Goal: Task Accomplishment & Management: Manage account settings

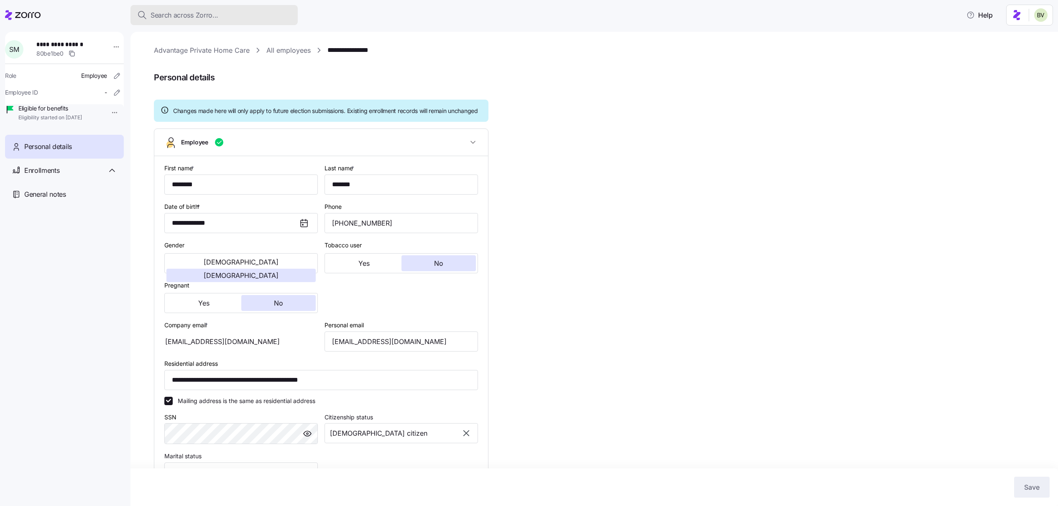
scroll to position [60, 0]
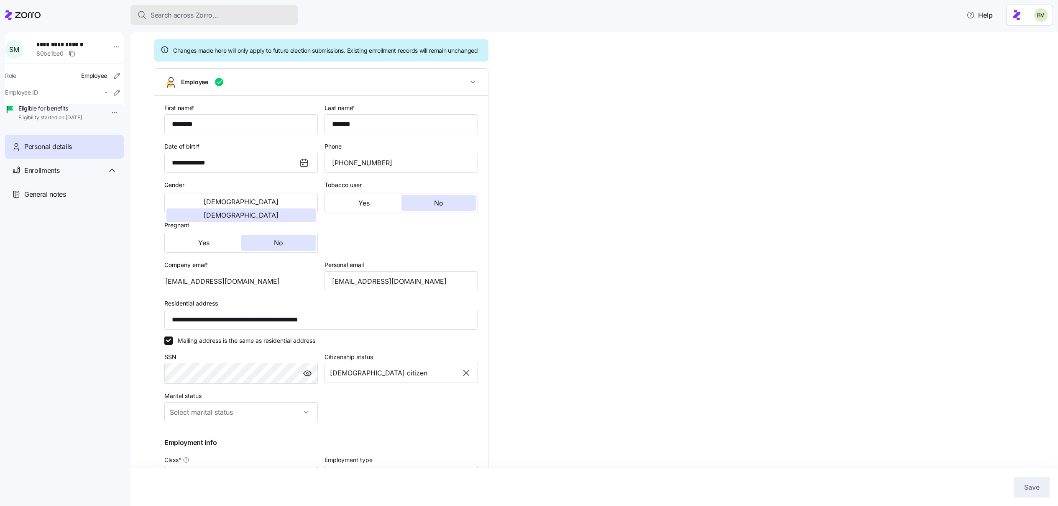
click at [247, 13] on div "Search across Zorro..." at bounding box center [214, 15] width 154 height 10
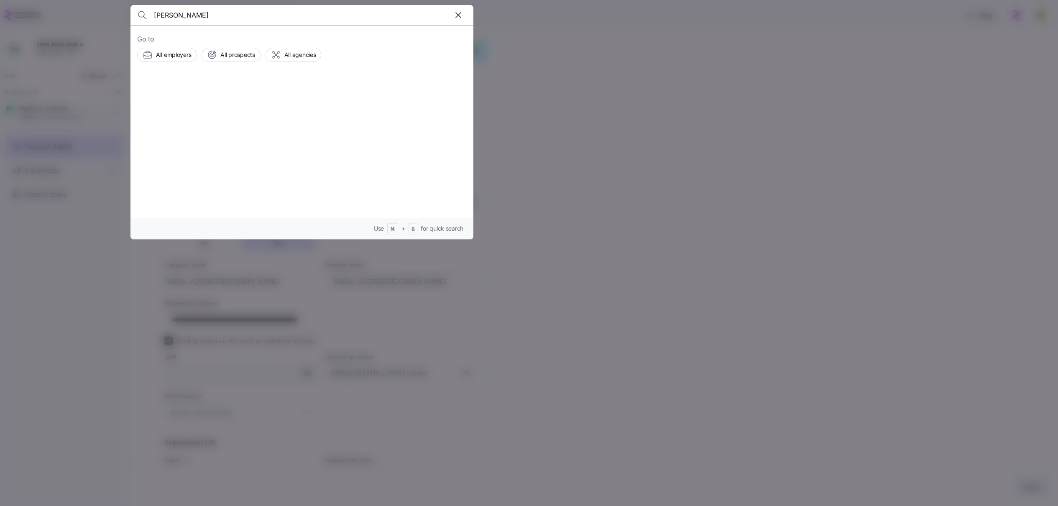
type input "larosa"
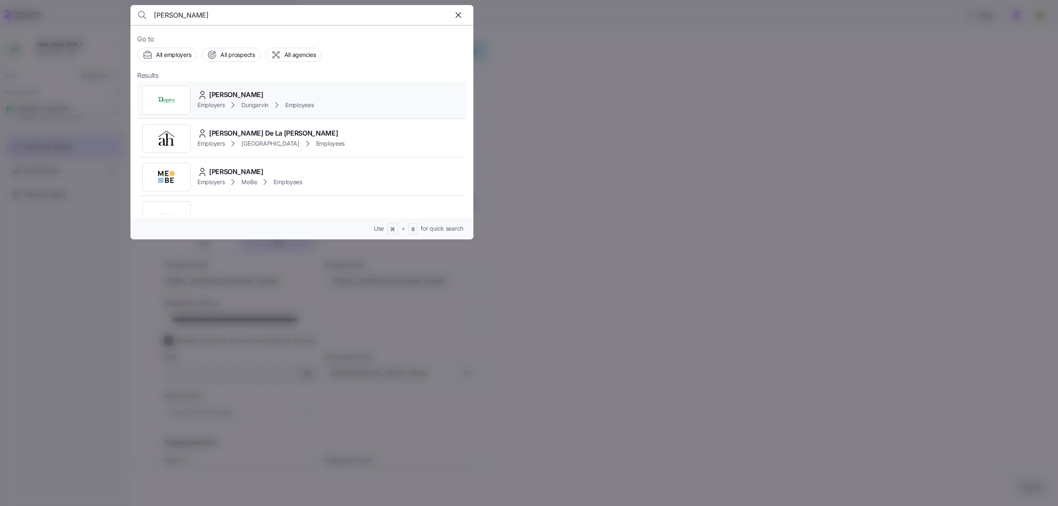
click at [167, 99] on img at bounding box center [166, 100] width 17 height 17
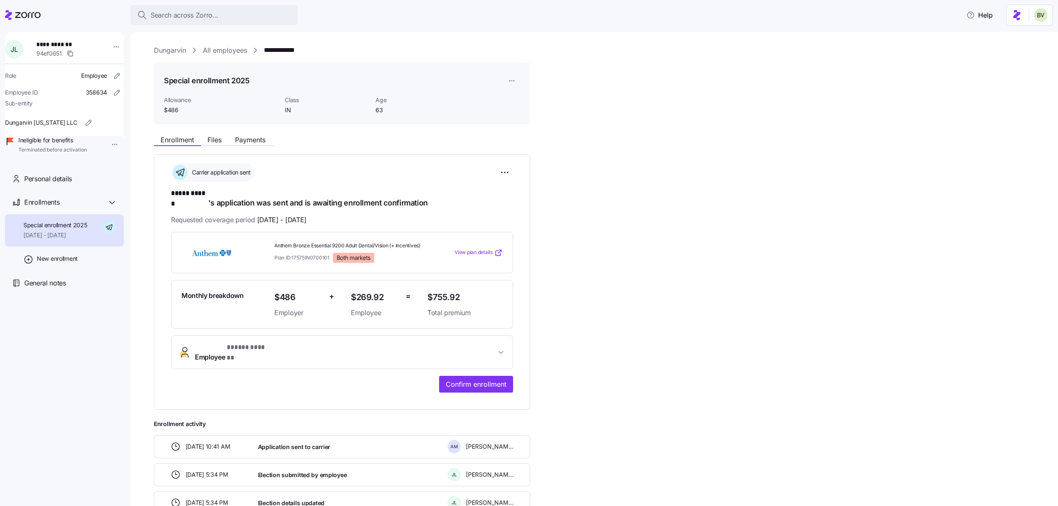
click at [232, 56] on div "**********" at bounding box center [600, 313] width 892 height 537
click at [225, 48] on link "All employees" at bounding box center [225, 50] width 44 height 10
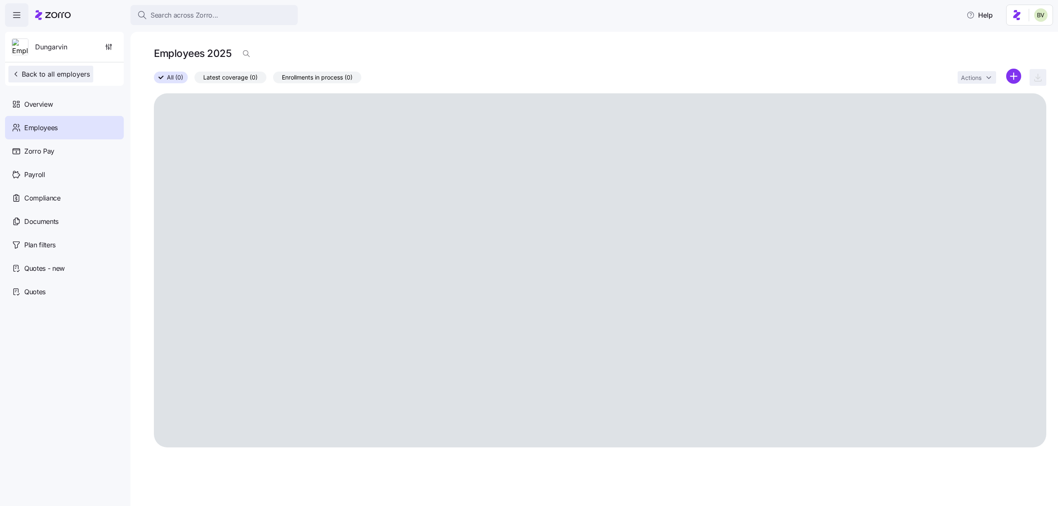
click at [83, 74] on span "Back to all employers" at bounding box center [51, 74] width 78 height 10
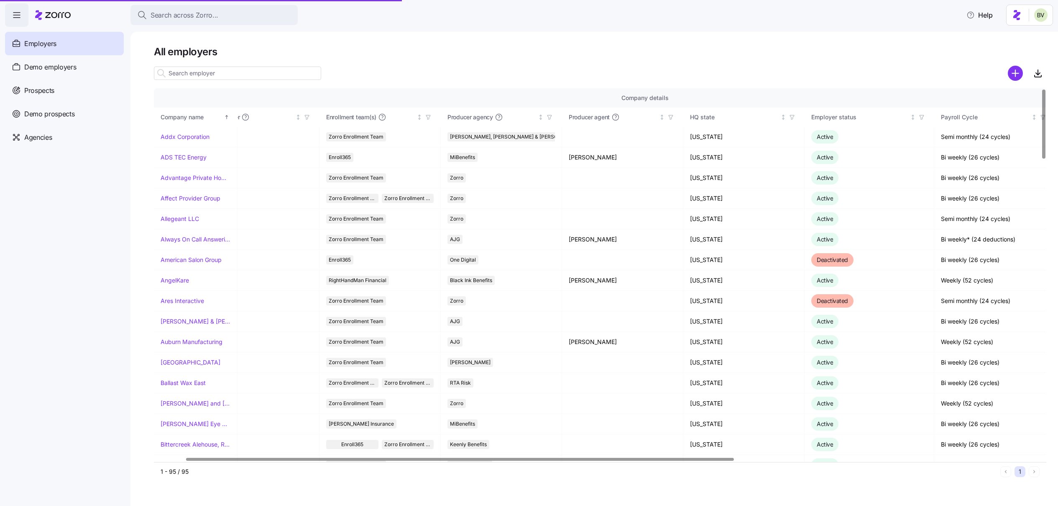
scroll to position [0, 51]
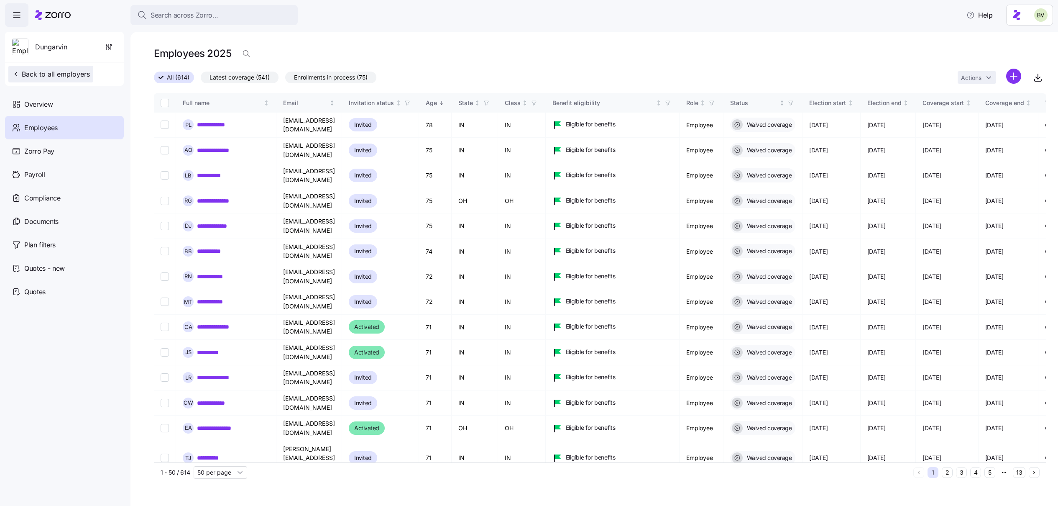
click at [58, 77] on span "Back to all employers" at bounding box center [51, 74] width 78 height 10
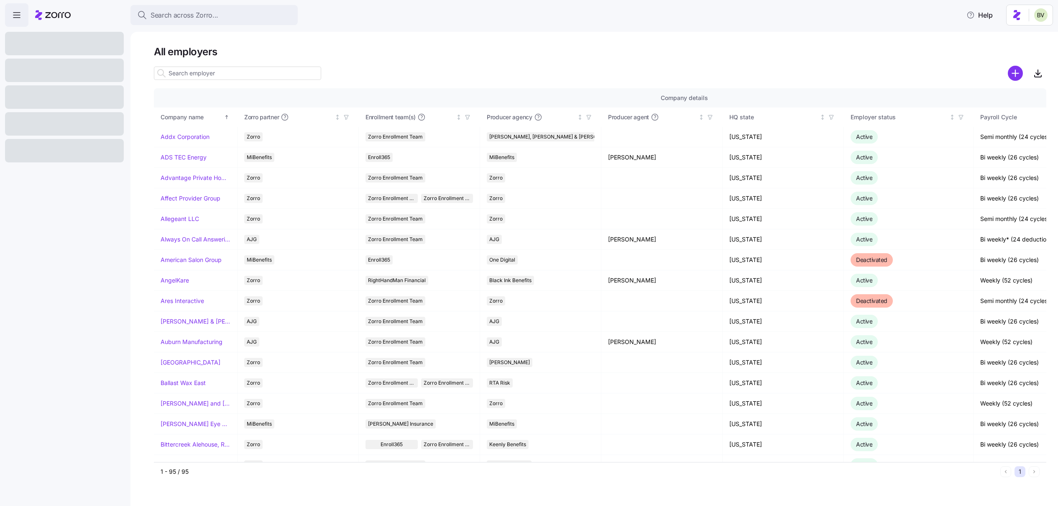
click at [229, 76] on input at bounding box center [237, 72] width 167 height 13
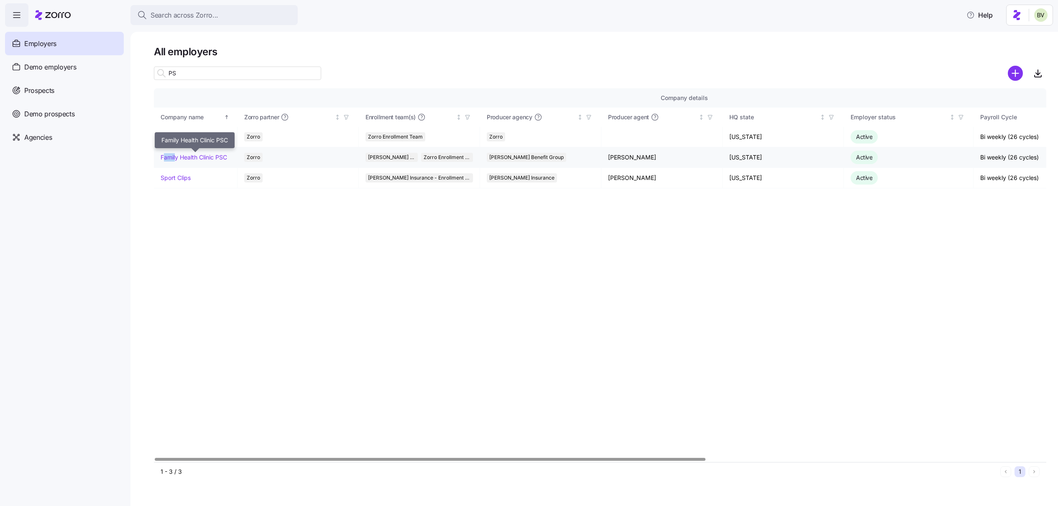
drag, startPoint x: 232, startPoint y: 158, endPoint x: 205, endPoint y: 161, distance: 27.3
click at [177, 160] on td "Family Health Clinic PSC" at bounding box center [196, 157] width 84 height 20
click at [227, 196] on div "Company details Benefit status Company name Zorro partner Enrollment team(s) Pr…" at bounding box center [600, 274] width 892 height 373
drag, startPoint x: 229, startPoint y: 156, endPoint x: 161, endPoint y: 160, distance: 67.9
click at [161, 160] on div "Family Health Clinic PSC" at bounding box center [196, 157] width 70 height 8
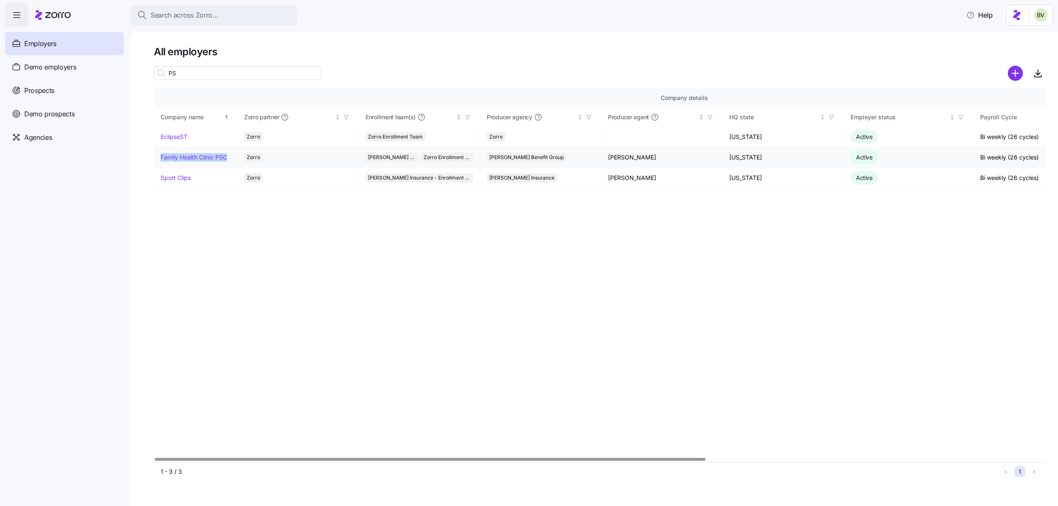
copy link "Family Health Clinic PSC"
click at [230, 70] on input "PS" at bounding box center [237, 72] width 167 height 13
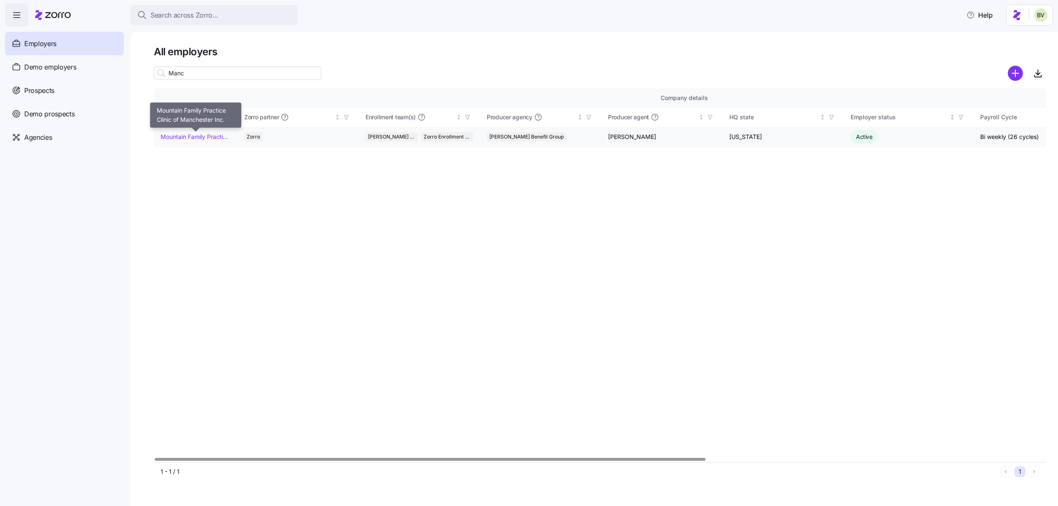
type input "Manc"
click at [222, 135] on link "Mountain Family Practice Clinic of Manchester Inc." at bounding box center [196, 137] width 70 height 8
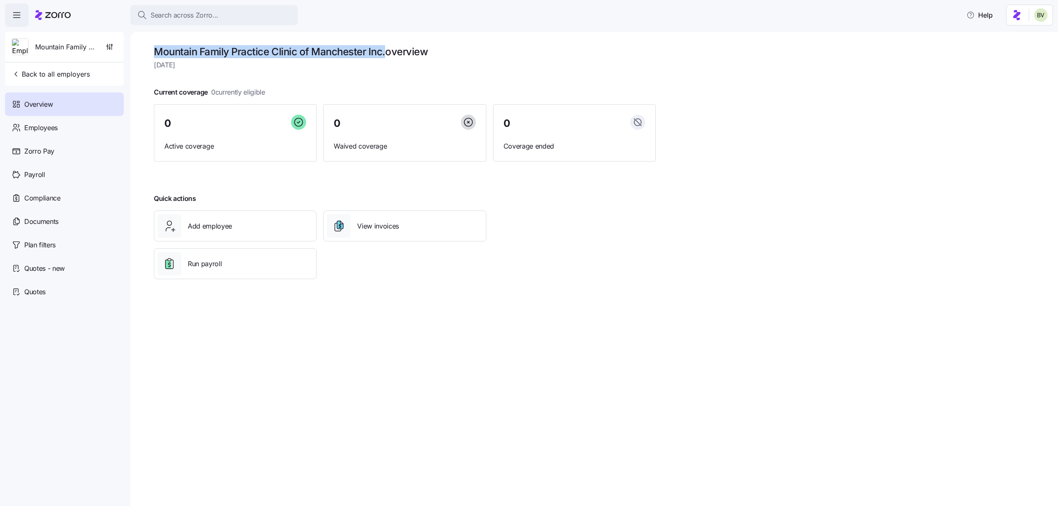
drag, startPoint x: 386, startPoint y: 51, endPoint x: 155, endPoint y: 48, distance: 231.3
click at [155, 48] on h1 "Mountain Family Practice Clinic of Manchester Inc. overview" at bounding box center [405, 51] width 502 height 13
copy h1 "Mountain Family Practice Clinic of Manchester Inc."
click at [53, 75] on span "Back to all employers" at bounding box center [51, 74] width 78 height 10
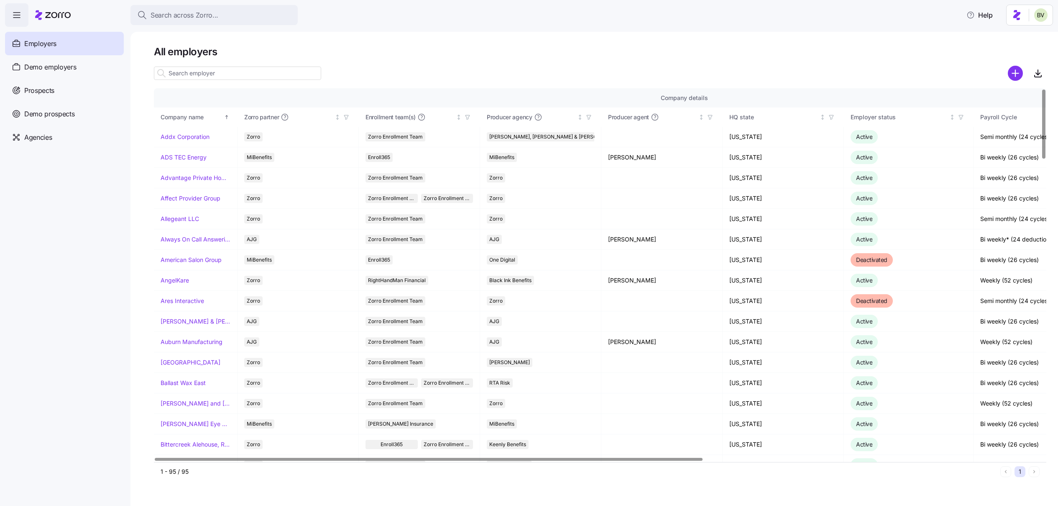
click at [217, 74] on input at bounding box center [237, 72] width 167 height 13
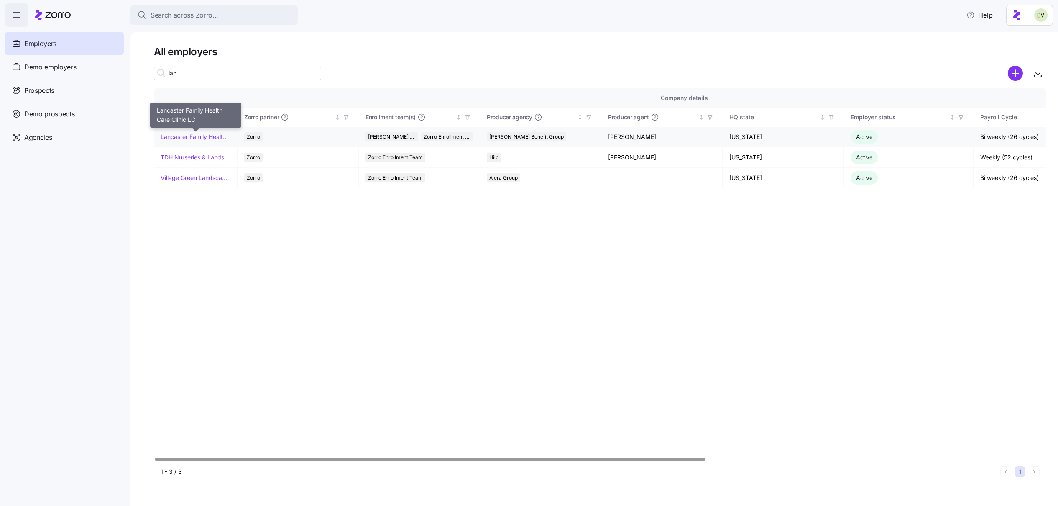
type input "lan"
click at [181, 137] on link "Lancaster Family Health Care Clinic LC" at bounding box center [196, 137] width 70 height 8
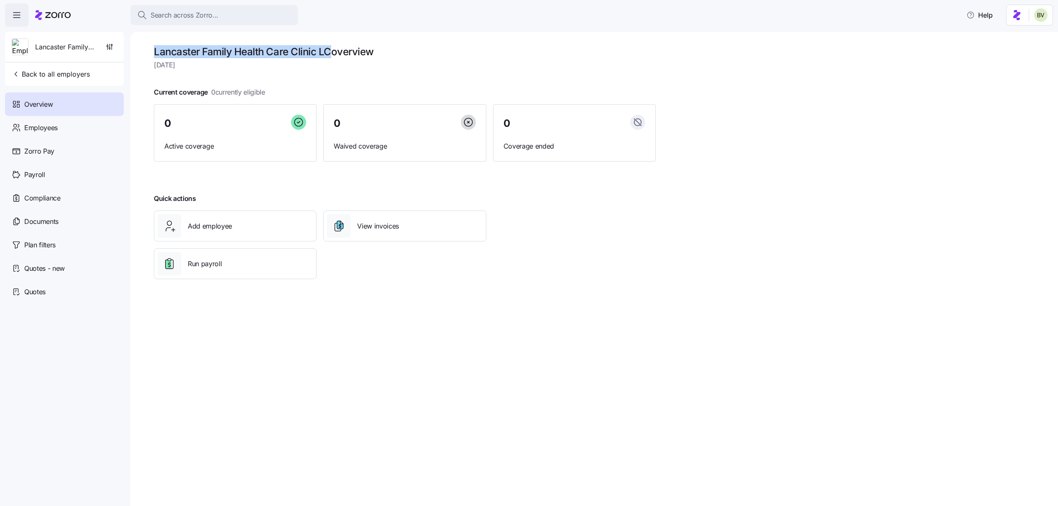
drag, startPoint x: 332, startPoint y: 53, endPoint x: 157, endPoint y: 43, distance: 175.0
click at [157, 43] on div "Lancaster Family Health Care Clinic LC overview Thursday, September 18 Current …" at bounding box center [594, 269] width 928 height 474
copy h1 "Lancaster Family Health Care Clinic LC"
click at [74, 74] on span "Back to all employers" at bounding box center [51, 74] width 78 height 10
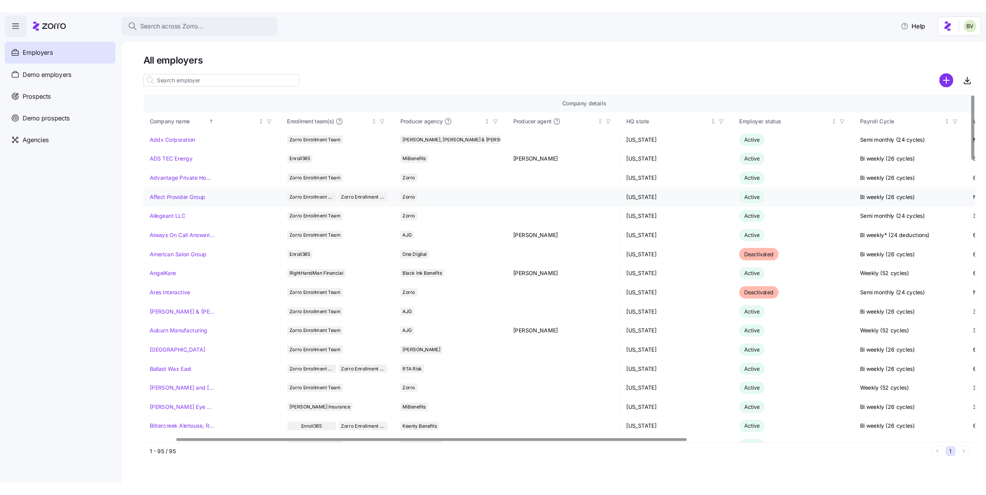
scroll to position [0, 53]
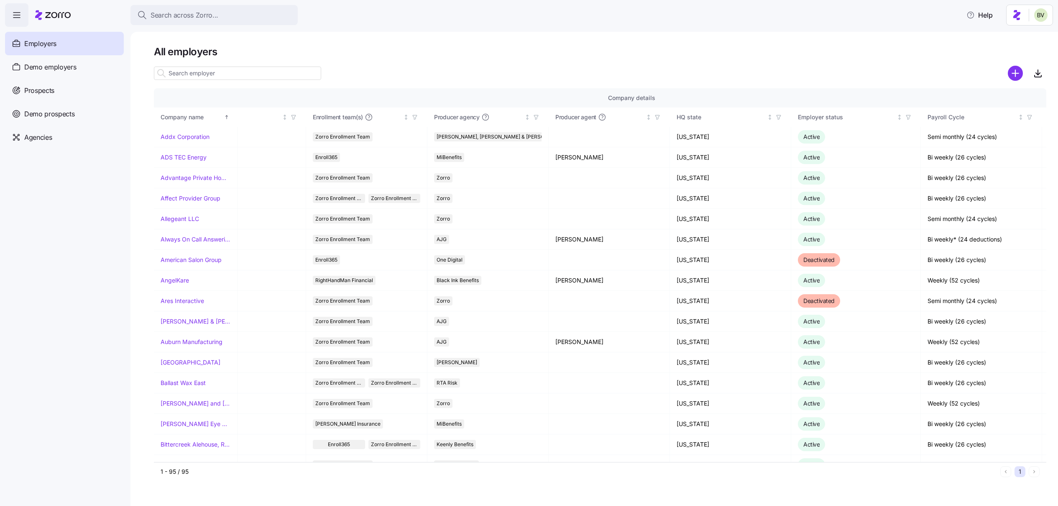
click at [252, 74] on input at bounding box center [237, 72] width 167 height 13
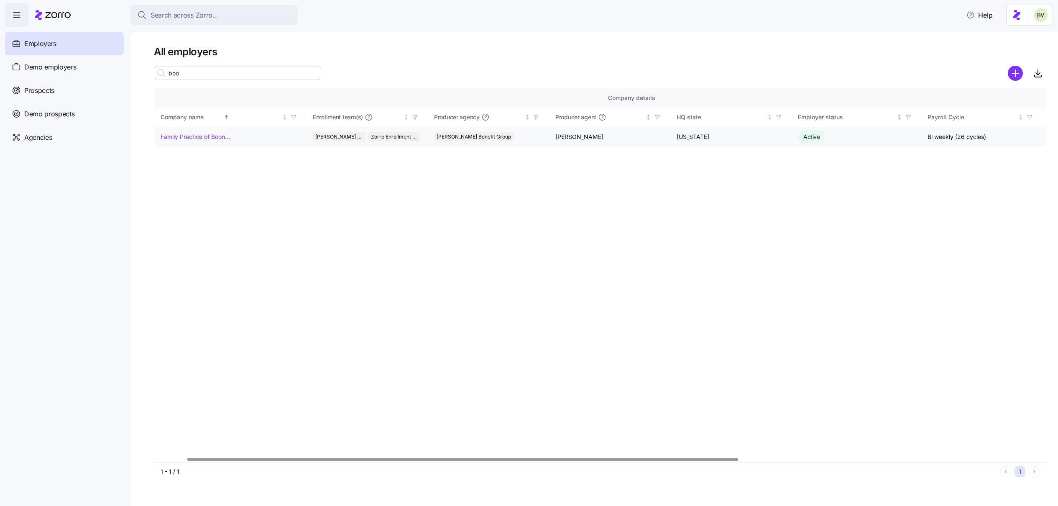
type input "boo"
click at [217, 136] on link "Family Practice of Booneville Inc" at bounding box center [196, 137] width 70 height 8
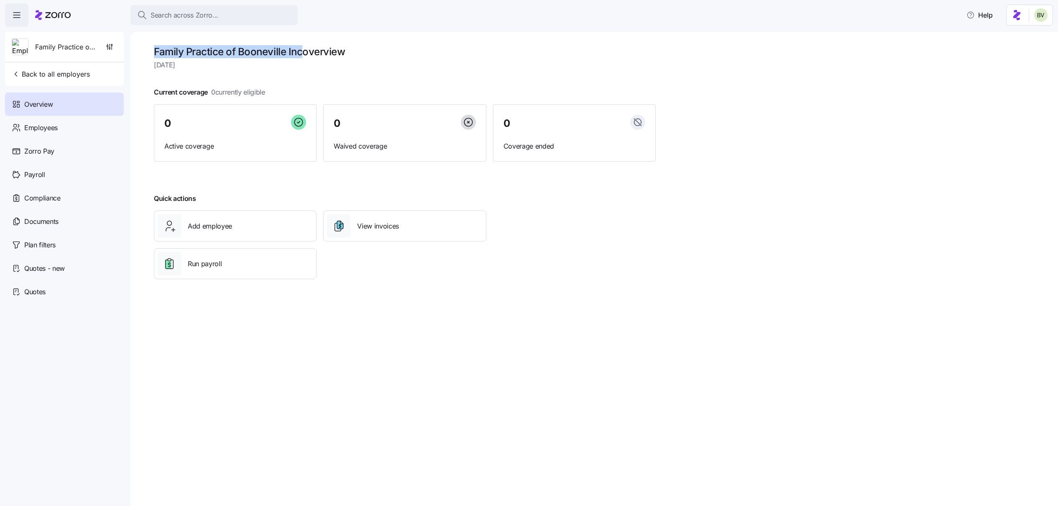
drag, startPoint x: 303, startPoint y: 51, endPoint x: 155, endPoint y: 52, distance: 147.6
click at [155, 52] on h1 "Family Practice of Booneville Inc overview" at bounding box center [405, 51] width 502 height 13
copy h1 "Family Practice of Booneville Inc"
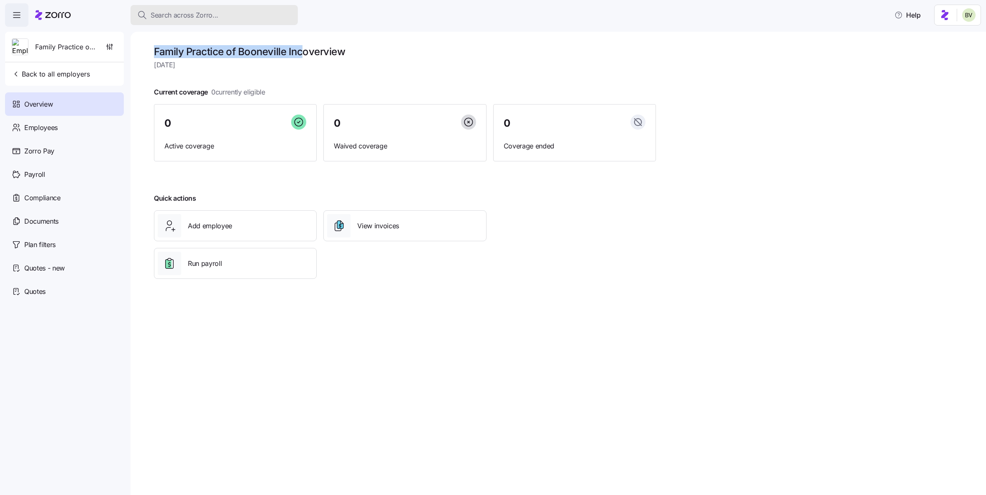
click at [181, 8] on button "Search across Zorro..." at bounding box center [213, 15] width 167 height 20
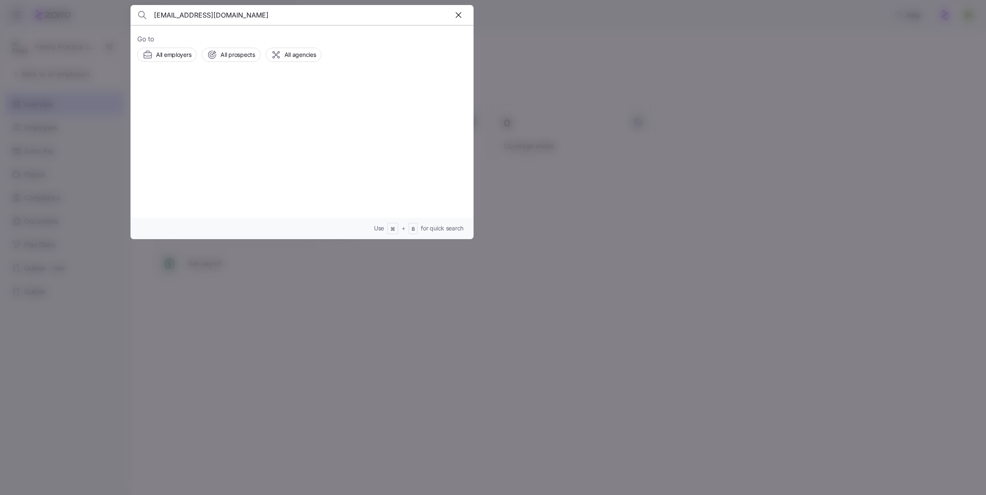
type input "aliciaalvarado2004@gmail.com"
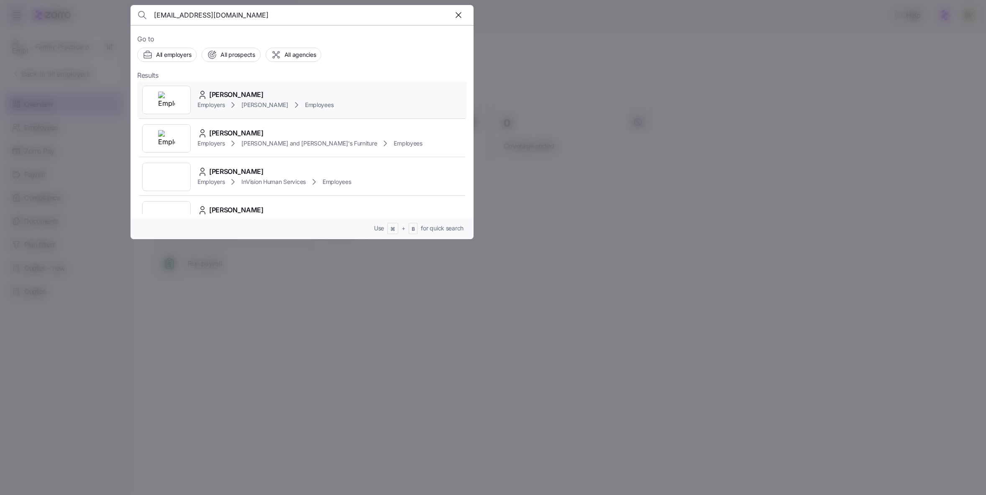
click at [163, 103] on img at bounding box center [166, 100] width 17 height 17
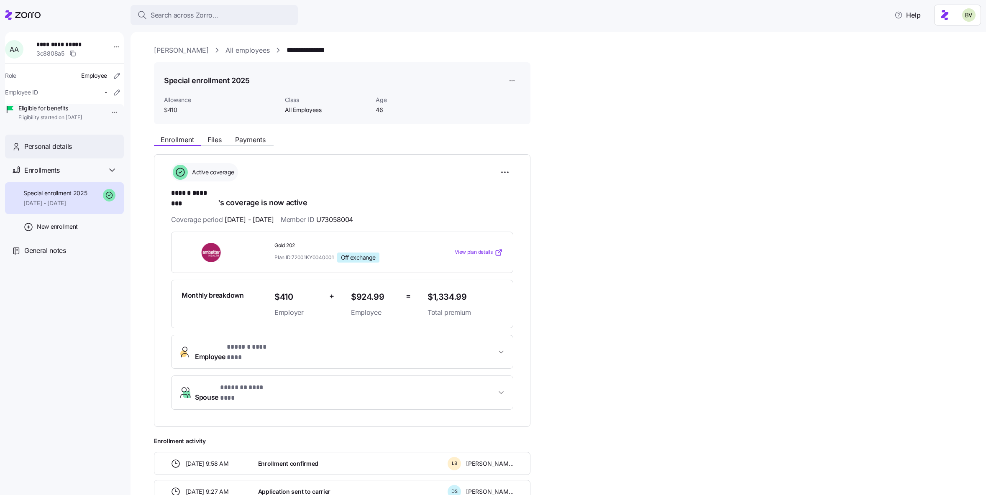
click at [90, 153] on div "Personal details" at bounding box center [64, 147] width 119 height 24
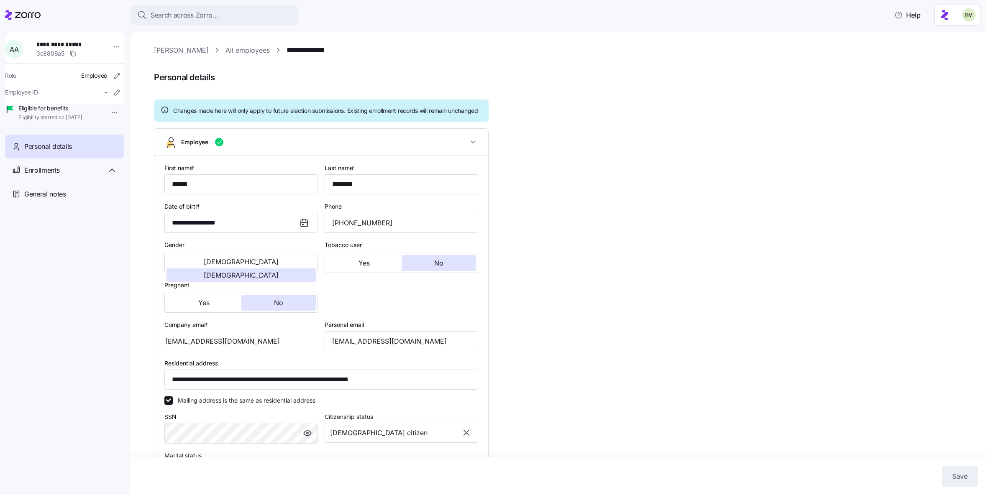
type input "All Employees"
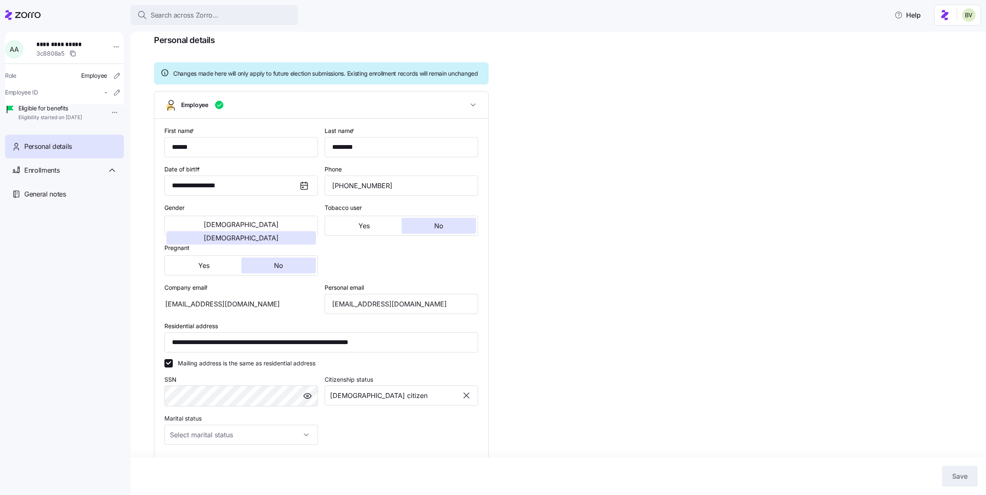
scroll to position [42, 0]
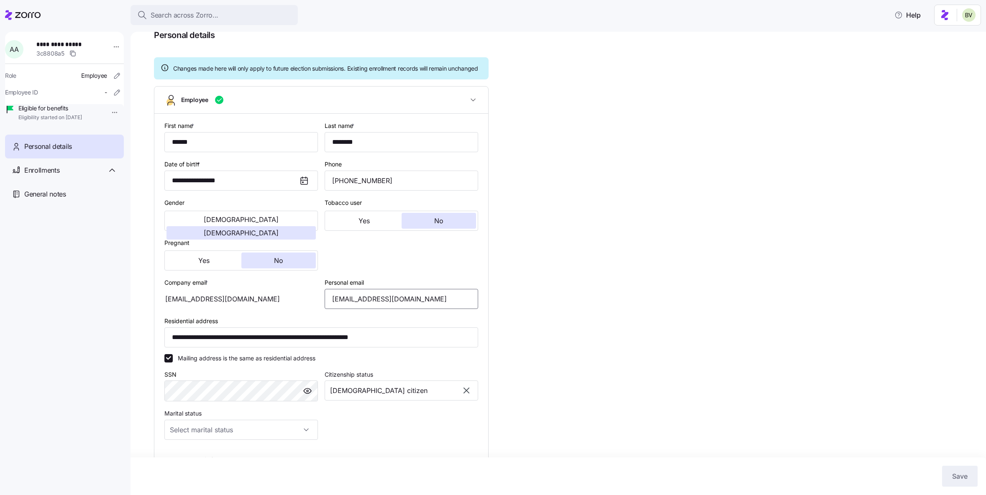
click at [393, 307] on input "aliciaalvarado2004@gmail.com" at bounding box center [401, 299] width 153 height 20
type input "aliciaalvarado20041@gmail.com"
click at [557, 284] on div "**********" at bounding box center [564, 323] width 820 height 641
click at [963, 477] on span "Save" at bounding box center [959, 476] width 15 height 10
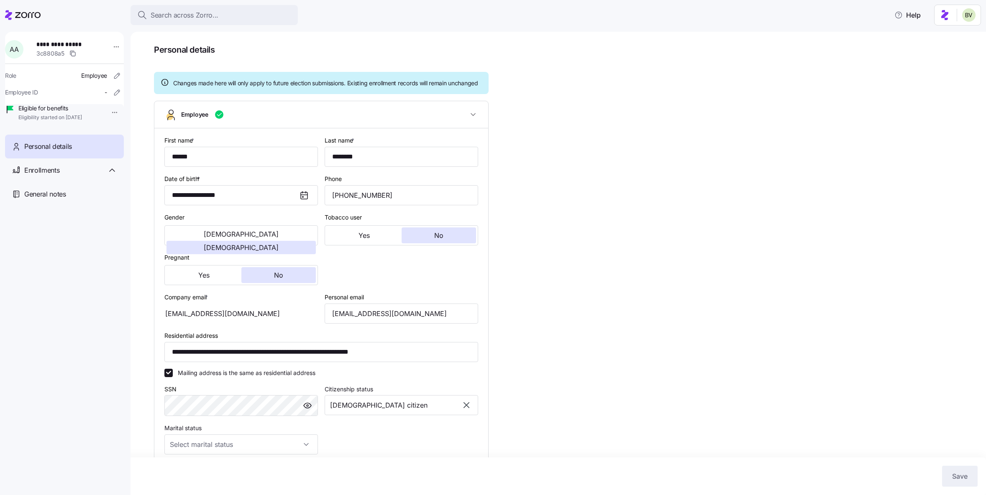
scroll to position [0, 0]
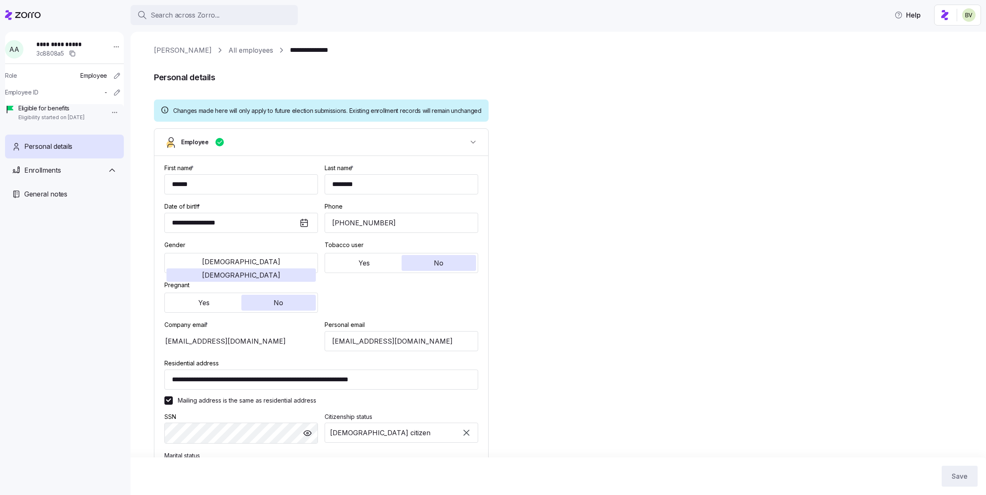
type input "All Employees"
click at [249, 23] on button "Search across Zorro..." at bounding box center [213, 15] width 167 height 20
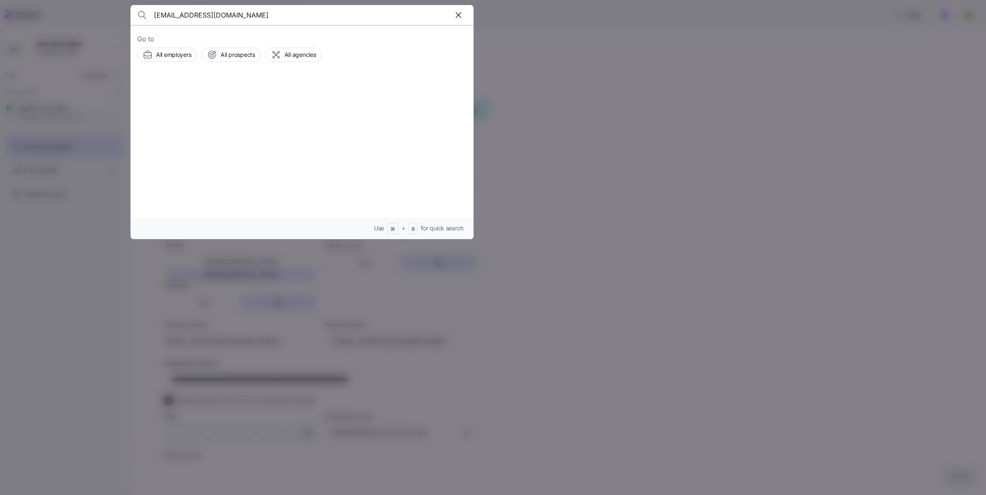
type input "aliciaalvarado2004@gmail.com"
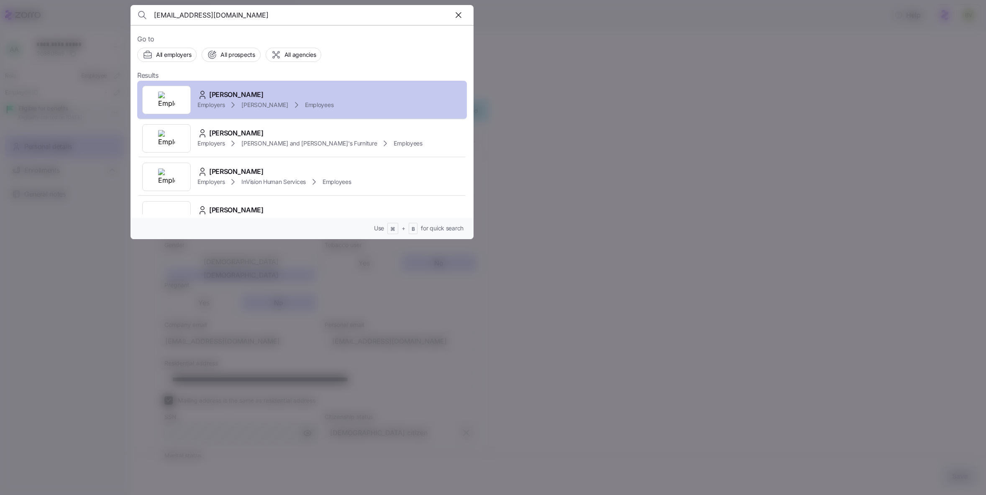
click at [170, 100] on img at bounding box center [166, 100] width 17 height 17
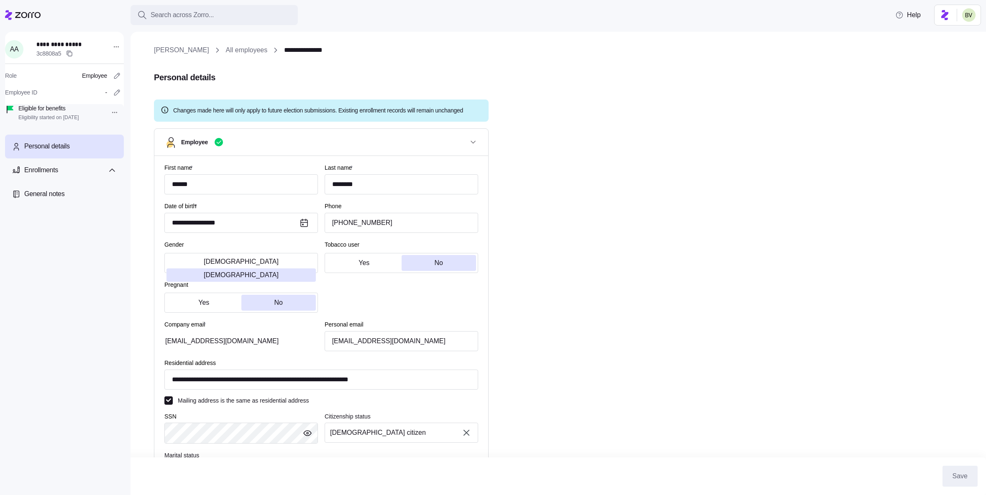
type input "All Employees"
click at [57, 176] on span "Enrollments" at bounding box center [41, 170] width 35 height 10
click at [54, 197] on span "Special enrollment 2025" at bounding box center [55, 193] width 64 height 8
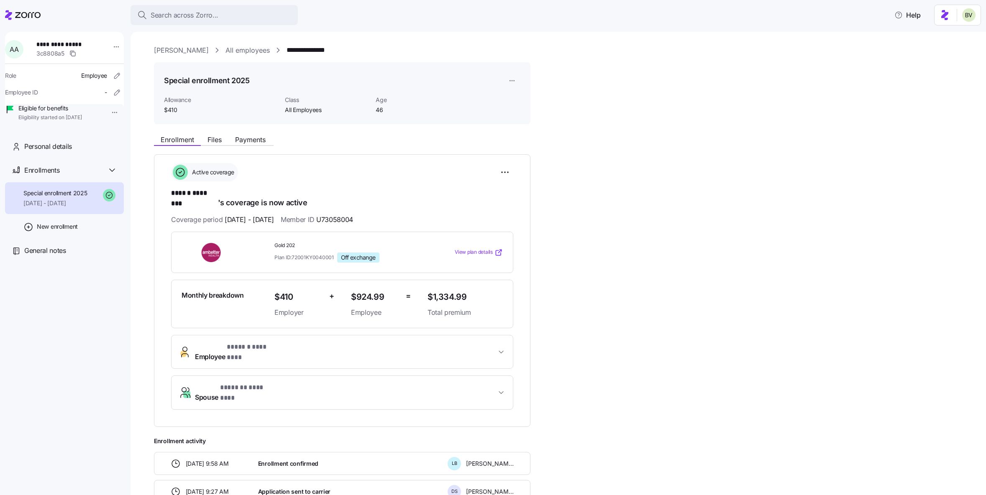
click at [231, 342] on span "* ****** ******** *" at bounding box center [252, 347] width 50 height 10
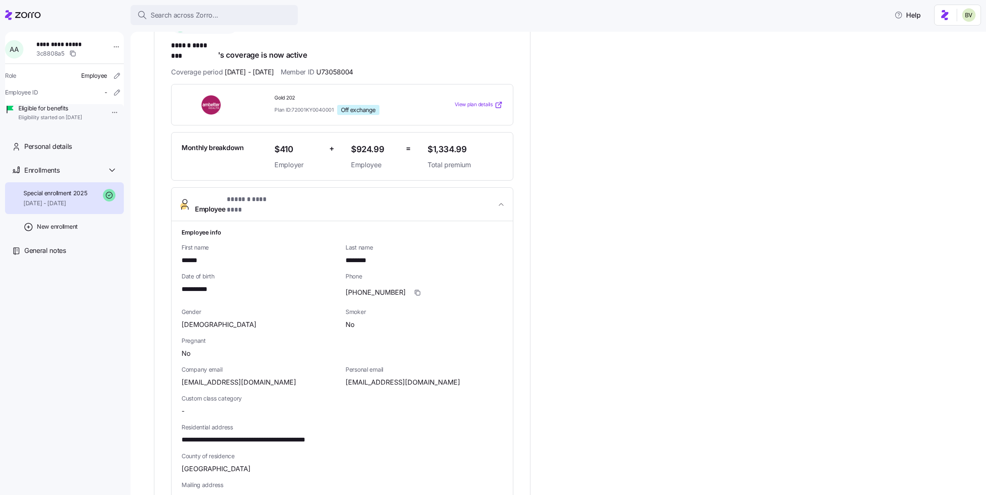
scroll to position [149, 0]
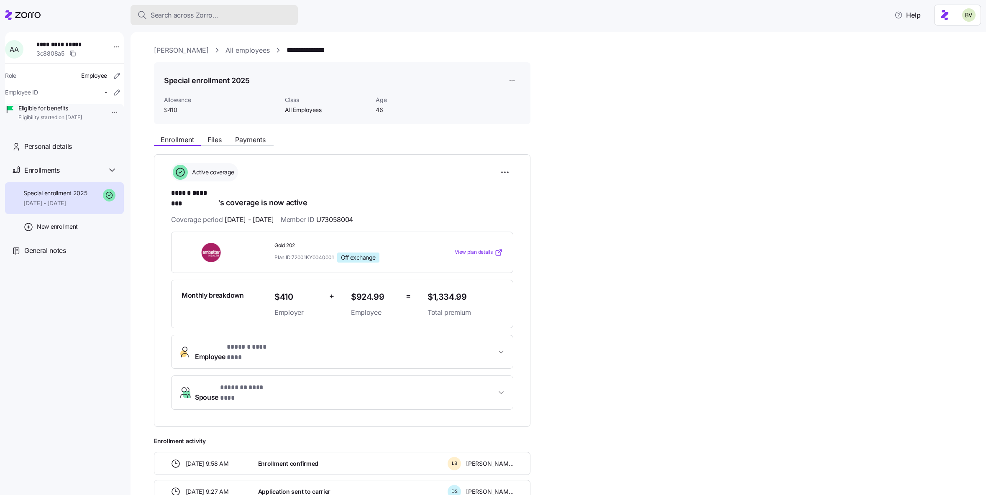
click at [209, 17] on span "Search across Zorro..." at bounding box center [185, 15] width 68 height 10
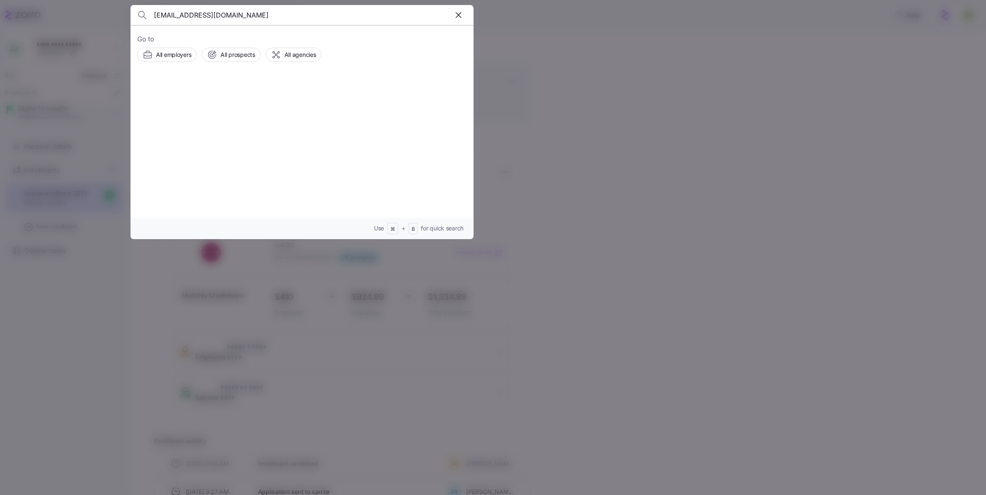
type input "[EMAIL_ADDRESS][DOMAIN_NAME]"
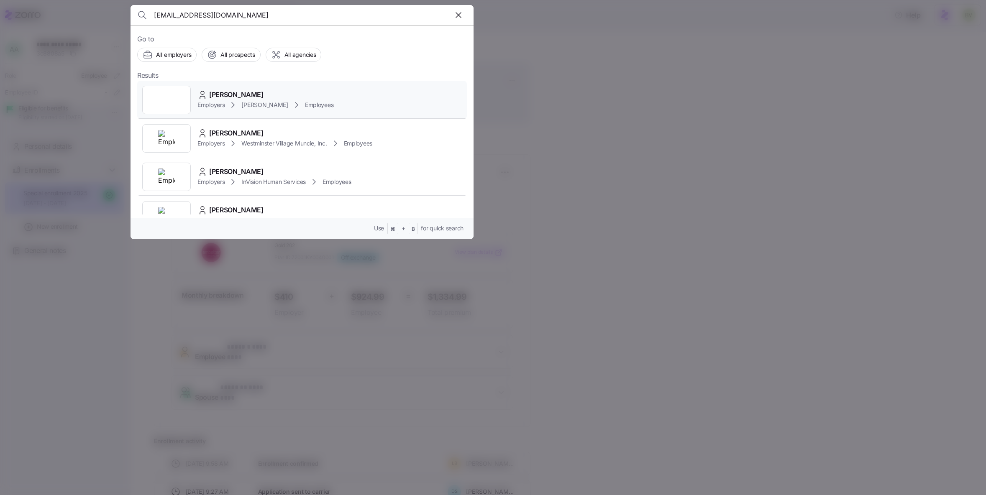
click at [171, 97] on div at bounding box center [166, 100] width 49 height 28
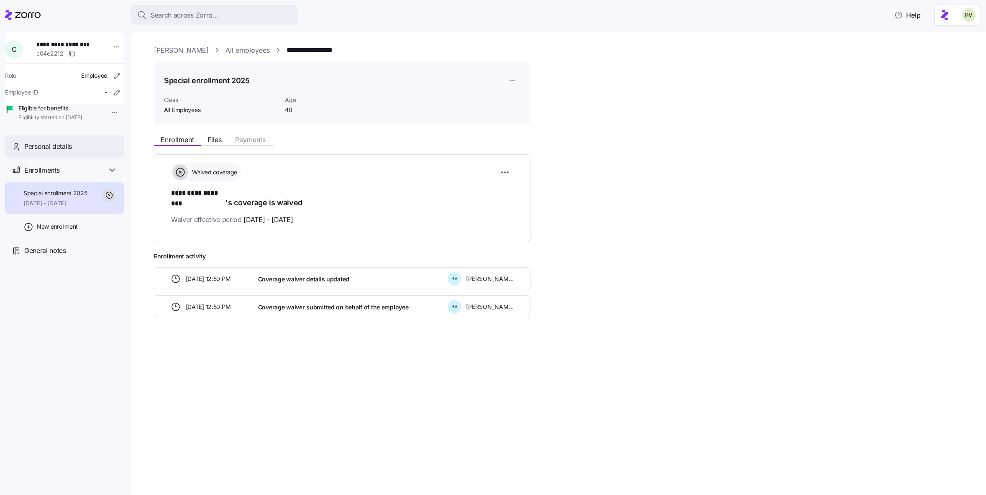
click at [93, 158] on div "Personal details" at bounding box center [64, 147] width 119 height 24
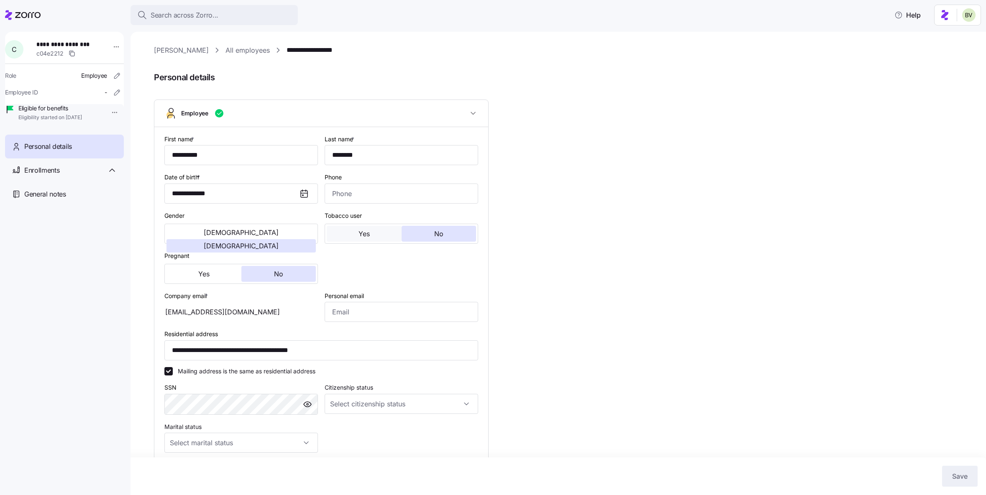
type input "All Employees"
click at [107, 175] on icon at bounding box center [112, 170] width 10 height 10
click at [71, 197] on span "Special enrollment 2025" at bounding box center [55, 193] width 64 height 8
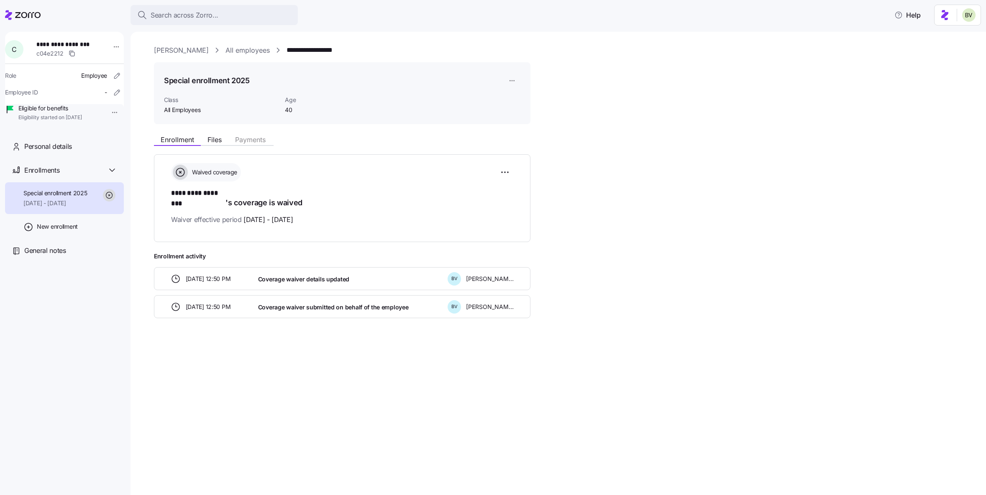
click at [228, 52] on link "All employees" at bounding box center [247, 50] width 44 height 10
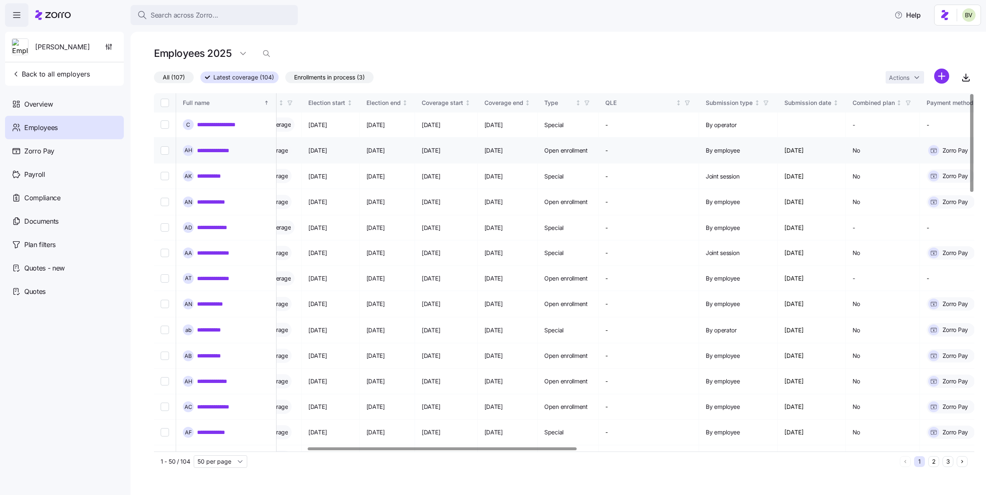
scroll to position [0, 537]
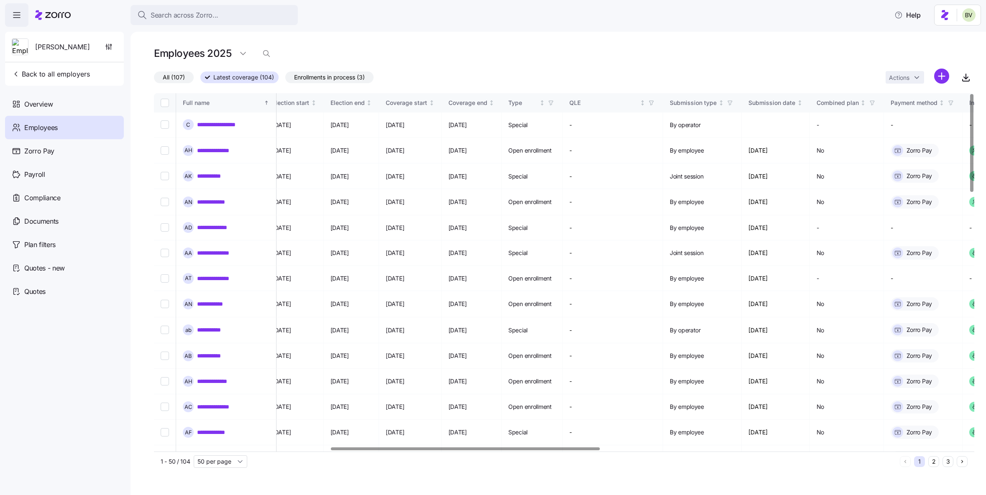
click at [172, 76] on span "All (107)" at bounding box center [174, 77] width 22 height 11
click at [154, 79] on input "All (107)" at bounding box center [154, 79] width 0 height 0
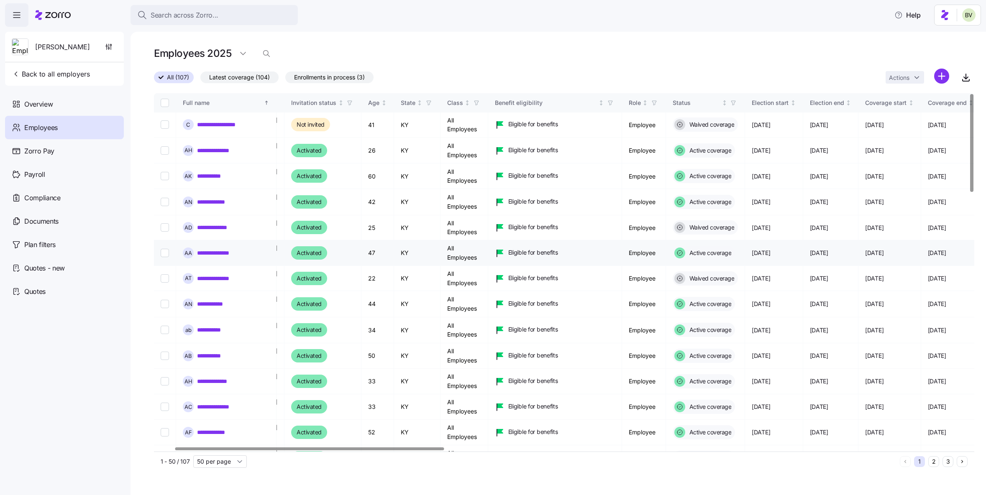
scroll to position [0, 64]
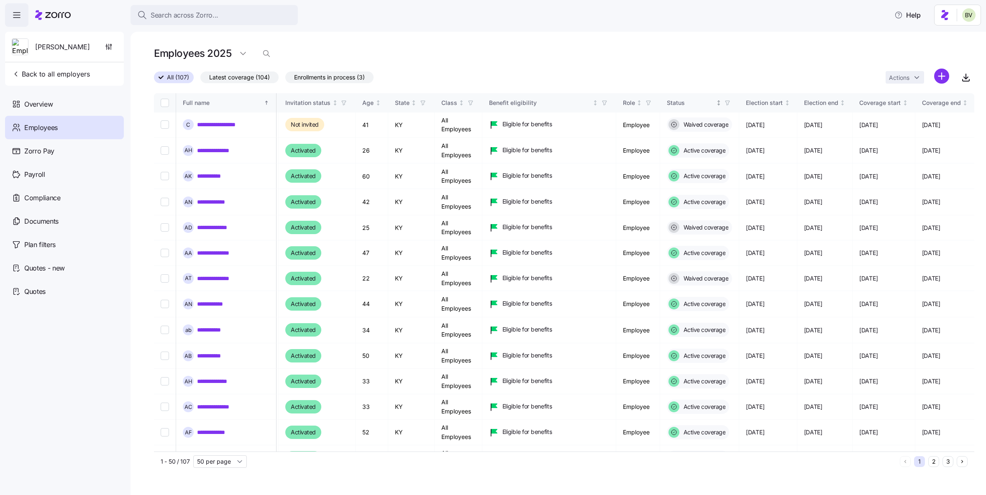
click at [730, 101] on icon "button" at bounding box center [727, 103] width 6 height 6
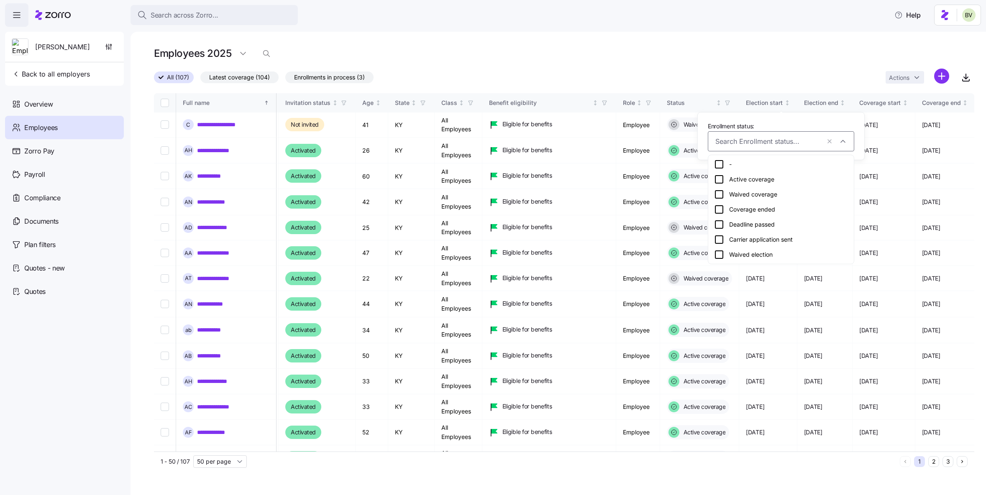
click at [715, 176] on icon at bounding box center [719, 180] width 8 height 8
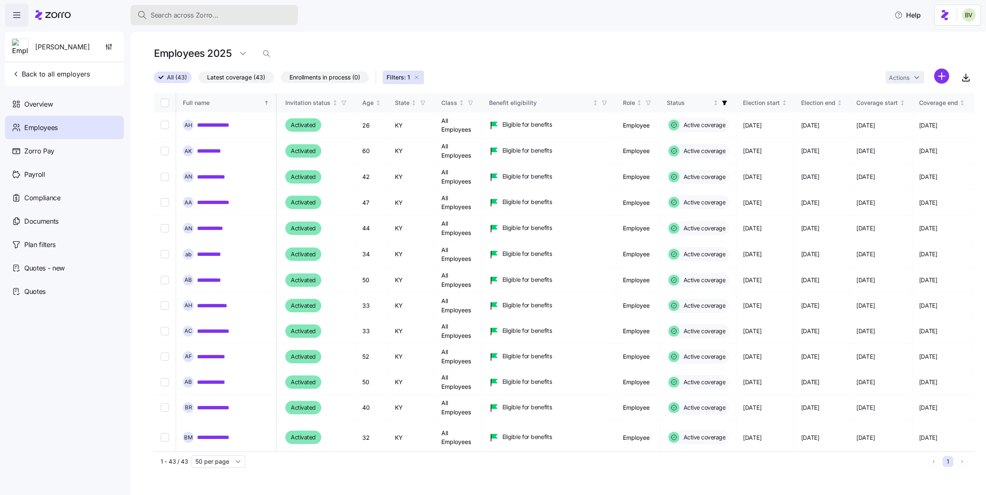
click at [201, 14] on span "Search across Zorro..." at bounding box center [185, 15] width 68 height 10
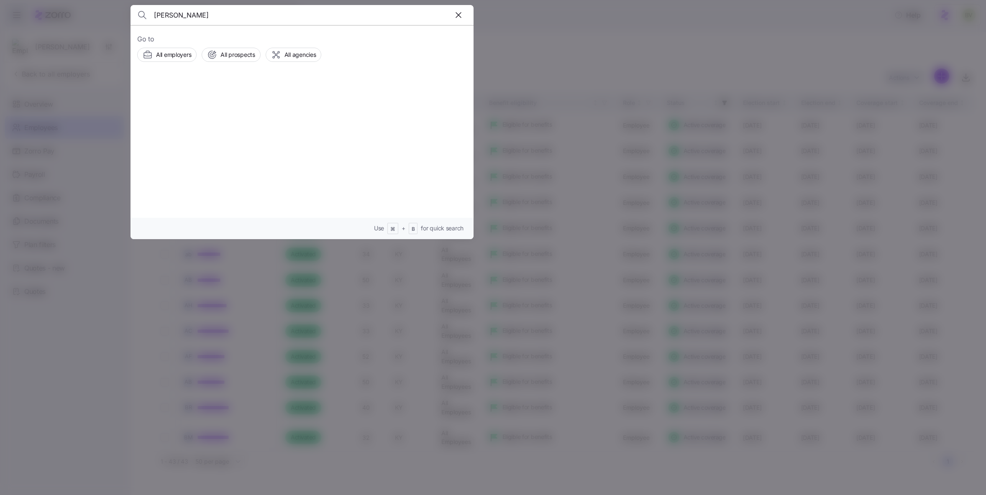
type input "Vanessa Madrigal"
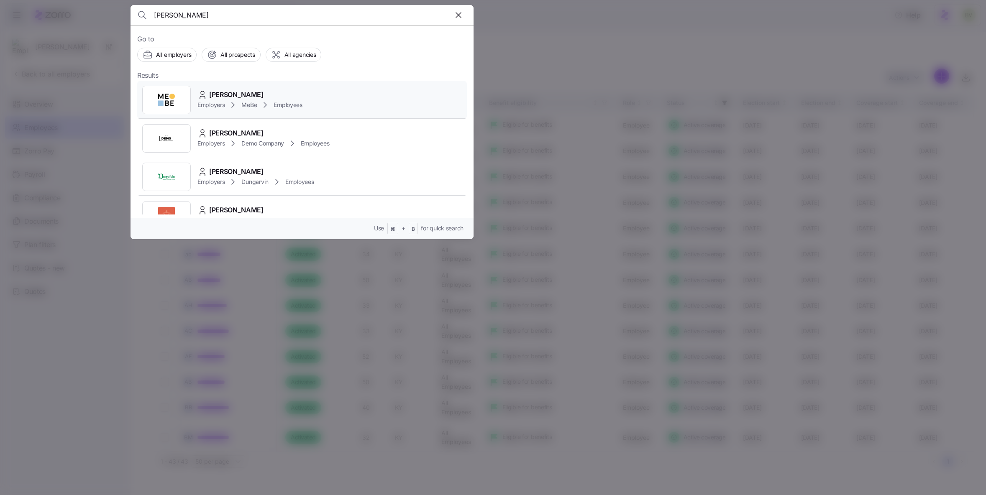
click at [187, 95] on div at bounding box center [166, 100] width 49 height 28
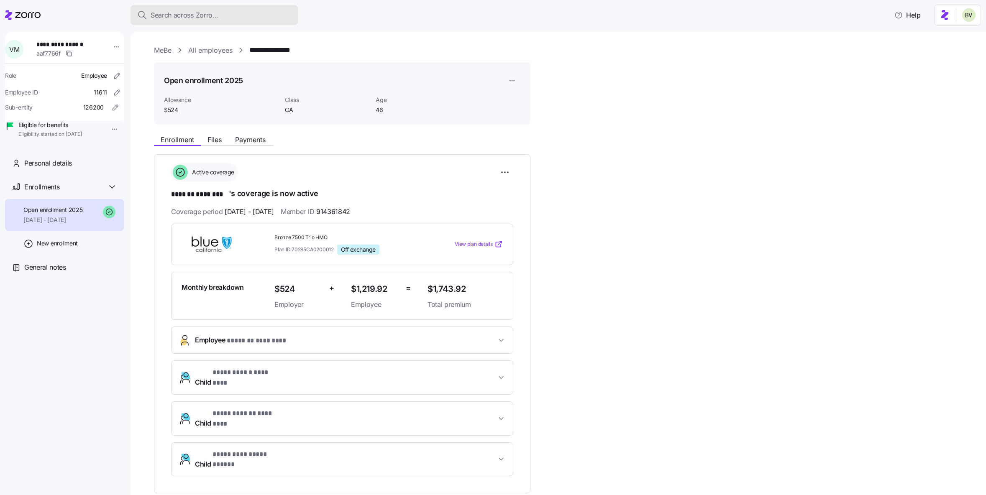
click at [212, 23] on button "Search across Zorro..." at bounding box center [213, 15] width 167 height 20
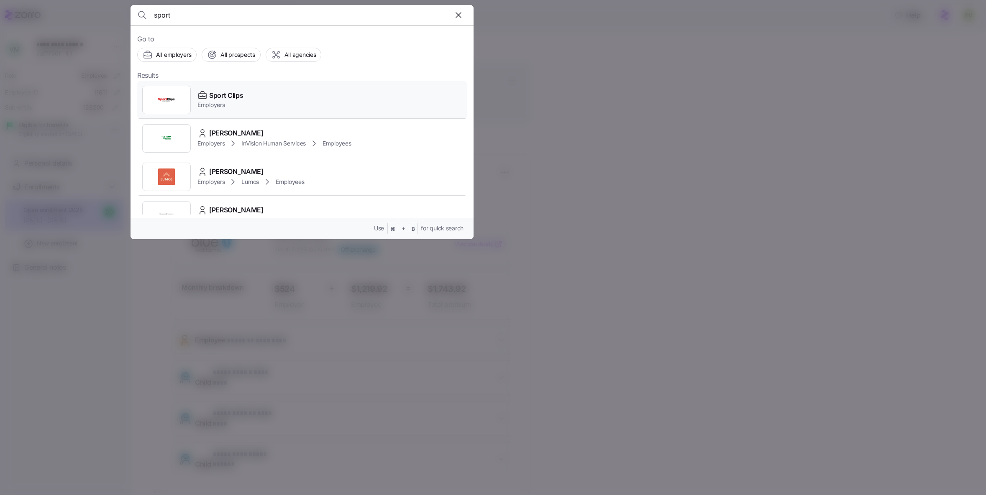
type input "sport"
click at [175, 93] on div at bounding box center [166, 100] width 49 height 28
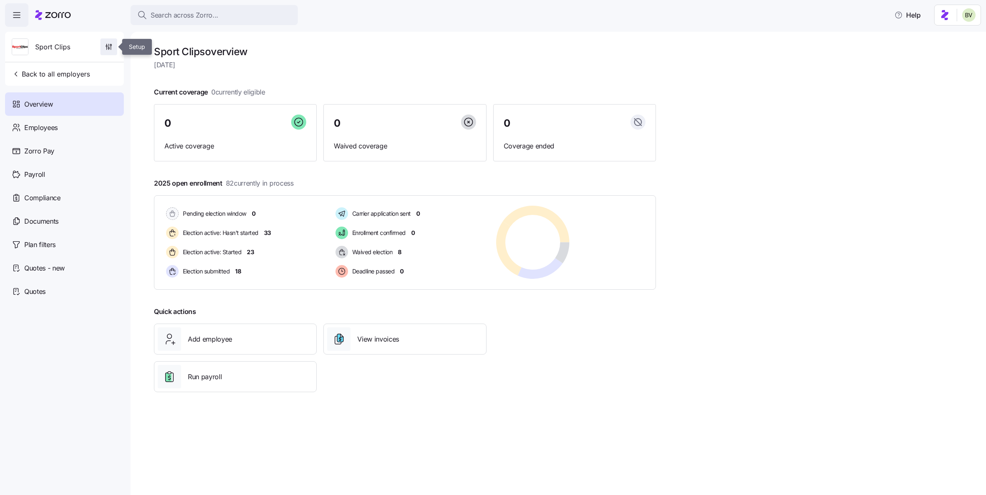
click at [111, 44] on icon "button" at bounding box center [110, 44] width 1 height 1
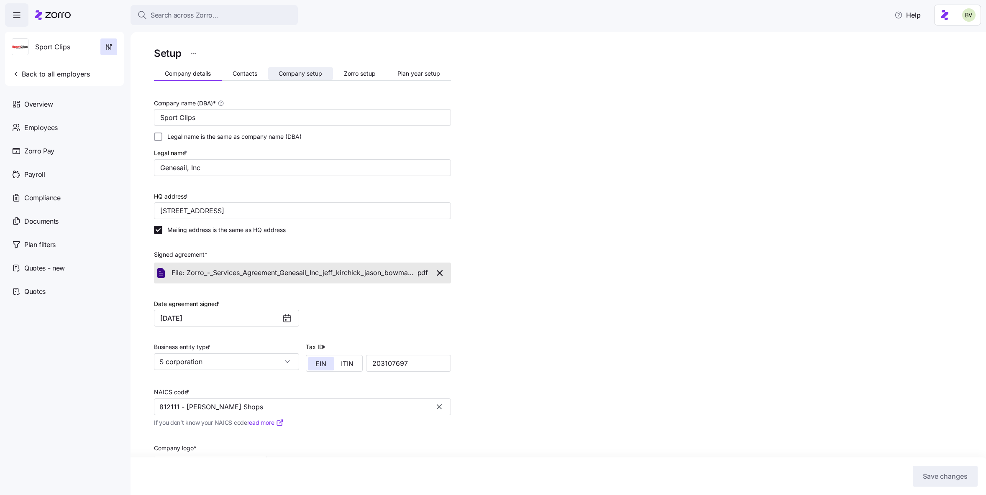
click at [309, 72] on span "Company setup" at bounding box center [300, 74] width 43 height 6
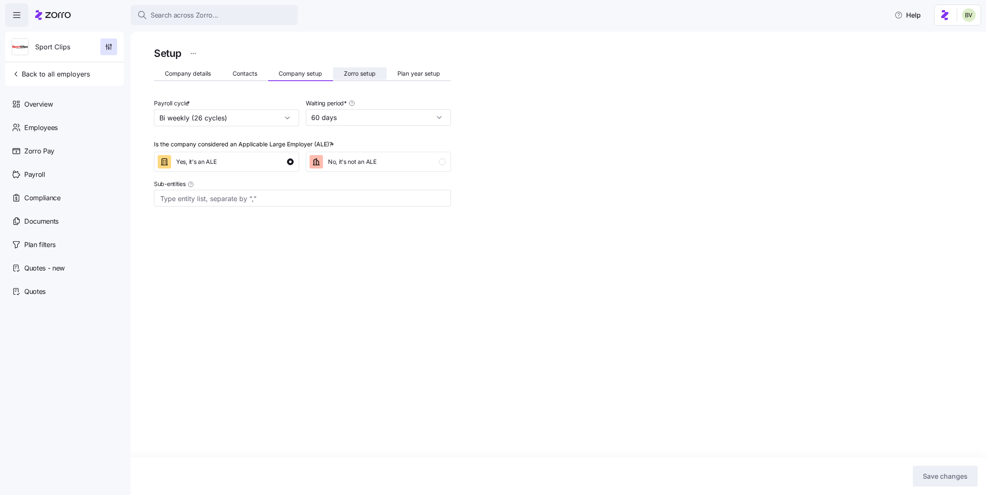
click at [346, 73] on span "Zorro setup" at bounding box center [360, 74] width 32 height 6
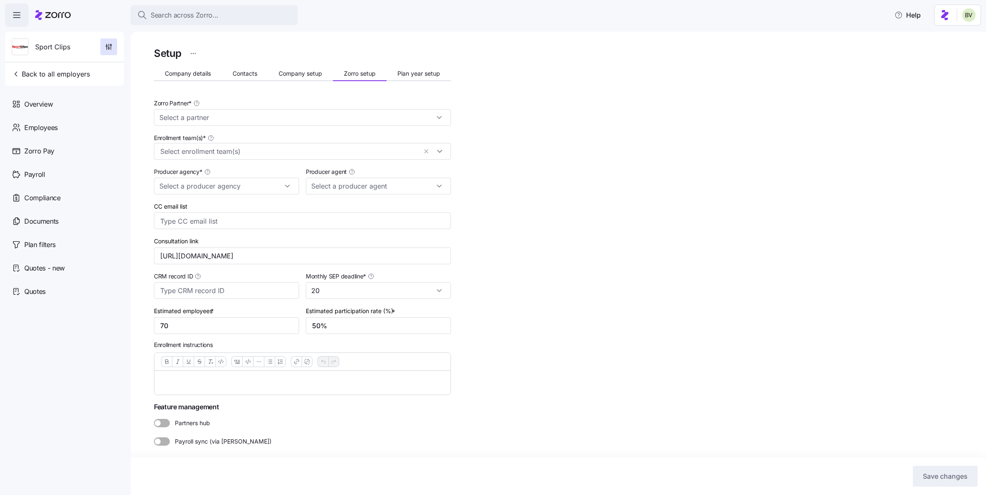
type input "Eric Fredriksen (eric@fredhealthins.com)"
type input "Zorro"
type input "Fredriksen Insurance"
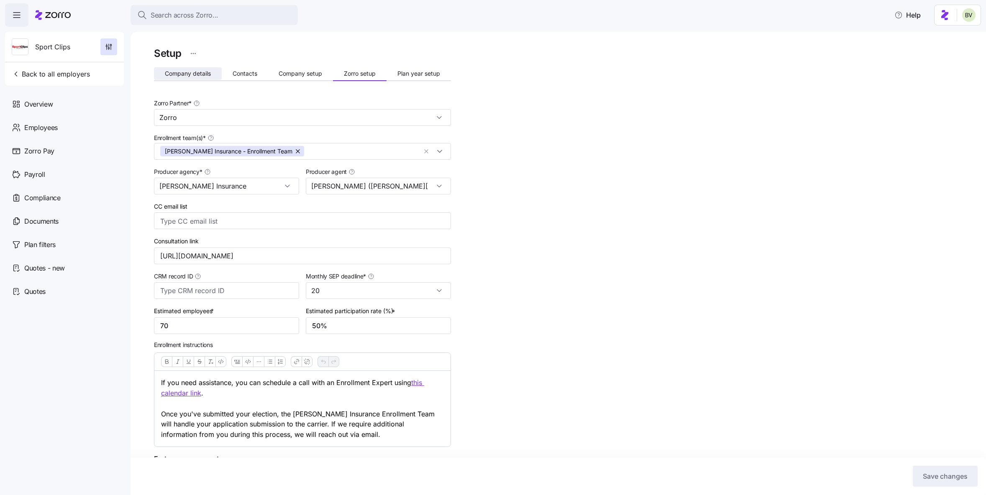
click at [183, 74] on span "Company details" at bounding box center [188, 74] width 46 height 6
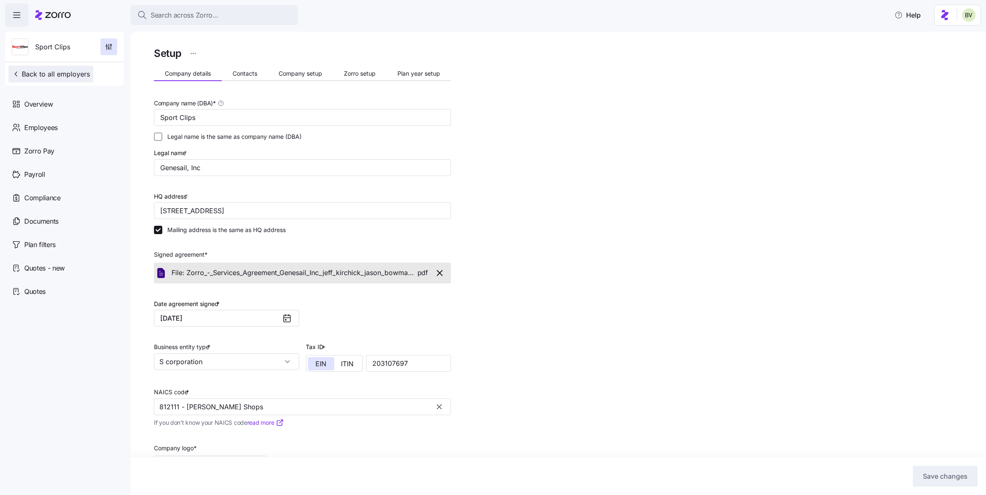
click at [62, 82] on button "Back to all employers" at bounding box center [50, 74] width 85 height 17
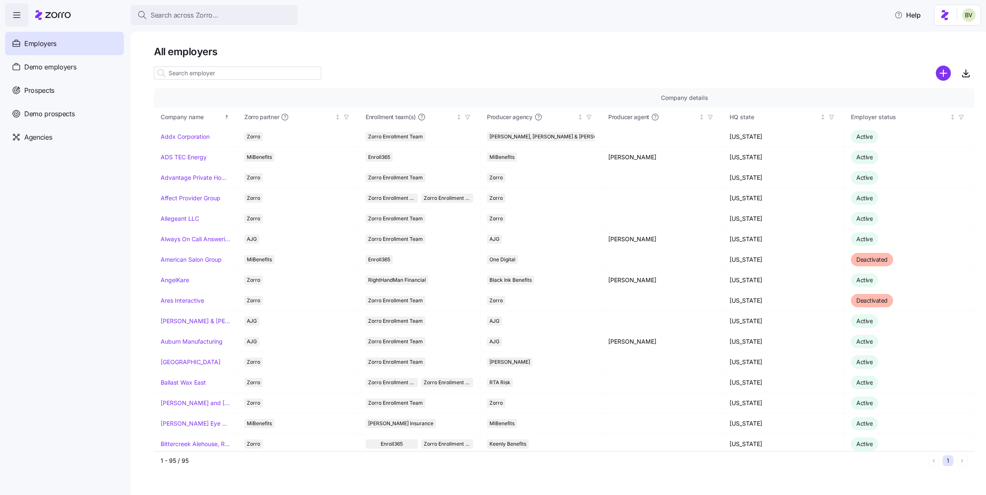
click at [181, 70] on input at bounding box center [237, 72] width 167 height 13
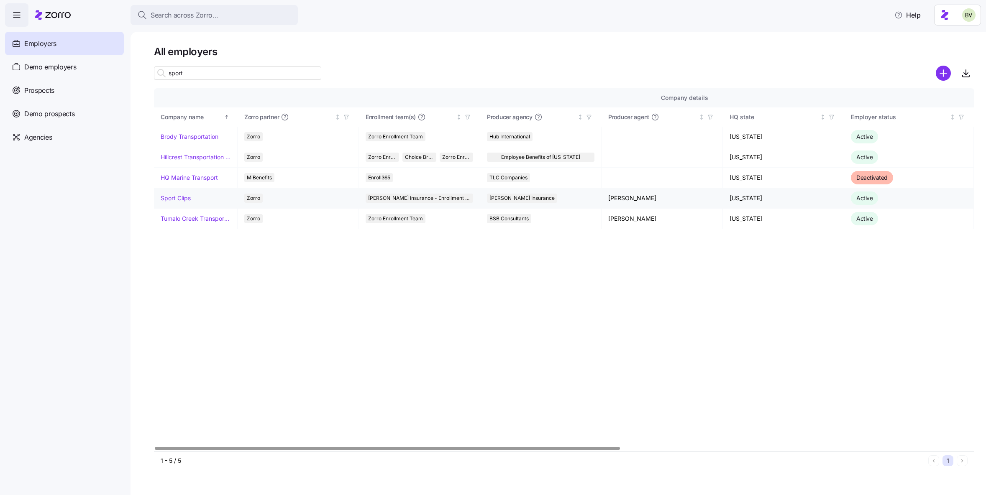
type input "sport"
click at [174, 197] on link "Sport Clips" at bounding box center [176, 198] width 30 height 8
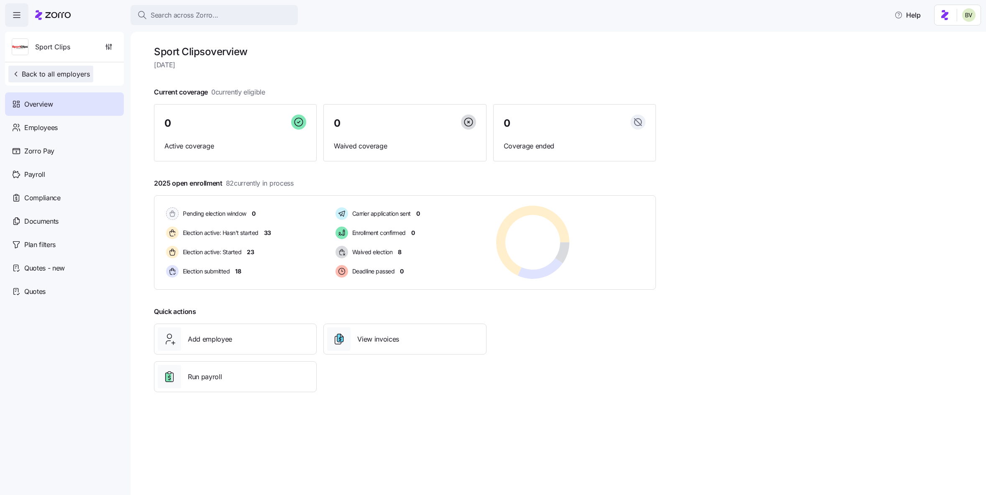
click at [75, 78] on span "Back to all employers" at bounding box center [51, 74] width 78 height 10
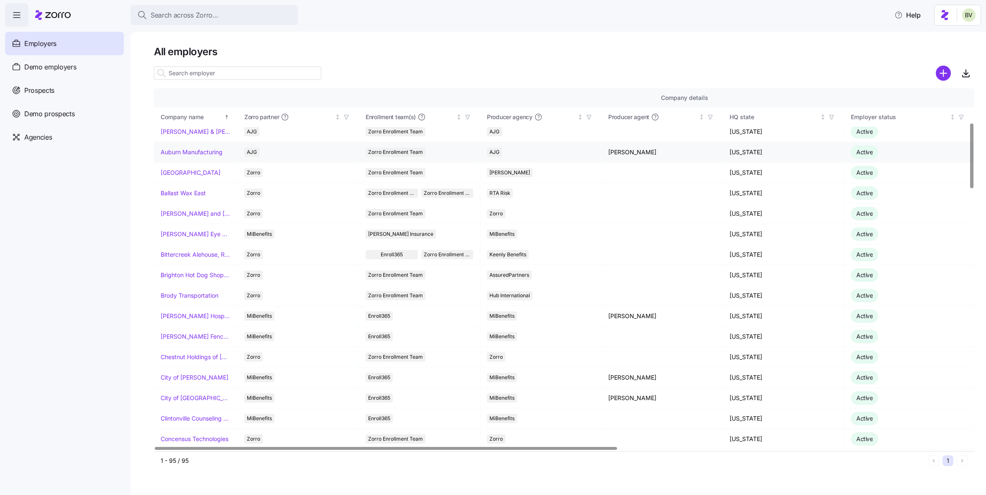
scroll to position [197, 0]
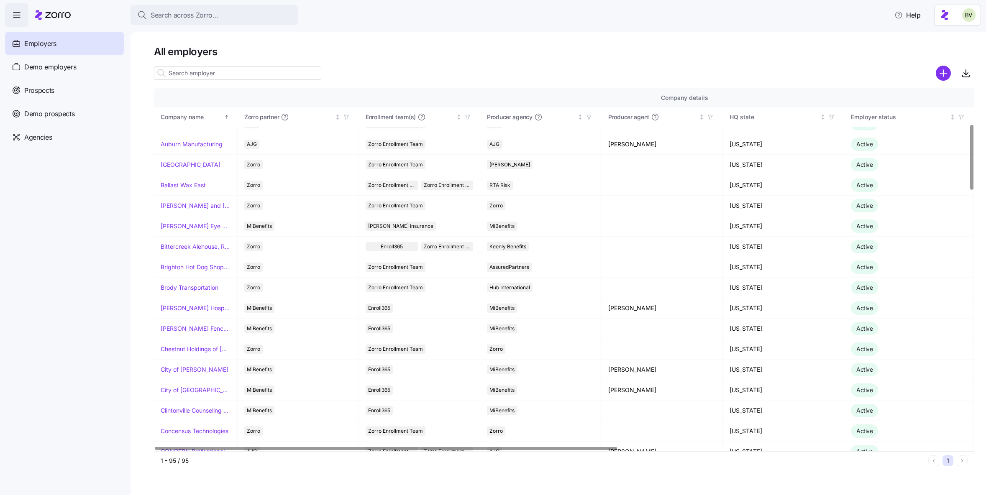
click at [201, 77] on input at bounding box center [237, 72] width 167 height 13
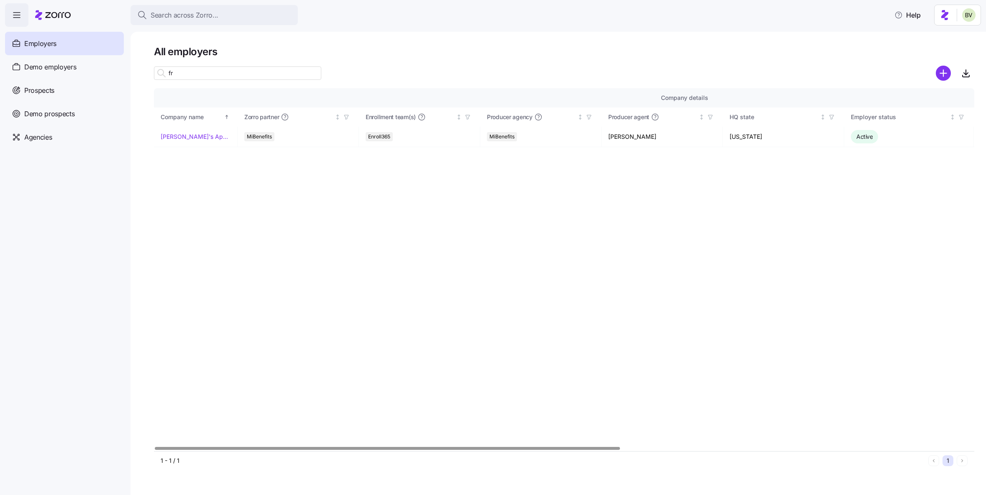
type input "f"
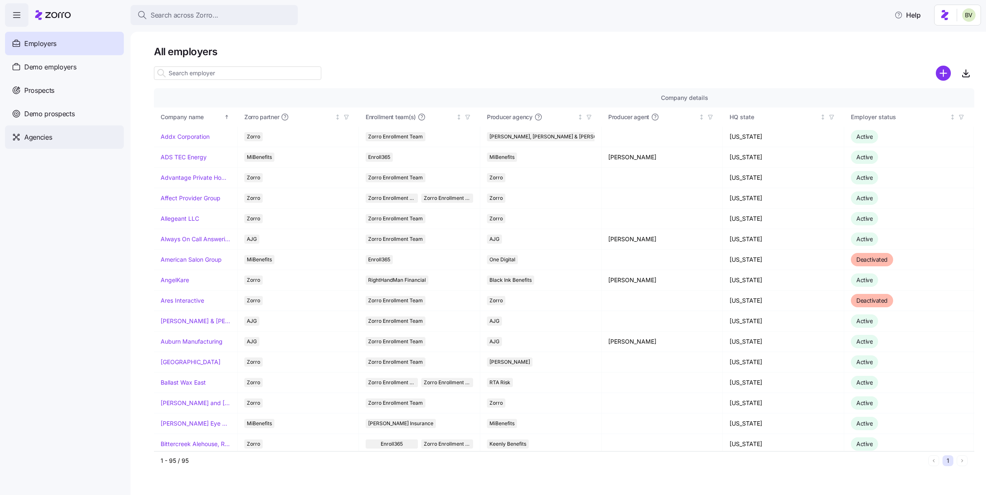
click at [68, 139] on div "Agencies" at bounding box center [64, 136] width 119 height 23
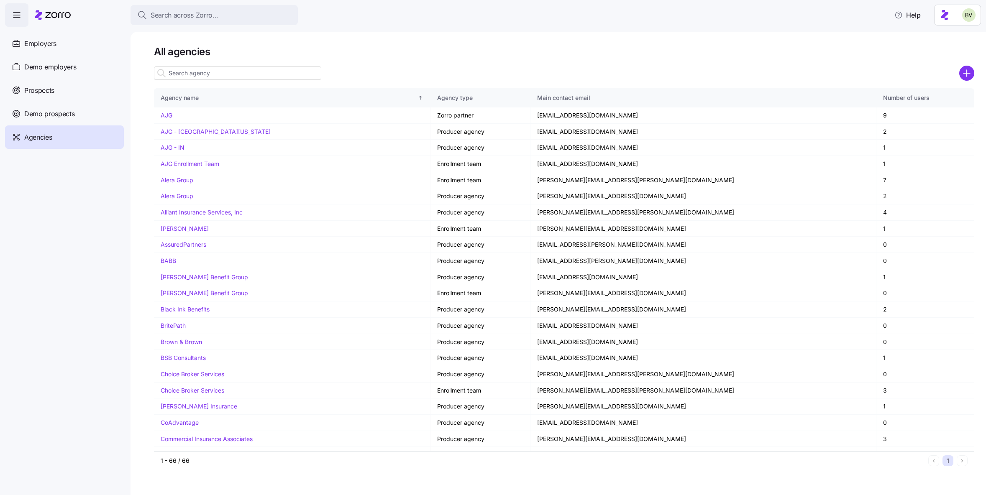
click at [212, 72] on input at bounding box center [237, 72] width 167 height 13
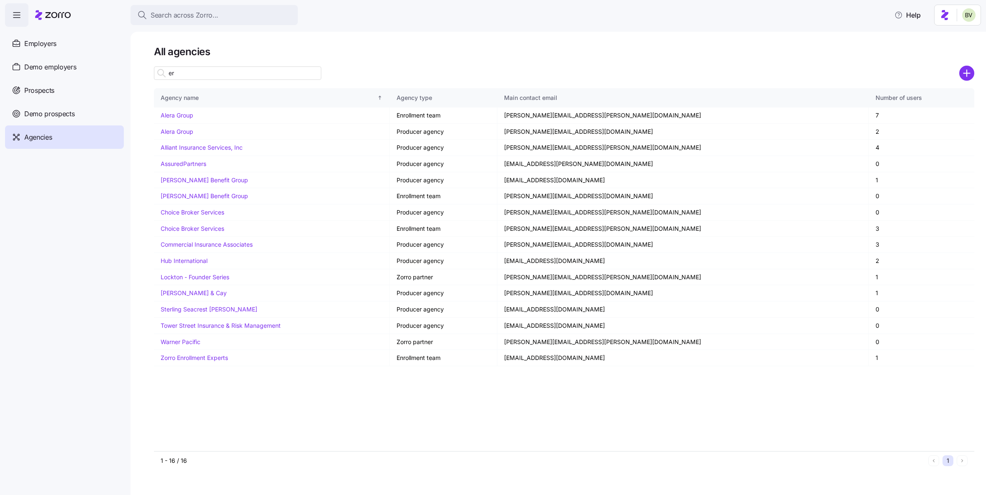
type input "e"
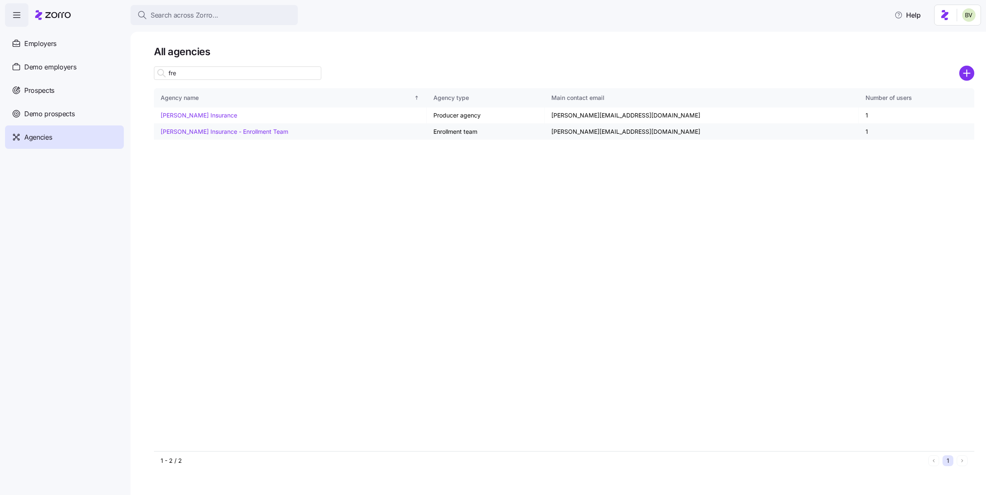
type input "fre"
click at [233, 131] on link "Fredriksen Insurance - Enrollment Team" at bounding box center [225, 131] width 128 height 7
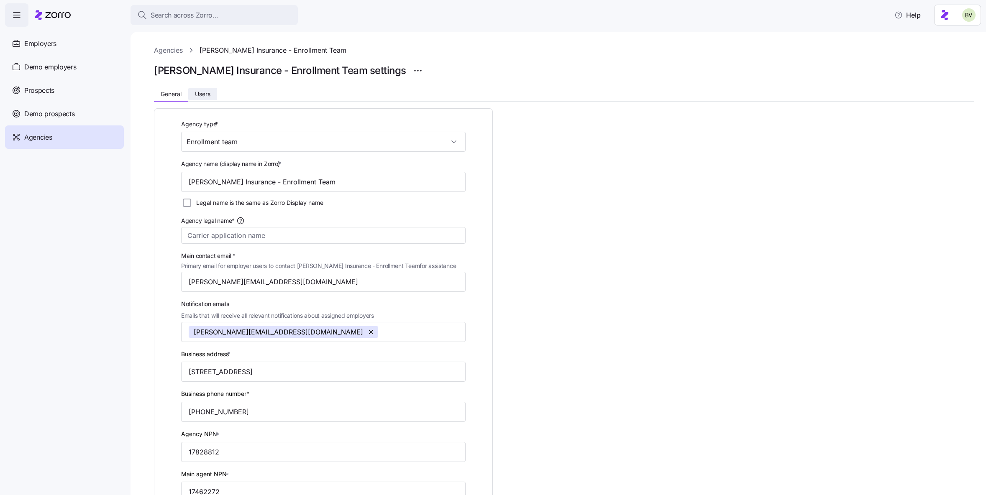
click at [212, 92] on button "Users" at bounding box center [202, 94] width 29 height 13
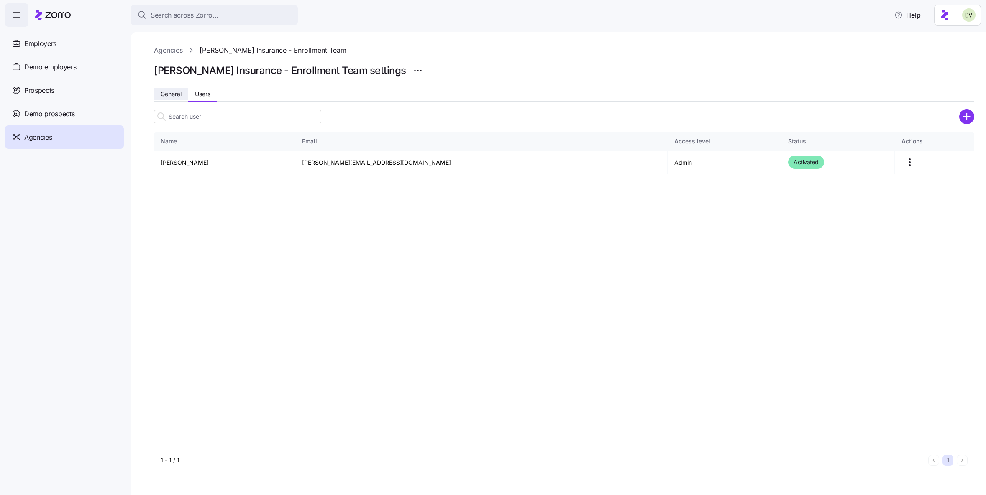
click at [179, 98] on button "General" at bounding box center [171, 94] width 34 height 13
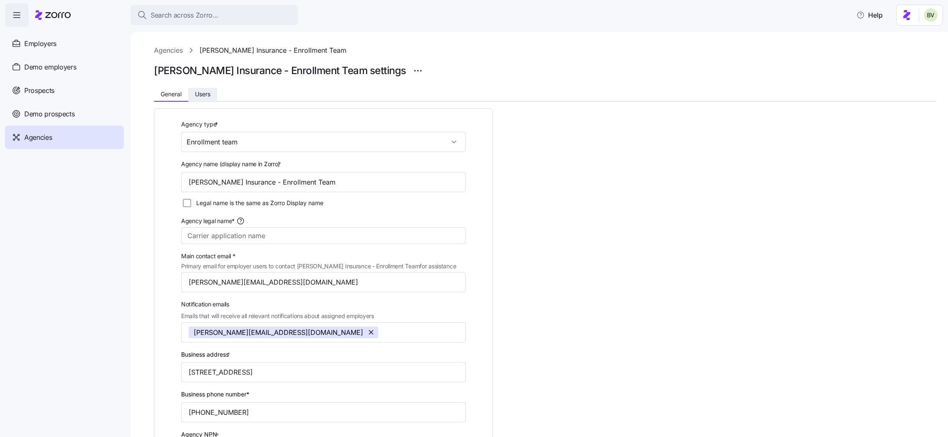
click at [202, 88] on button "Users" at bounding box center [202, 94] width 29 height 13
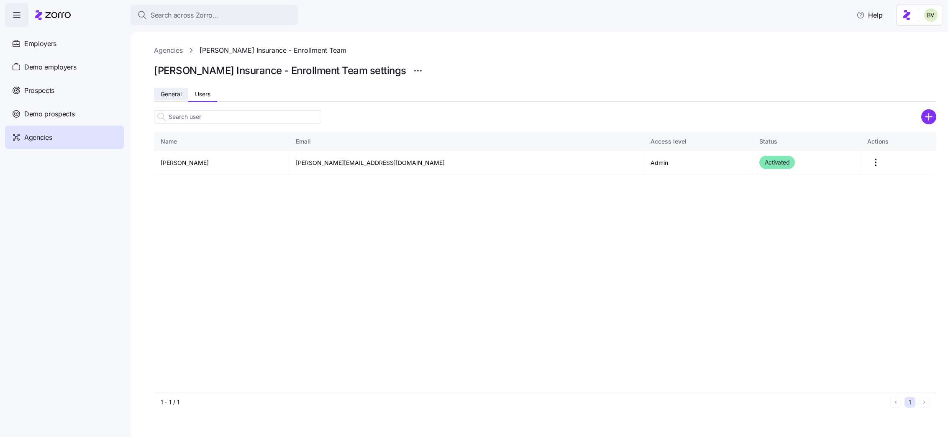
click at [176, 94] on span "General" at bounding box center [171, 94] width 21 height 6
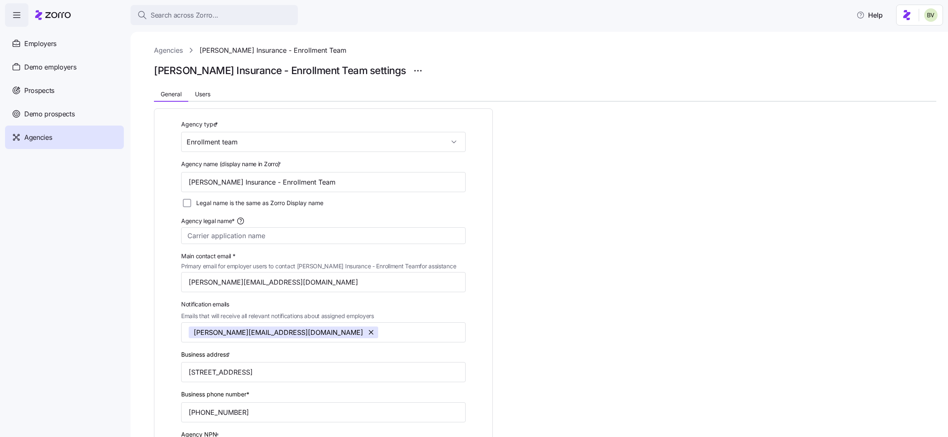
click at [169, 51] on link "Agencies" at bounding box center [168, 50] width 29 height 10
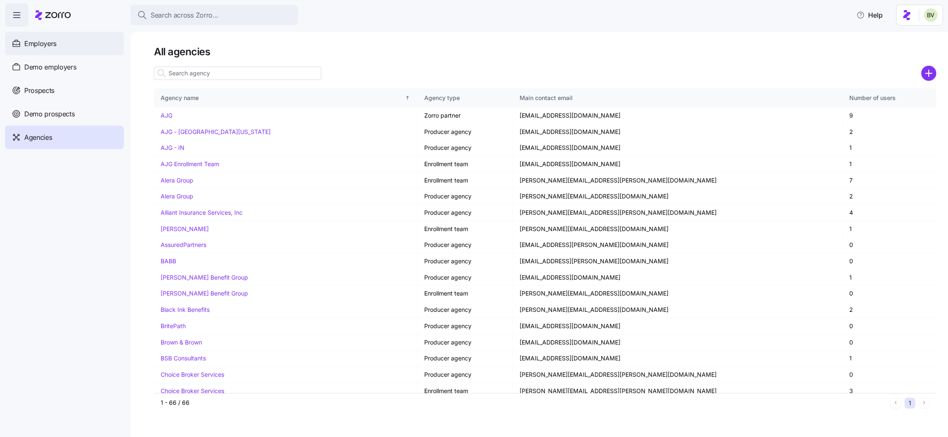
click at [66, 50] on div "Employers" at bounding box center [64, 43] width 119 height 23
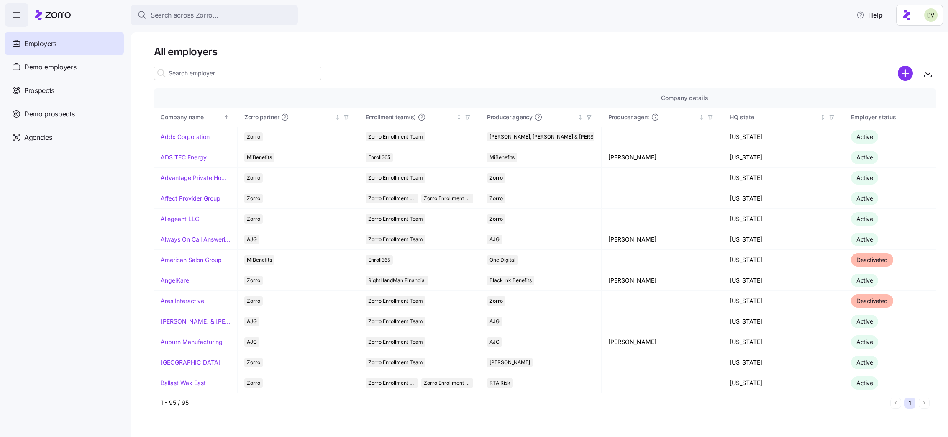
click at [215, 72] on input at bounding box center [237, 72] width 167 height 13
click at [210, 73] on input at bounding box center [237, 72] width 167 height 13
type input "p"
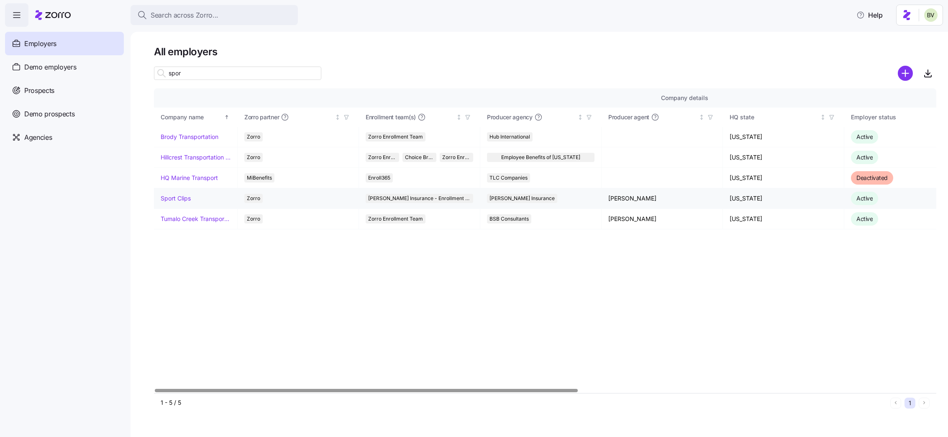
type input "spor"
click at [176, 197] on link "Sport Clips" at bounding box center [176, 198] width 30 height 8
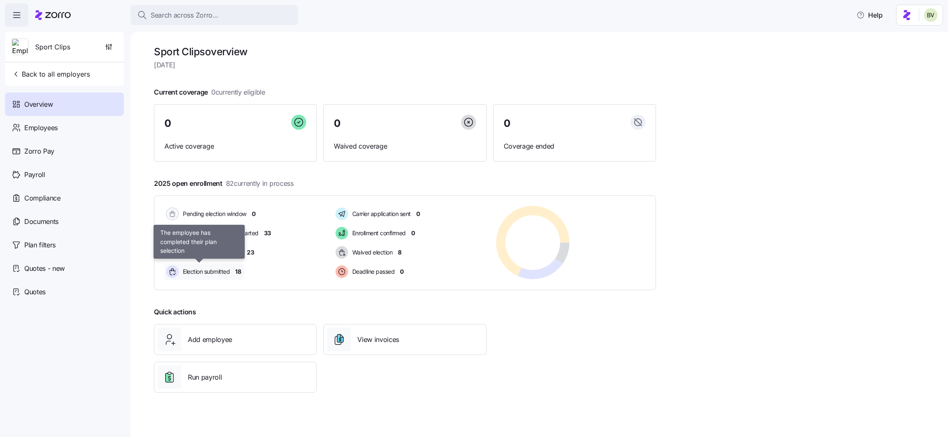
click at [214, 268] on span "Election submitted" at bounding box center [204, 271] width 49 height 8
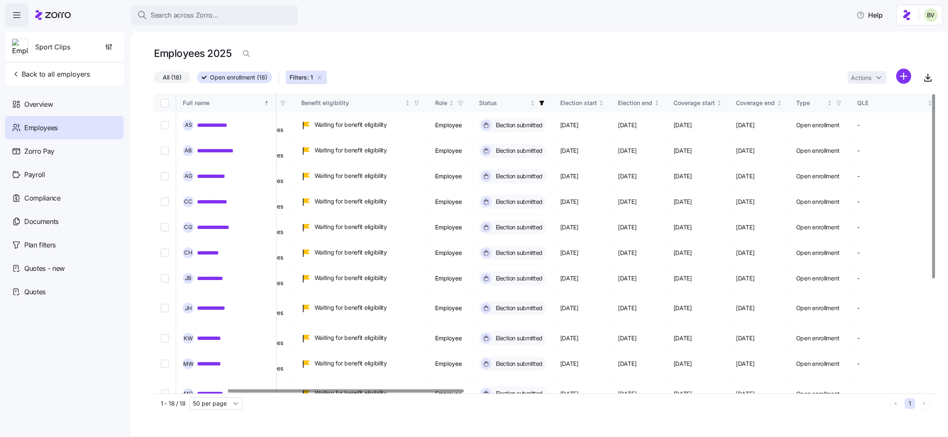
scroll to position [0, 258]
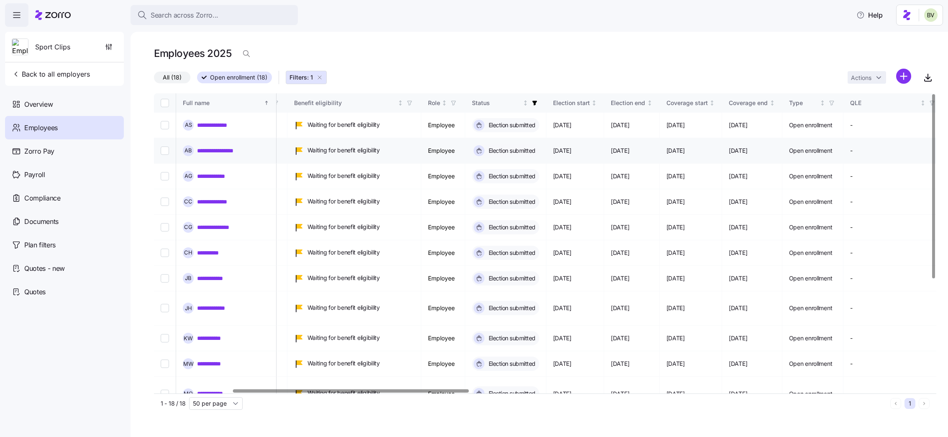
click at [216, 151] on link "**********" at bounding box center [220, 150] width 46 height 8
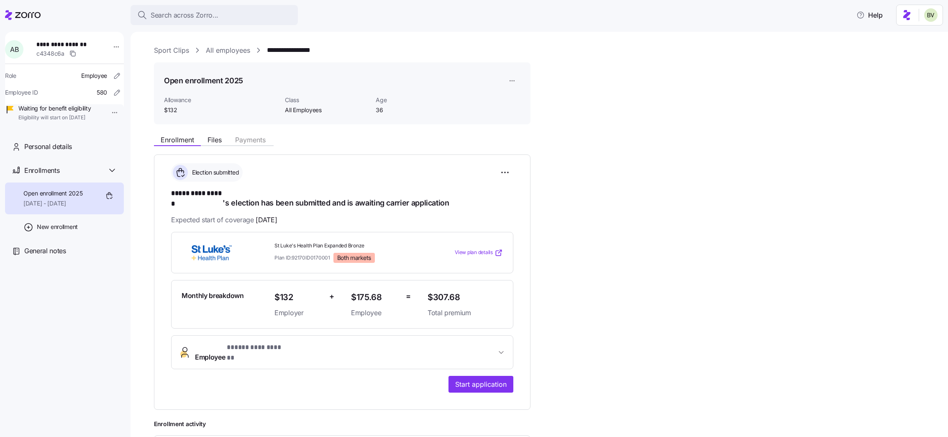
click at [233, 52] on link "All employees" at bounding box center [228, 50] width 44 height 10
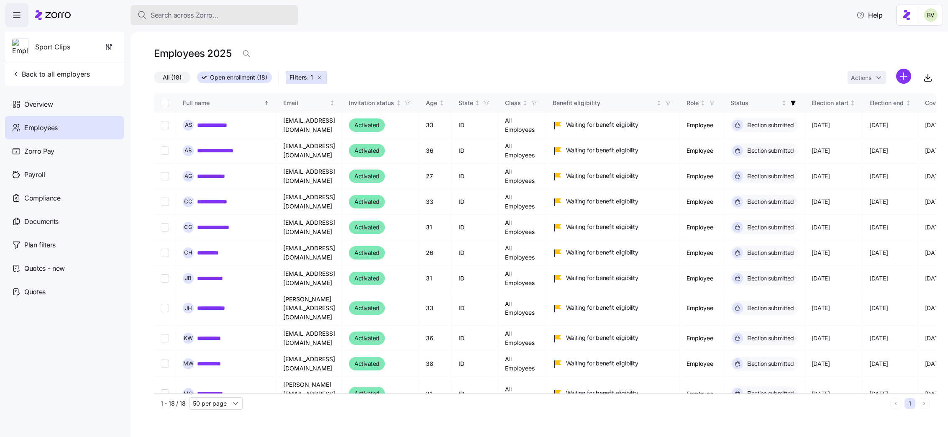
click at [176, 14] on span "Search across Zorro..." at bounding box center [185, 15] width 68 height 10
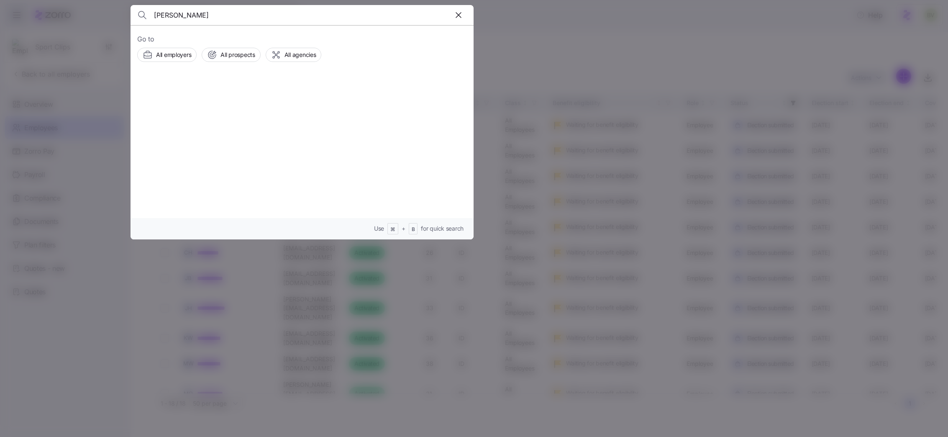
type input "kim cox"
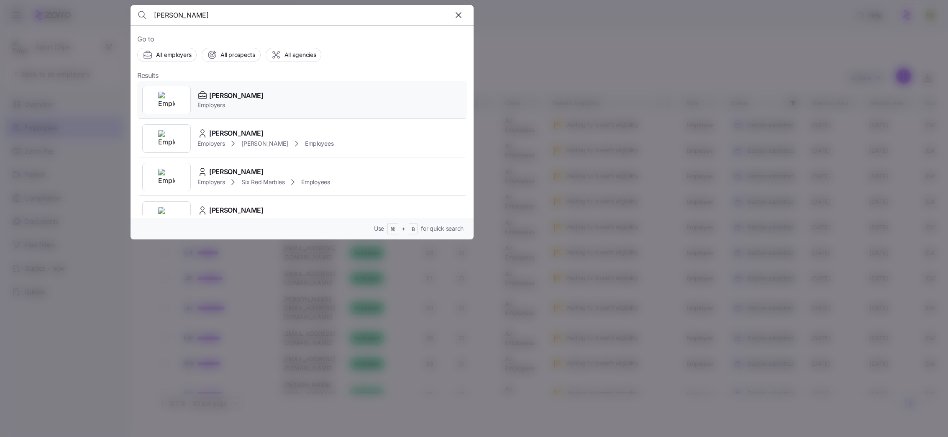
click at [159, 105] on img at bounding box center [166, 100] width 17 height 17
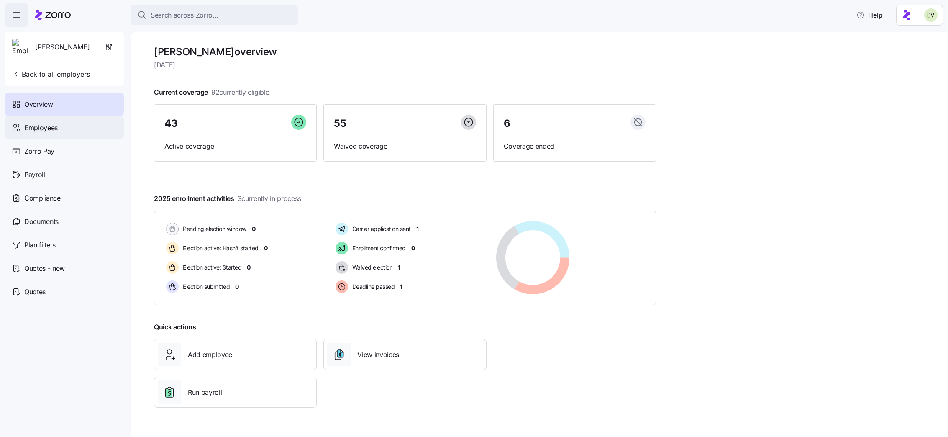
click at [74, 127] on div "Employees" at bounding box center [64, 127] width 119 height 23
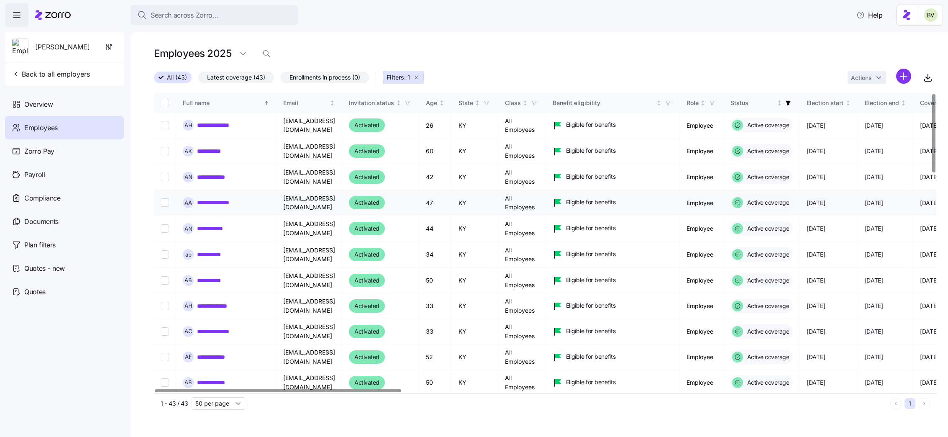
click at [212, 202] on link "**********" at bounding box center [217, 202] width 41 height 8
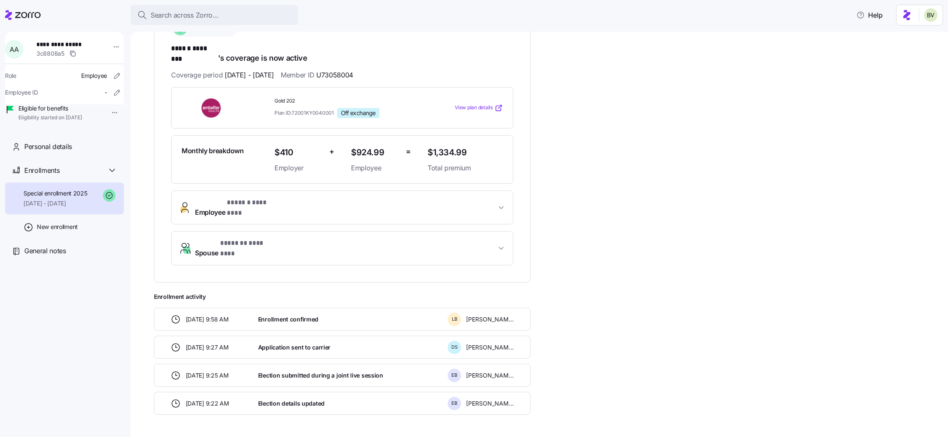
scroll to position [147, 0]
click at [348, 197] on span "Employee * ****** ******** *" at bounding box center [345, 205] width 301 height 20
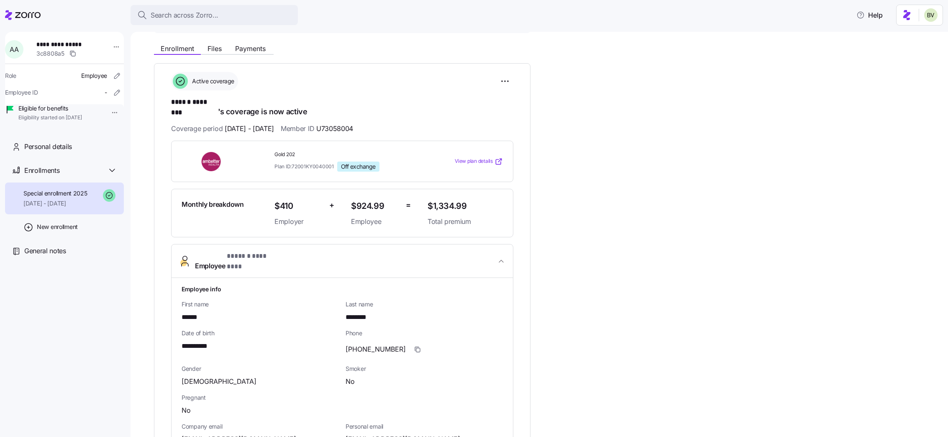
scroll to position [87, 0]
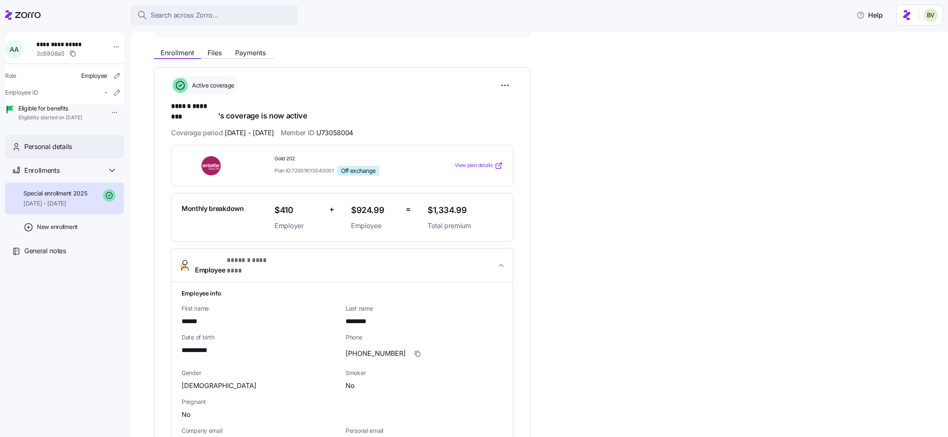
click at [65, 152] on span "Personal details" at bounding box center [48, 146] width 48 height 10
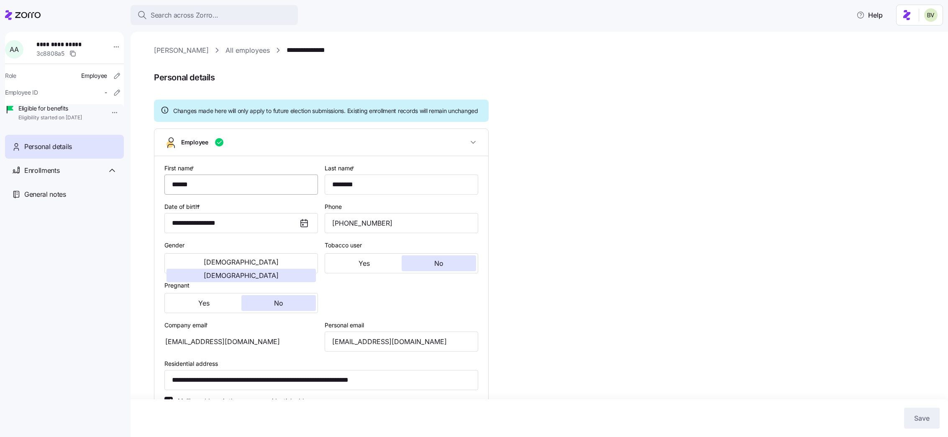
type input "All Employees"
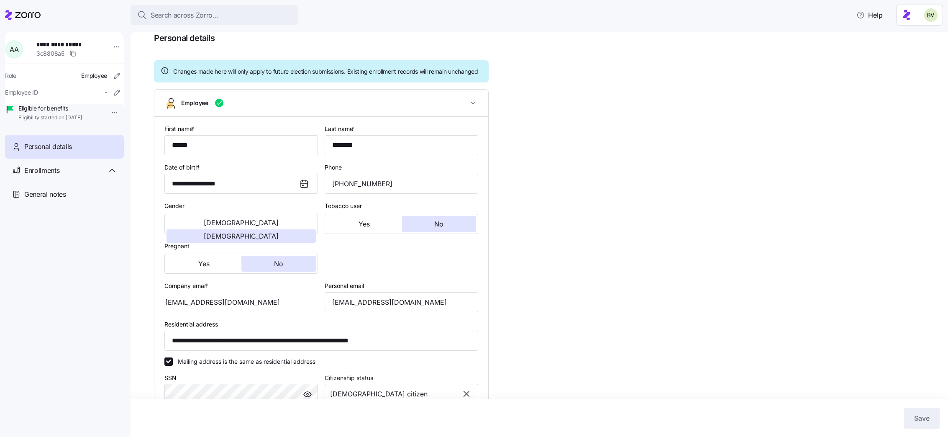
scroll to position [21, 0]
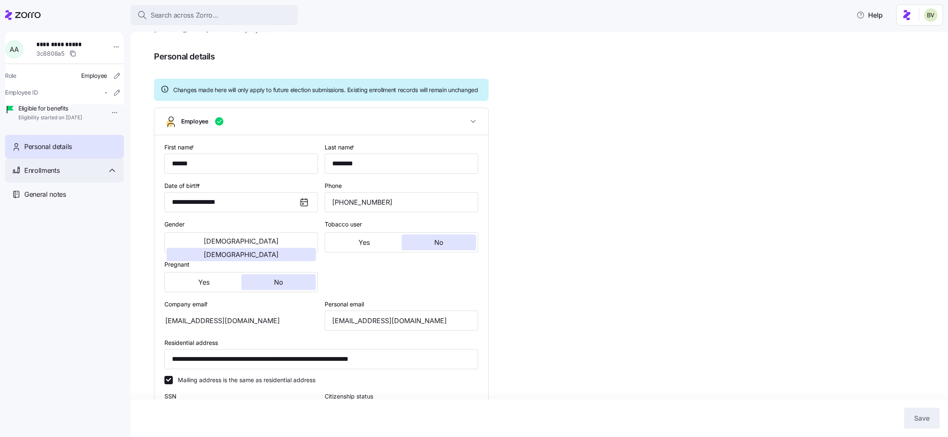
click at [50, 176] on span "Enrollments" at bounding box center [41, 170] width 35 height 10
click at [52, 197] on span "Special enrollment 2025" at bounding box center [55, 193] width 64 height 8
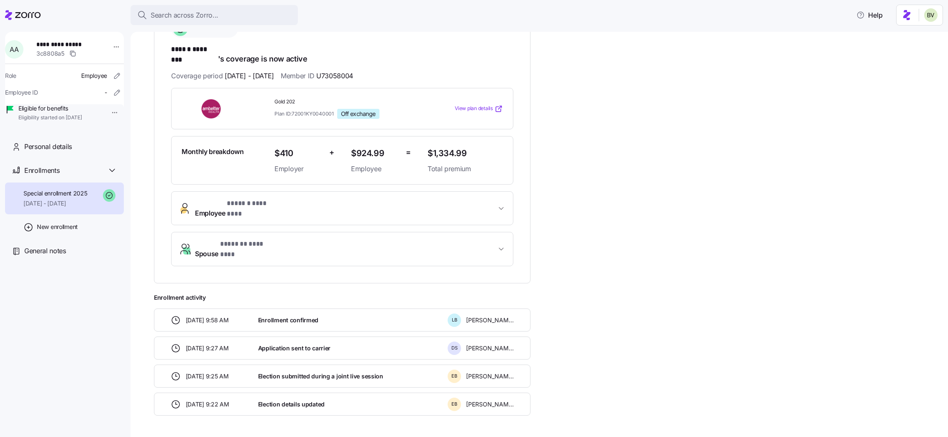
scroll to position [151, 0]
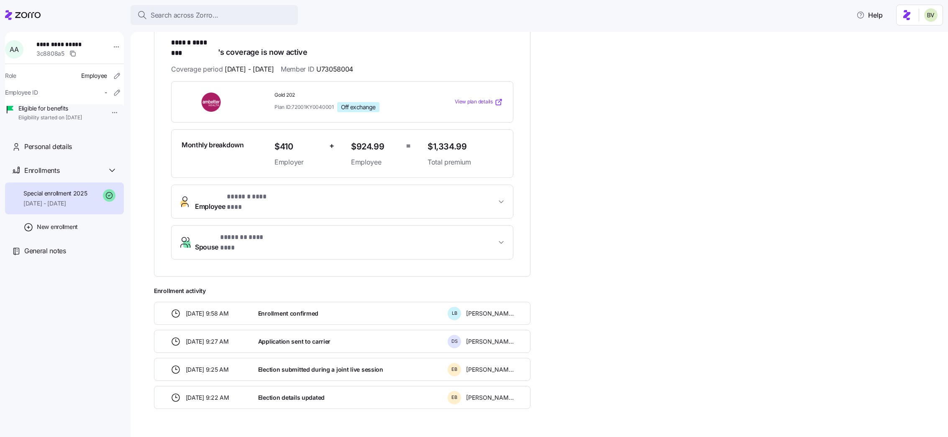
click at [332, 192] on span "Employee * ****** ******** *" at bounding box center [345, 202] width 301 height 20
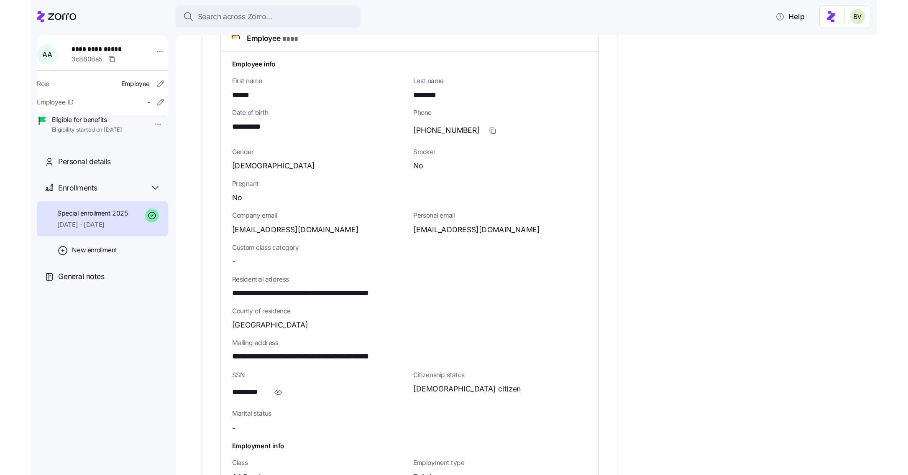
scroll to position [0, 0]
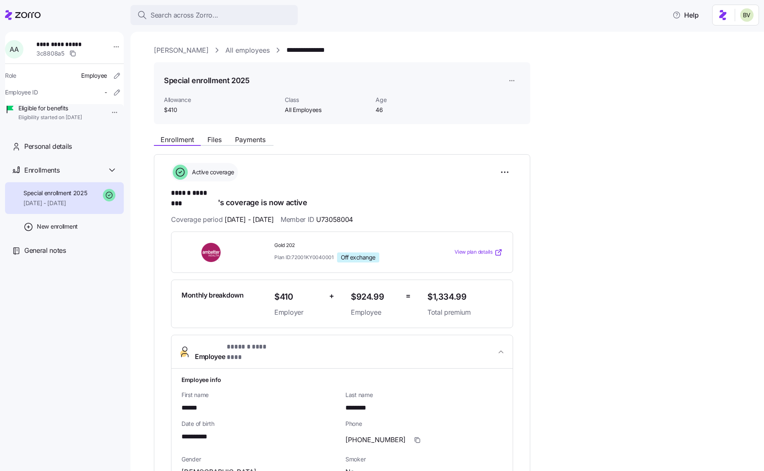
click at [165, 50] on link "[PERSON_NAME]" at bounding box center [181, 50] width 55 height 10
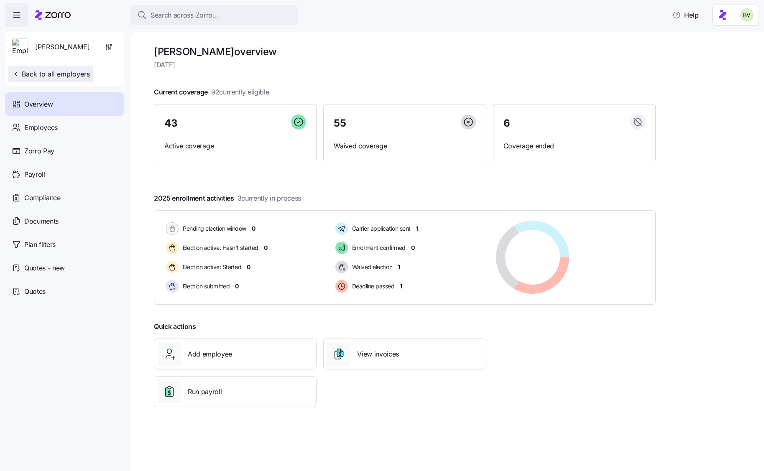
click at [91, 76] on button "Back to all employers" at bounding box center [50, 74] width 85 height 17
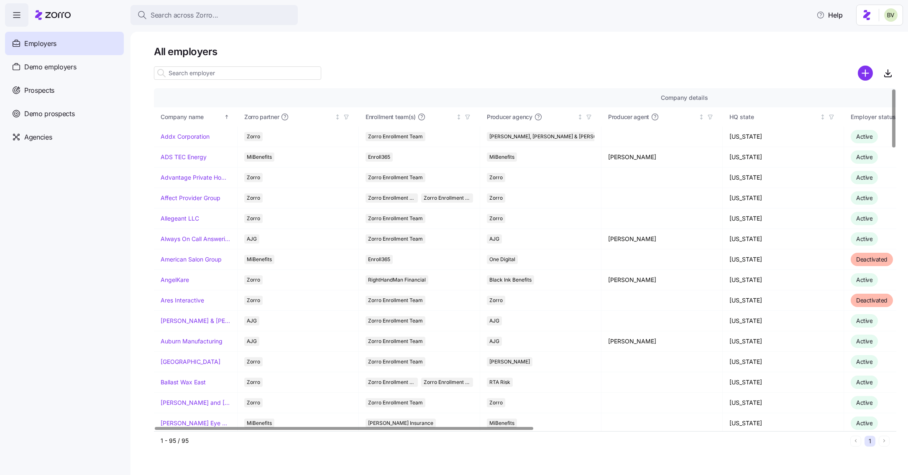
click at [616, 56] on h1 "All employers" at bounding box center [525, 51] width 742 height 13
click at [79, 142] on div "Agencies" at bounding box center [64, 136] width 119 height 23
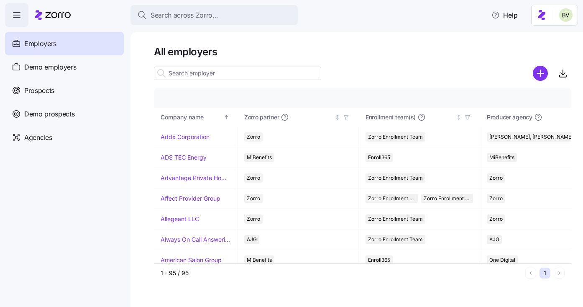
click at [187, 74] on input at bounding box center [237, 72] width 167 height 13
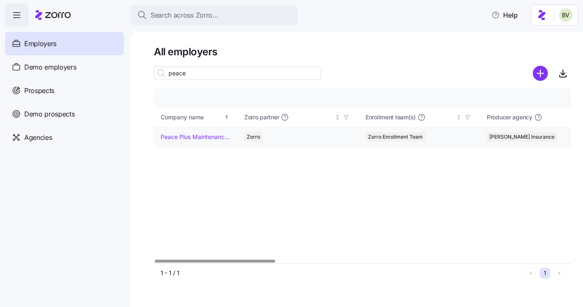
type input "peace"
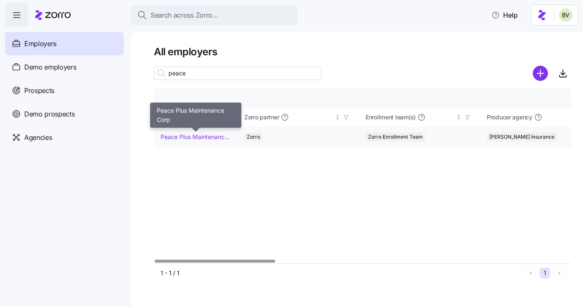
click at [187, 137] on link "Peace Plus Maintenance Corp" at bounding box center [196, 137] width 70 height 8
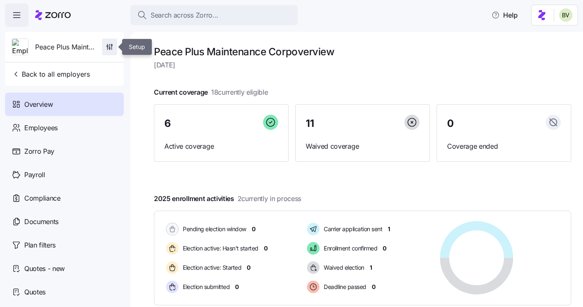
click at [112, 46] on icon "button" at bounding box center [109, 47] width 8 height 8
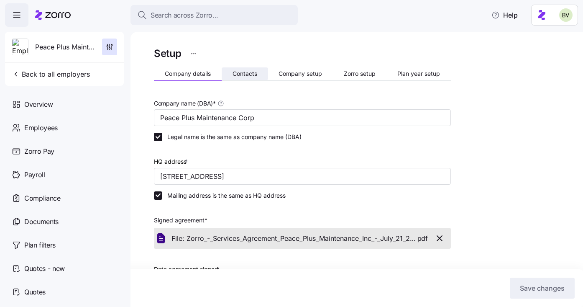
click at [247, 72] on span "Contacts" at bounding box center [245, 74] width 25 height 6
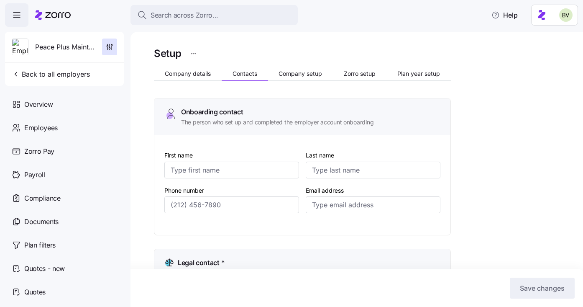
type input "[PERSON_NAME]"
type input "[EMAIL_ADDRESS][DOMAIN_NAME]"
type input "[PERSON_NAME]"
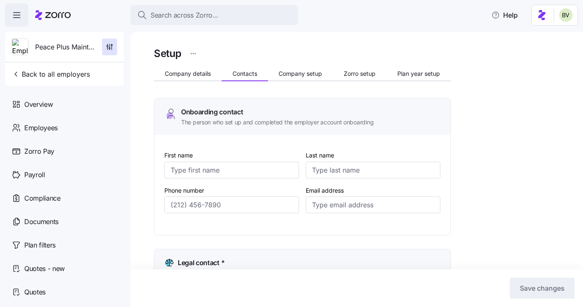
type input "[EMAIL_ADDRESS][DOMAIN_NAME]"
type input "Melly"
type input "[PERSON_NAME]"
type input "[EMAIL_ADDRESS][DOMAIN_NAME]"
type input "[PERSON_NAME]"
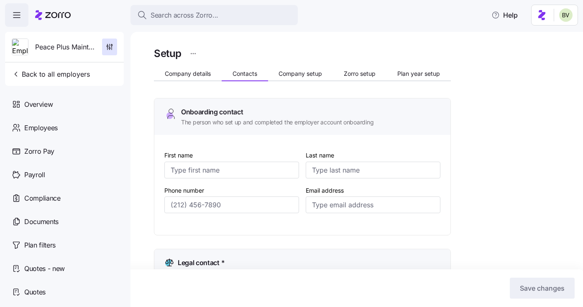
type input "Mackay"
type input "[EMAIL_ADDRESS][DOMAIN_NAME]"
type input "[PHONE_NUMBER]"
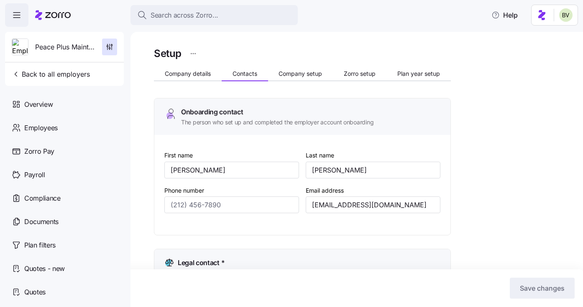
type input "[PHONE_NUMBER]"
drag, startPoint x: 398, startPoint y: 206, endPoint x: 306, endPoint y: 204, distance: 92.0
click at [306, 204] on input "[EMAIL_ADDRESS][DOMAIN_NAME]" at bounding box center [373, 204] width 135 height 17
click at [69, 75] on span "Back to all employers" at bounding box center [51, 74] width 78 height 10
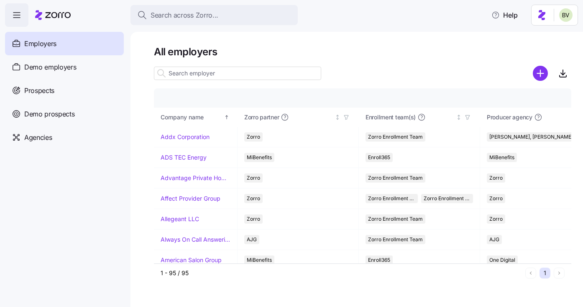
click at [78, 144] on div "Agencies" at bounding box center [64, 136] width 119 height 23
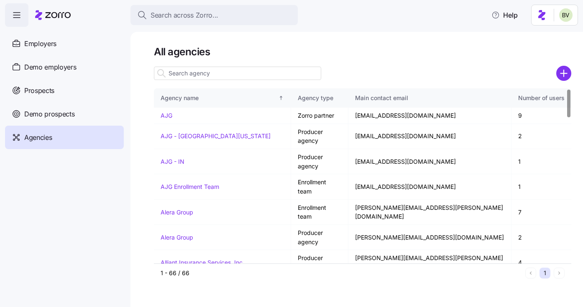
click at [202, 76] on input at bounding box center [237, 72] width 167 height 13
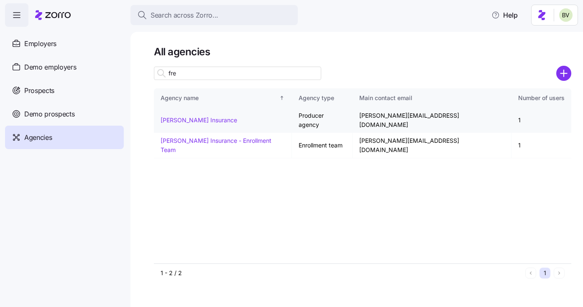
type input "fre"
click at [203, 116] on link "[PERSON_NAME] Insurance" at bounding box center [199, 119] width 77 height 7
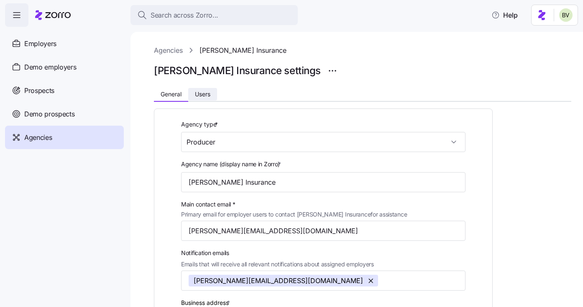
click at [205, 95] on span "Users" at bounding box center [202, 94] width 15 height 6
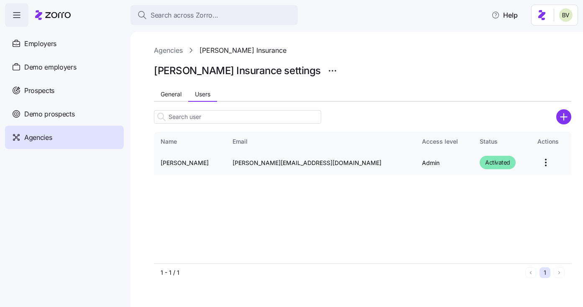
click at [530, 161] on html "Search across Zorro... Help Employers Demo employers Prospects Demo prospects A…" at bounding box center [291, 151] width 583 height 302
click at [375, 216] on html "Search across Zorro... Help Employers Demo employers Prospects Demo prospects A…" at bounding box center [291, 151] width 583 height 302
drag, startPoint x: 202, startPoint y: 72, endPoint x: 155, endPoint y: 71, distance: 46.9
click at [155, 71] on h1 "[PERSON_NAME] Insurance settings" at bounding box center [237, 70] width 167 height 13
copy h1 "[PERSON_NAME]"
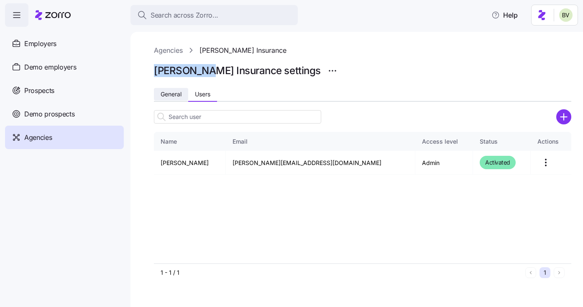
click at [170, 95] on span "General" at bounding box center [171, 94] width 21 height 6
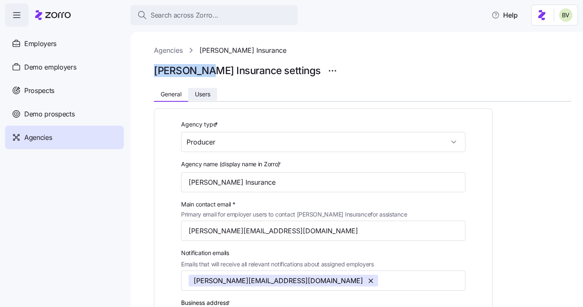
click at [202, 90] on button "Users" at bounding box center [202, 94] width 29 height 13
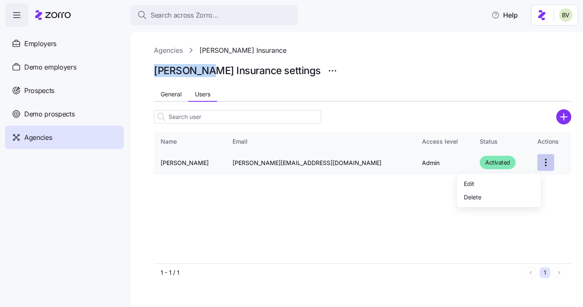
click at [537, 164] on html "Search across Zorro... Help Employers Demo employers Prospects Demo prospects A…" at bounding box center [291, 151] width 583 height 302
click at [491, 108] on html "Search across Zorro... Help Employers Demo employers Prospects Demo prospects A…" at bounding box center [291, 151] width 583 height 302
click at [173, 93] on span "General" at bounding box center [171, 94] width 21 height 6
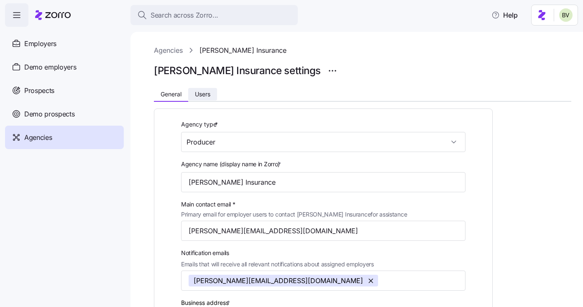
click at [202, 97] on span "Users" at bounding box center [202, 94] width 15 height 6
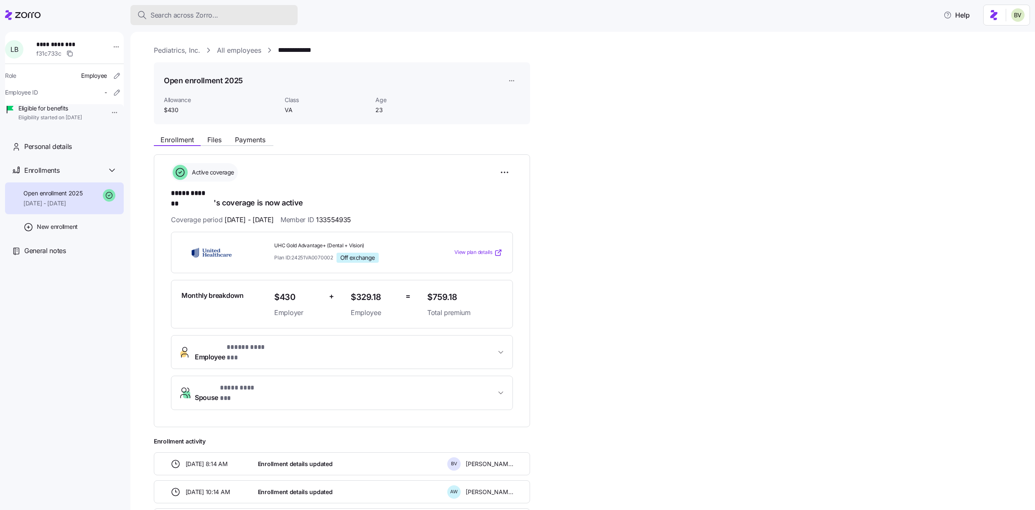
click at [201, 16] on span "Search across Zorro..." at bounding box center [185, 15] width 68 height 10
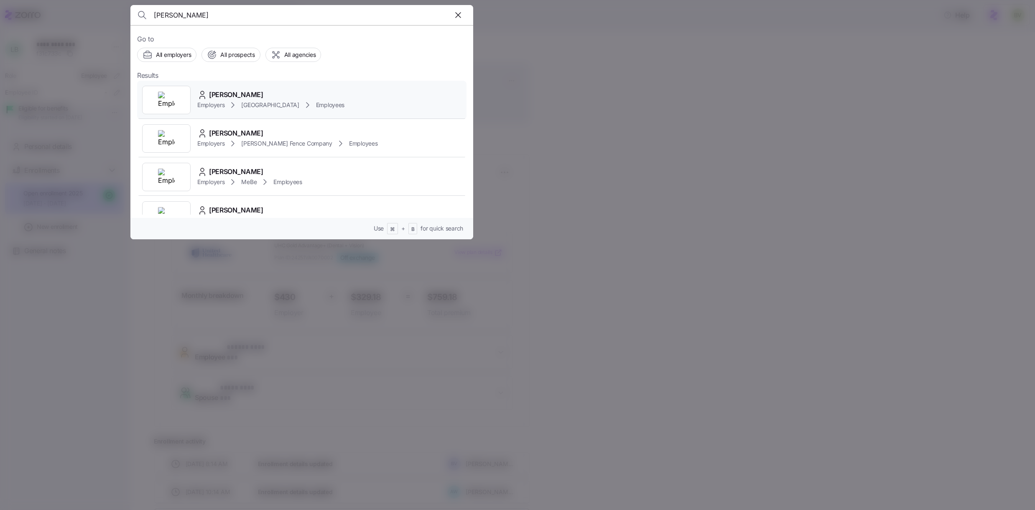
type input "courtney morgan"
click at [178, 95] on div at bounding box center [166, 100] width 49 height 28
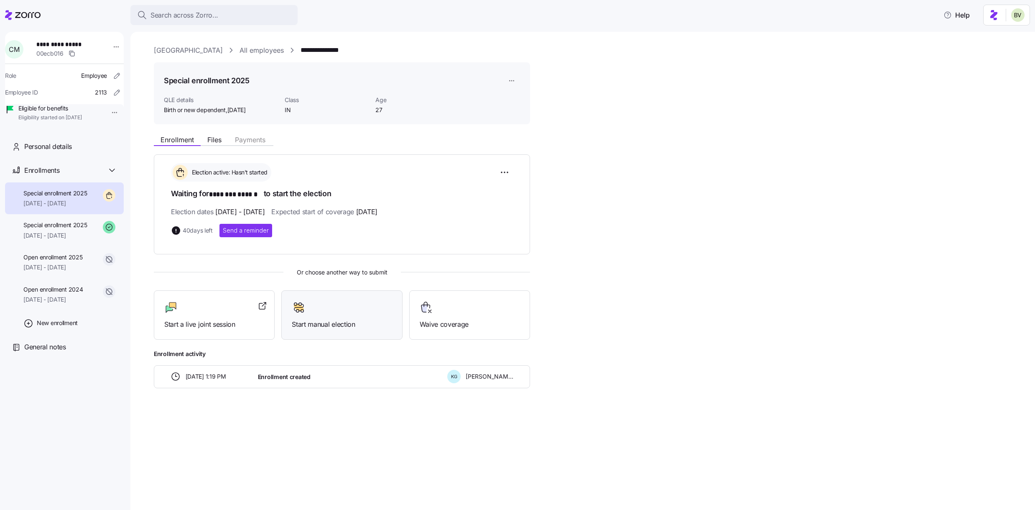
click at [318, 312] on div at bounding box center [342, 307] width 100 height 13
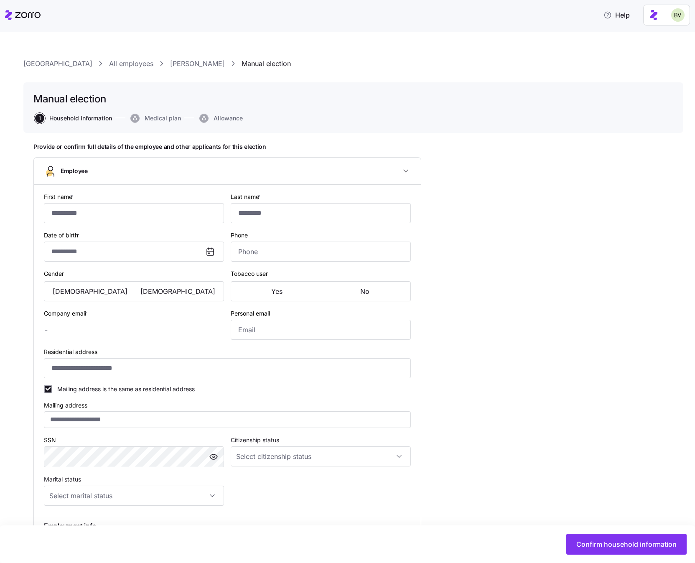
type input "********"
type input "******"
type input "courtney.morgan@rushmemorial.com"
type input "courtneyhall.98@icloud.com"
type input "**********"
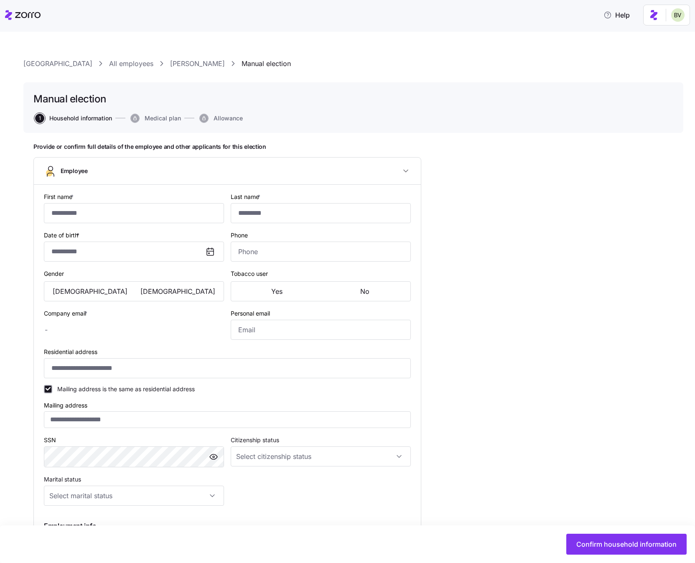
checkbox input "true"
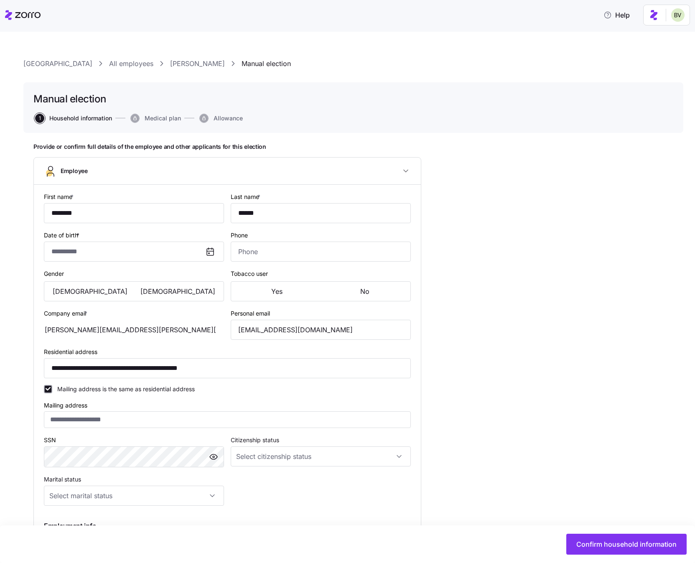
type input "**********"
type input "(765) 570-2170"
type input "[DEMOGRAPHIC_DATA] citizen"
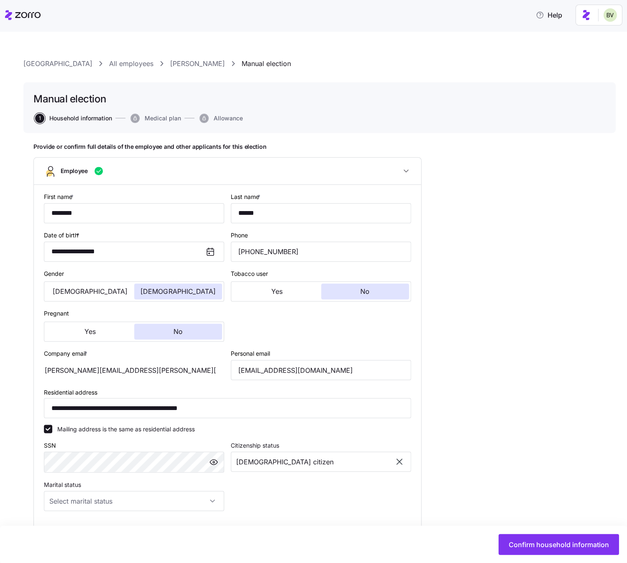
type input "IN"
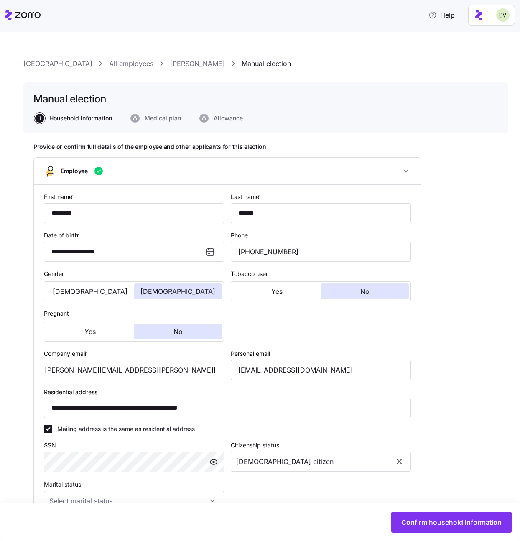
scroll to position [261, 0]
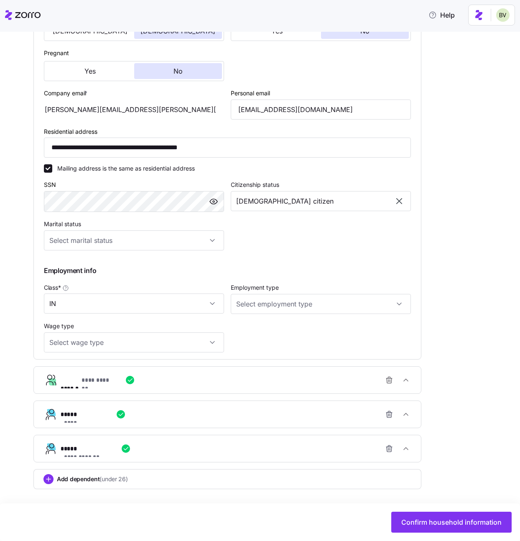
click at [89, 475] on span "Add dependent (under 26)" at bounding box center [92, 479] width 71 height 8
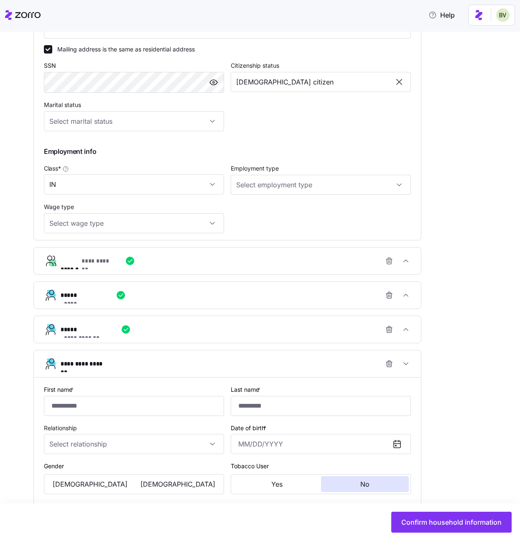
scroll to position [395, 0]
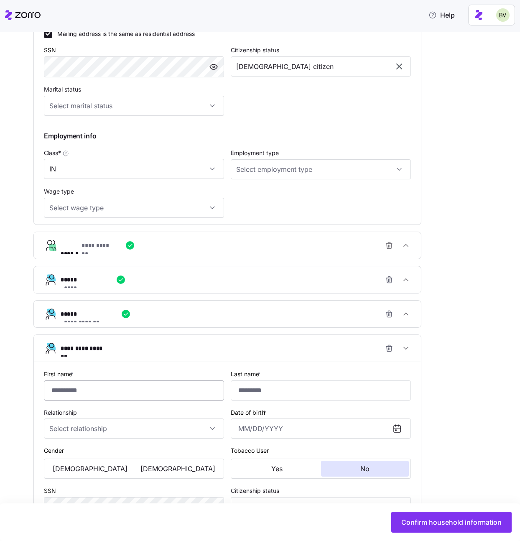
click at [85, 391] on input "First name *" at bounding box center [134, 391] width 180 height 20
type input "****"
type input "******"
click at [184, 421] on input "Relationship" at bounding box center [134, 429] width 180 height 20
click at [110, 455] on div "Child" at bounding box center [134, 454] width 174 height 18
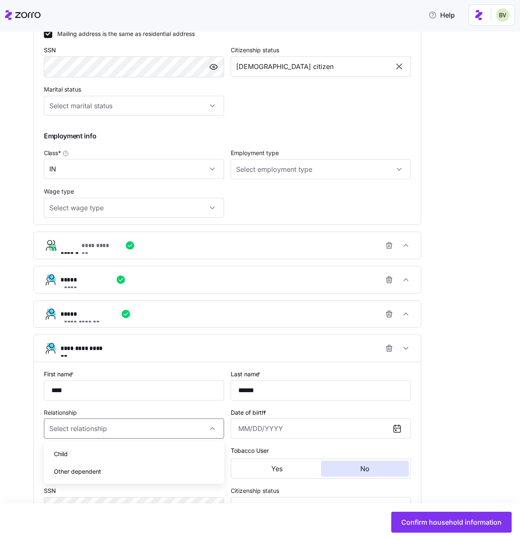
type input "Child"
click at [261, 428] on input "Date of birth *" at bounding box center [321, 429] width 180 height 20
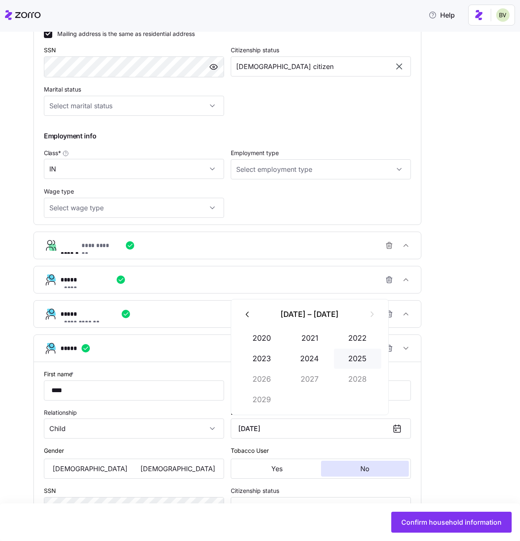
click at [355, 360] on button "2025" at bounding box center [358, 359] width 48 height 20
type input "September 3, 2025"
click at [432, 394] on div "**********" at bounding box center [265, 190] width 465 height 884
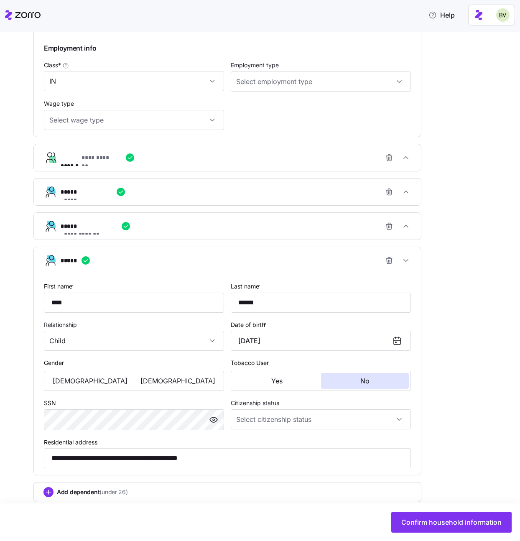
scroll to position [496, 0]
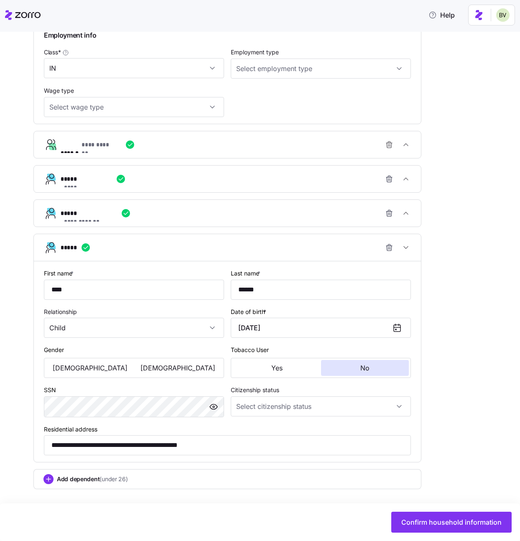
click at [79, 377] on div "Male Female" at bounding box center [134, 368] width 180 height 20
click at [83, 367] on span "[DEMOGRAPHIC_DATA]" at bounding box center [90, 368] width 75 height 7
click at [403, 406] on input "Citizenship status" at bounding box center [321, 406] width 180 height 20
click at [345, 432] on div "[DEMOGRAPHIC_DATA] citizen" at bounding box center [321, 432] width 174 height 18
type input "[DEMOGRAPHIC_DATA] citizen"
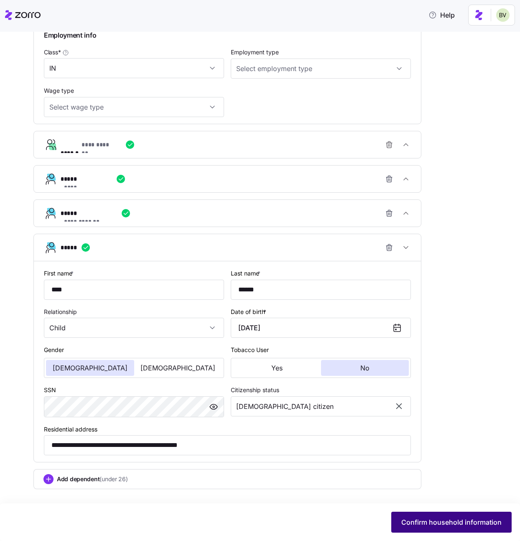
click at [439, 475] on span "Confirm household information" at bounding box center [451, 522] width 100 height 10
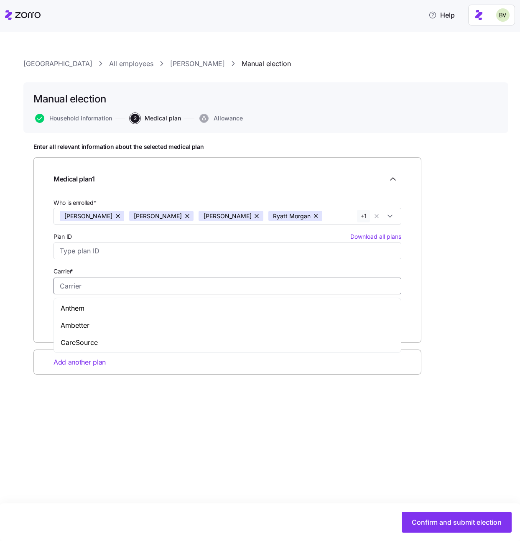
click at [80, 283] on input "Carrier *" at bounding box center [228, 286] width 348 height 17
click at [83, 307] on span "Anthem" at bounding box center [73, 308] width 24 height 10
type input "Anthem"
click at [82, 319] on input "Plan name *" at bounding box center [139, 321] width 171 height 17
type input "Complete Gold"
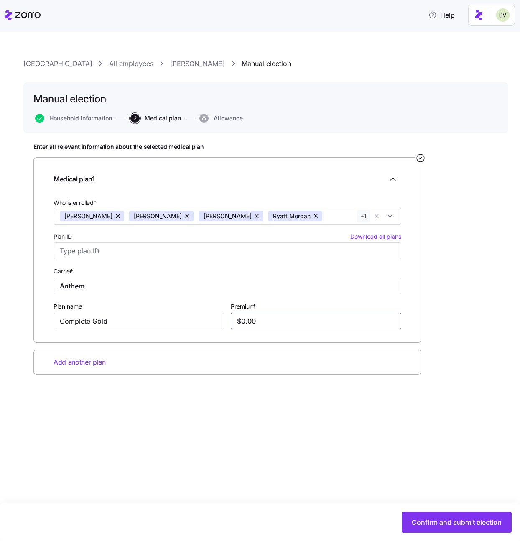
drag, startPoint x: 275, startPoint y: 319, endPoint x: 228, endPoint y: 317, distance: 46.9
click at [228, 317] on div "Premium * $0.00" at bounding box center [315, 315] width 177 height 35
click at [153, 284] on input "Anthem" at bounding box center [228, 286] width 348 height 17
type input "A"
click at [100, 306] on div "Ambetter" at bounding box center [228, 308] width 344 height 17
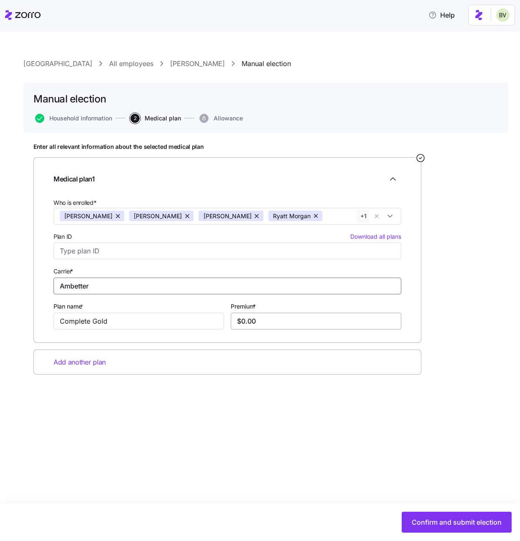
type input "Ambetter"
drag, startPoint x: 265, startPoint y: 322, endPoint x: 217, endPoint y: 322, distance: 48.1
click at [217, 322] on div "Who is enrolled* Courtney Morgan Brett morgan Rip Morgan Ryatt Morgan Rook Morg…" at bounding box center [227, 263] width 355 height 138
click at [254, 319] on input "Premium *" at bounding box center [316, 321] width 171 height 17
type input "$1,577.88"
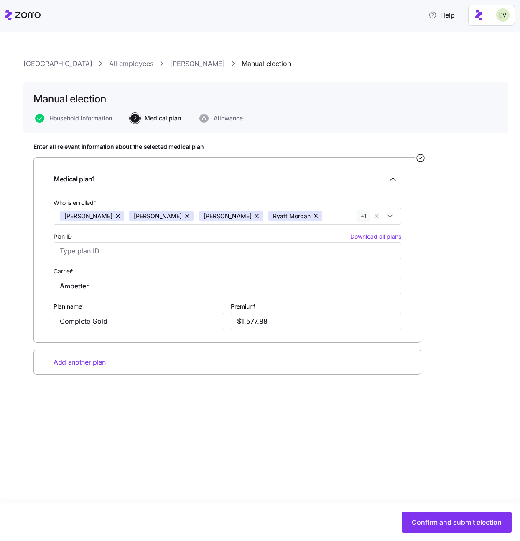
click at [290, 428] on div "Rush Memorial Hospital All employees Courtney Morgan Manual election Manual ele…" at bounding box center [260, 286] width 520 height 509
click at [441, 475] on span "Confirm and submit election" at bounding box center [457, 522] width 90 height 10
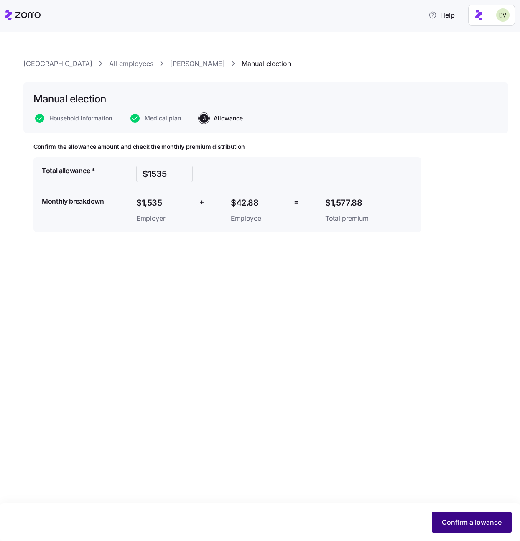
click at [462, 475] on span "Confirm allowance" at bounding box center [472, 522] width 60 height 10
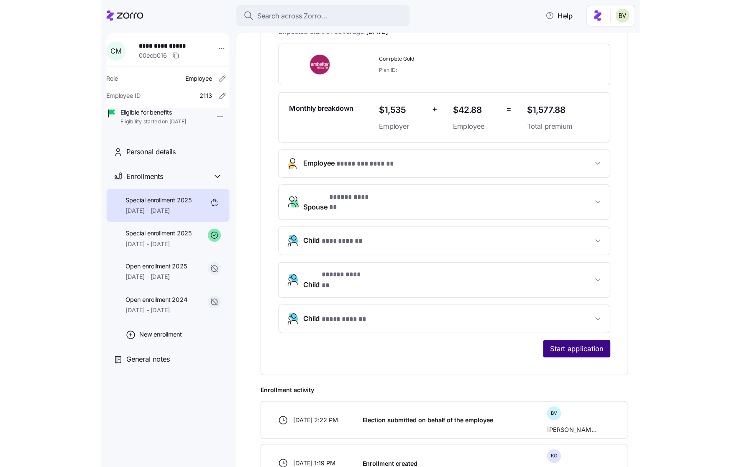
scroll to position [184, 0]
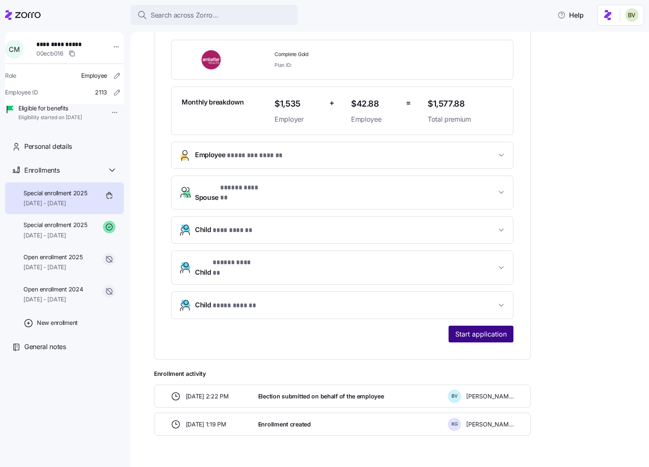
click at [481, 329] on span "Start application" at bounding box center [480, 334] width 51 height 10
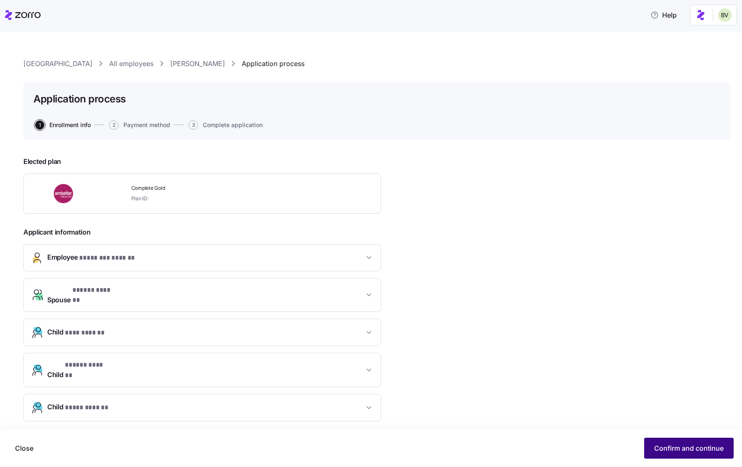
click at [674, 445] on span "Confirm and continue" at bounding box center [688, 448] width 69 height 10
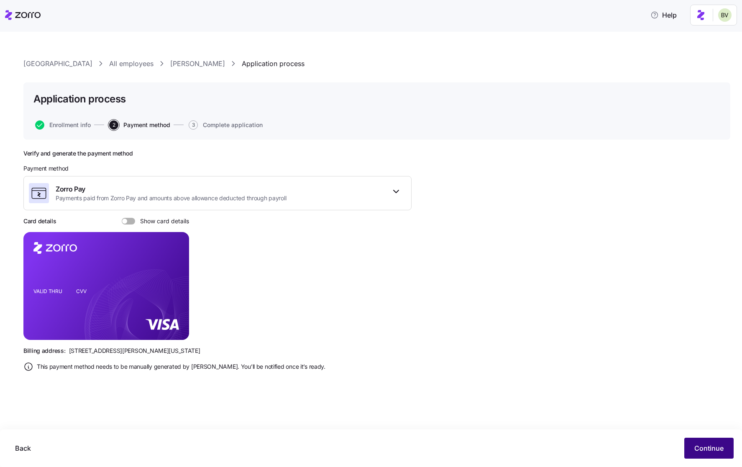
click at [698, 447] on span "Continue" at bounding box center [708, 448] width 29 height 10
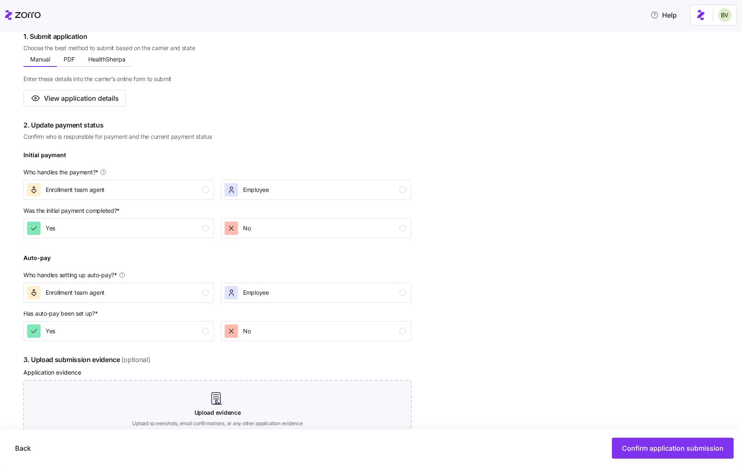
scroll to position [163, 0]
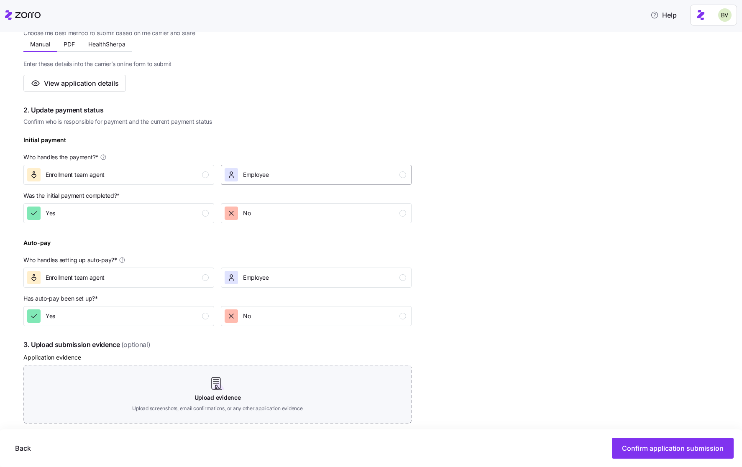
click at [335, 177] on div "Employee" at bounding box center [315, 174] width 181 height 13
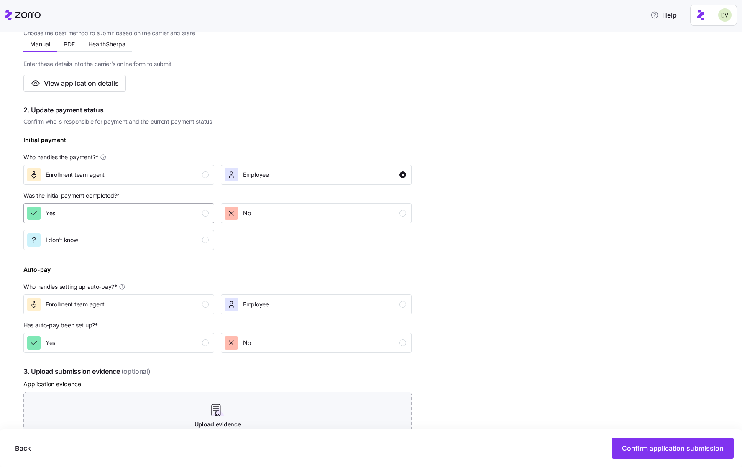
click at [192, 218] on div "Yes" at bounding box center [117, 213] width 181 height 13
click at [284, 304] on div "Employee" at bounding box center [315, 304] width 181 height 13
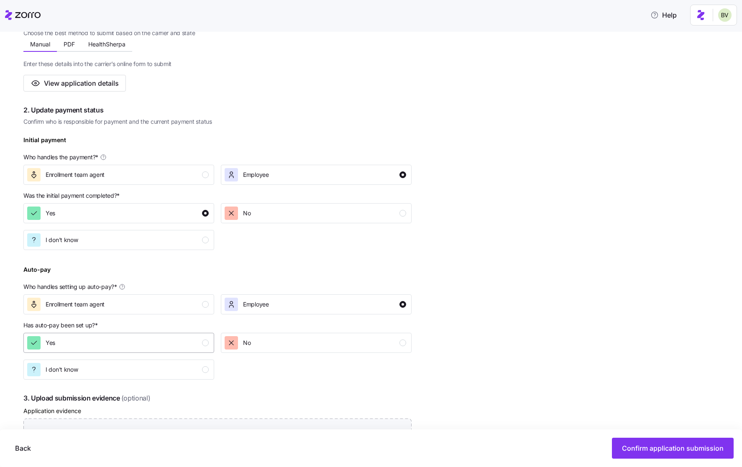
click at [201, 348] on div "Yes" at bounding box center [117, 342] width 181 height 13
click at [316, 212] on div "No" at bounding box center [315, 213] width 181 height 13
click at [390, 353] on div "No" at bounding box center [315, 343] width 197 height 27
click at [390, 351] on button "No" at bounding box center [316, 343] width 191 height 20
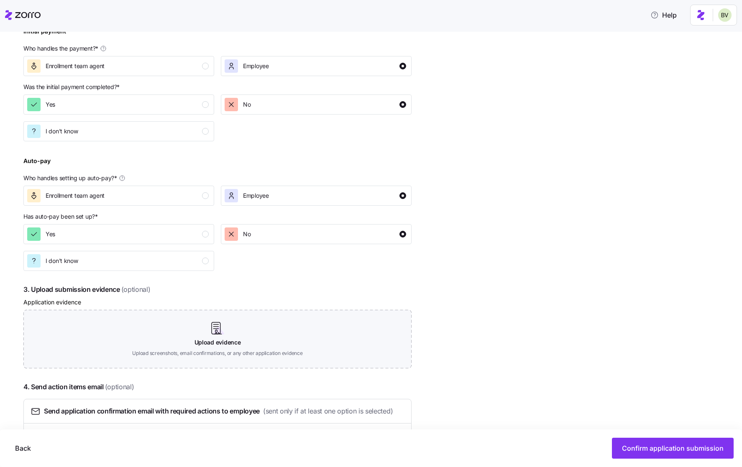
scroll to position [319, 0]
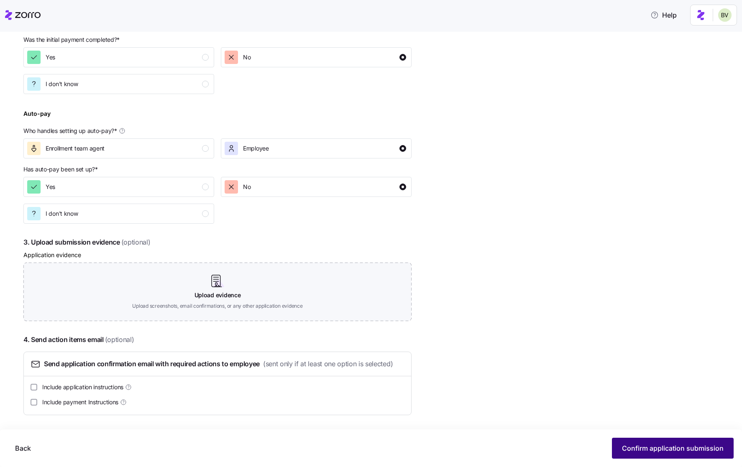
click at [630, 447] on span "Confirm application submission" at bounding box center [673, 448] width 102 height 10
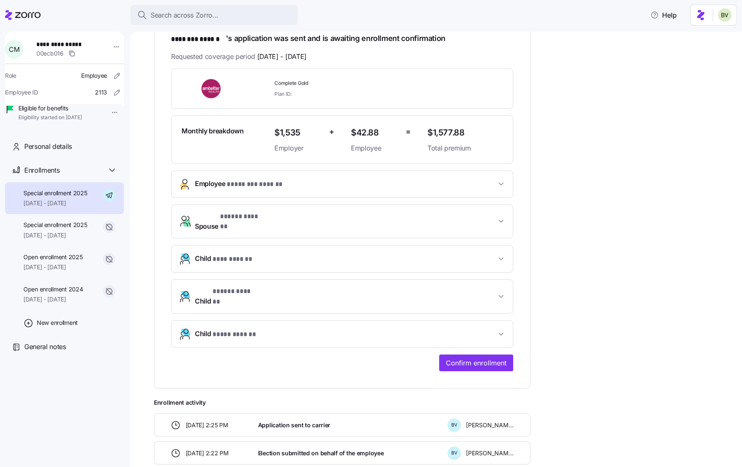
scroll to position [217, 0]
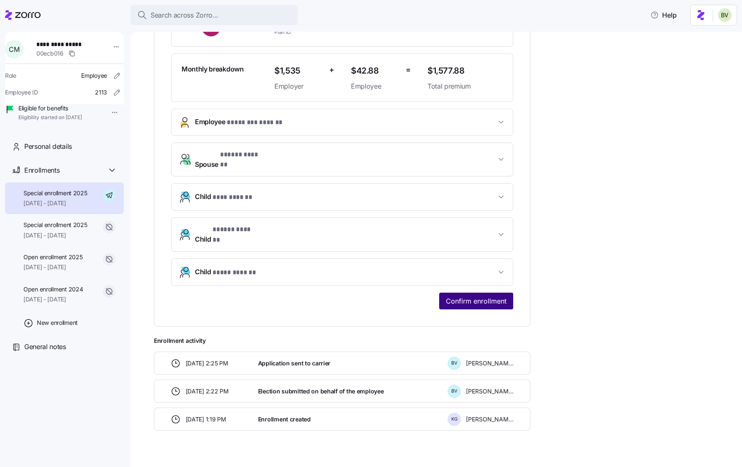
click at [470, 294] on button "Confirm enrollment" at bounding box center [476, 301] width 74 height 17
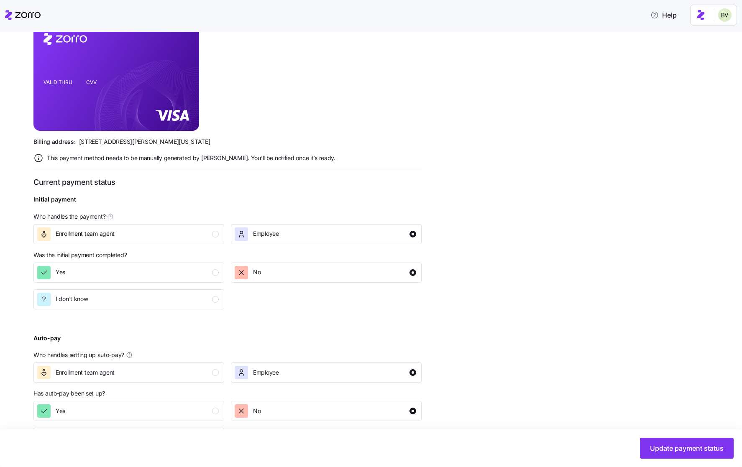
scroll to position [223, 0]
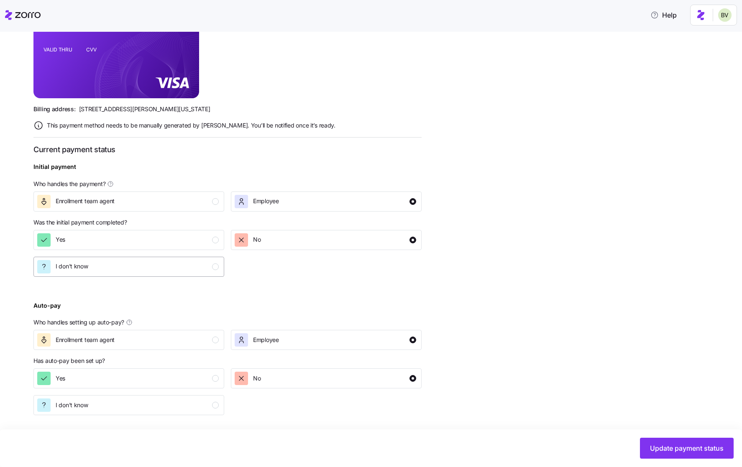
click at [208, 267] on div "I don't know" at bounding box center [127, 266] width 181 height 13
click at [204, 399] on div "I don't know" at bounding box center [127, 405] width 181 height 13
click at [662, 454] on button "Update payment status" at bounding box center [687, 448] width 94 height 21
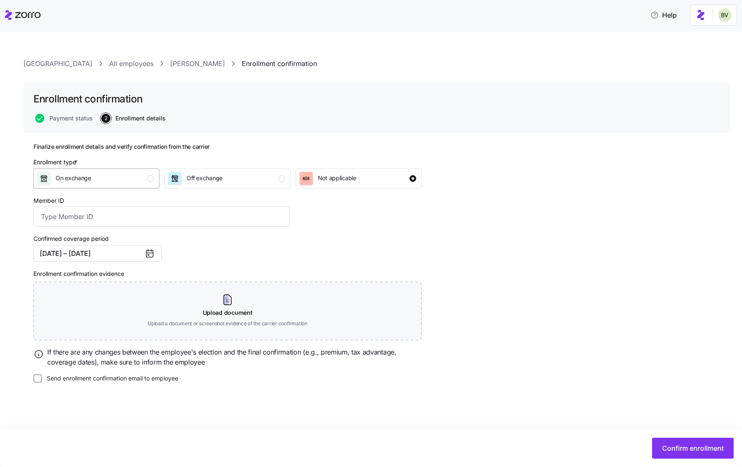
click at [134, 181] on div "On exchange" at bounding box center [95, 178] width 117 height 13
click at [661, 439] on button "Confirm enrollment" at bounding box center [693, 448] width 82 height 21
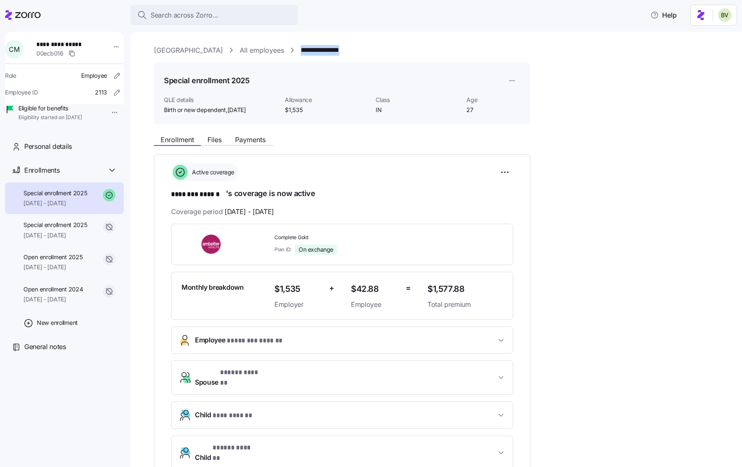
drag, startPoint x: 368, startPoint y: 51, endPoint x: 307, endPoint y: 50, distance: 60.6
click at [307, 50] on div "**********" at bounding box center [442, 50] width 576 height 10
copy link "**********"
click at [243, 141] on span "Payments" at bounding box center [250, 139] width 31 height 7
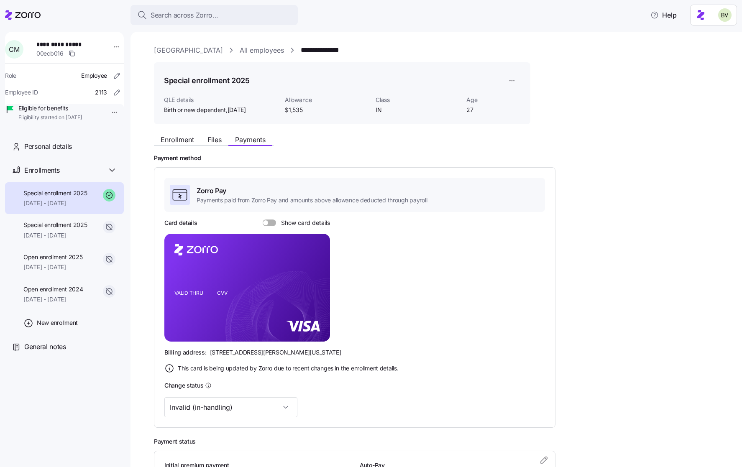
scroll to position [83, 0]
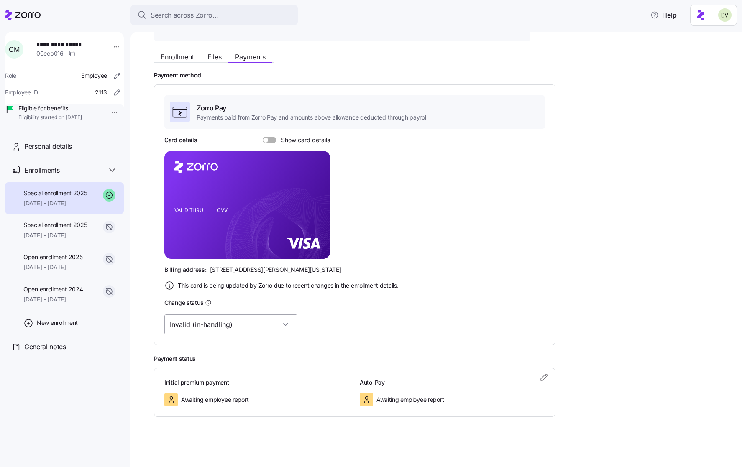
click at [260, 325] on input "Invalid (in-handling)" at bounding box center [230, 324] width 133 height 20
click at [221, 344] on div "No payment method" at bounding box center [218, 350] width 100 height 18
click at [240, 328] on input "No payment method" at bounding box center [230, 324] width 133 height 20
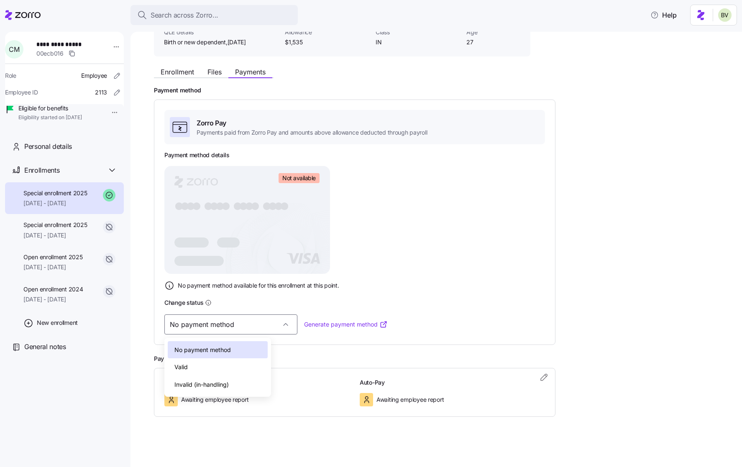
scroll to position [68, 0]
click at [214, 369] on div "Valid" at bounding box center [218, 367] width 100 height 18
type input "Valid"
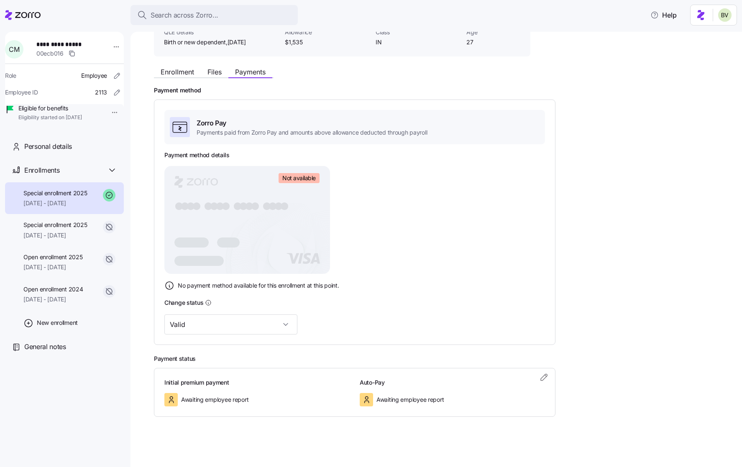
scroll to position [66, 0]
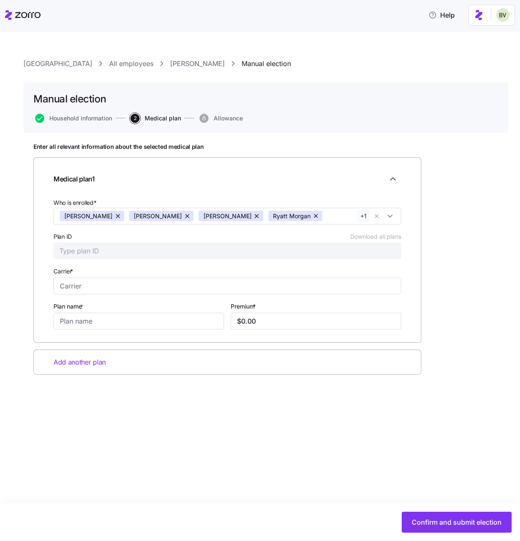
click at [192, 66] on link "[PERSON_NAME]" at bounding box center [197, 64] width 55 height 10
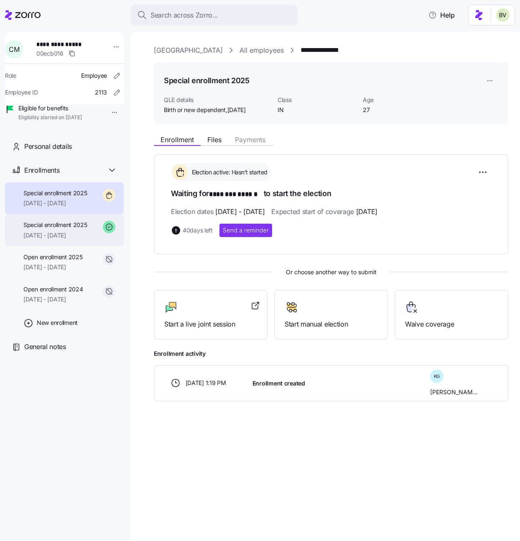
click at [87, 229] on span "Special enrollment 2025" at bounding box center [55, 225] width 64 height 8
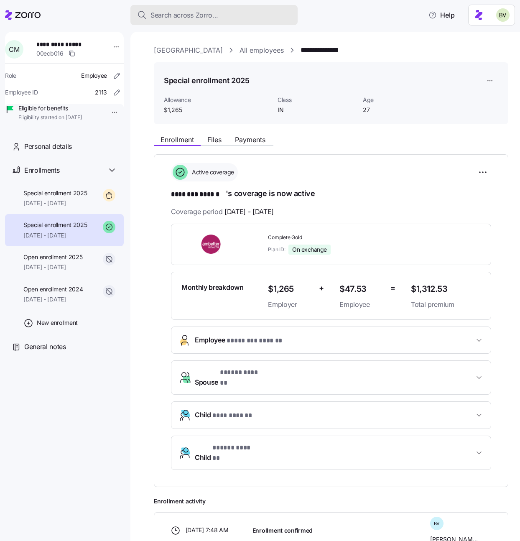
click at [173, 13] on span "Search across Zorro..." at bounding box center [185, 15] width 68 height 10
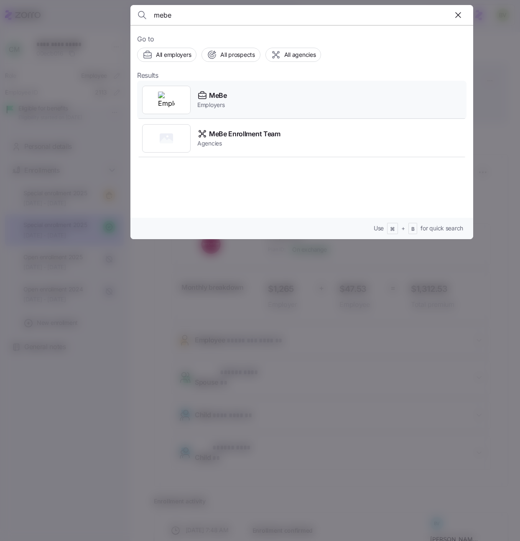
type input "mebe"
click at [172, 97] on img at bounding box center [166, 100] width 17 height 17
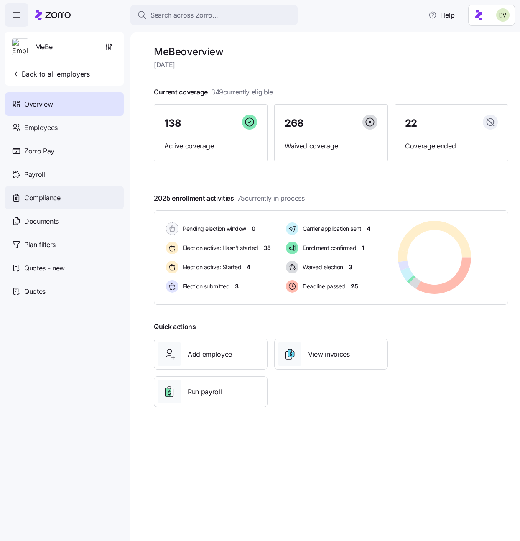
click at [51, 194] on span "Compliance" at bounding box center [42, 198] width 36 height 10
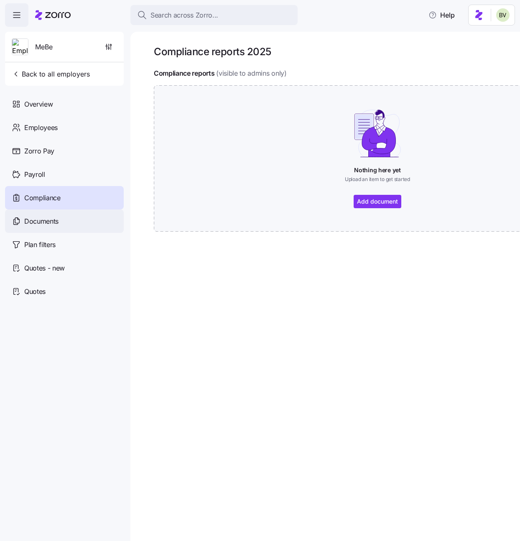
click at [57, 224] on span "Documents" at bounding box center [41, 221] width 34 height 10
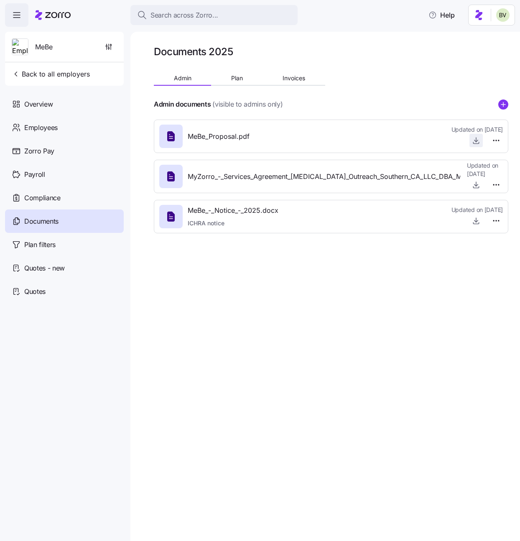
click at [475, 140] on icon "button" at bounding box center [476, 140] width 8 height 8
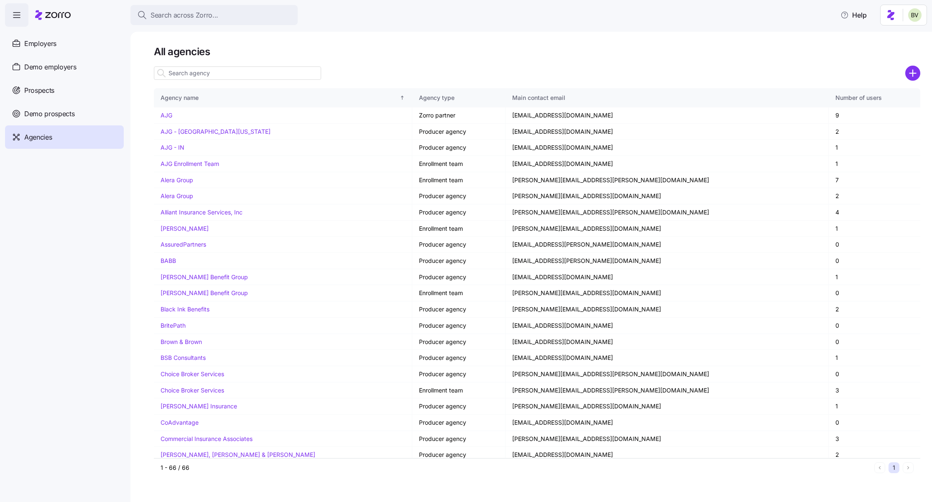
click at [172, 72] on input at bounding box center [237, 72] width 167 height 13
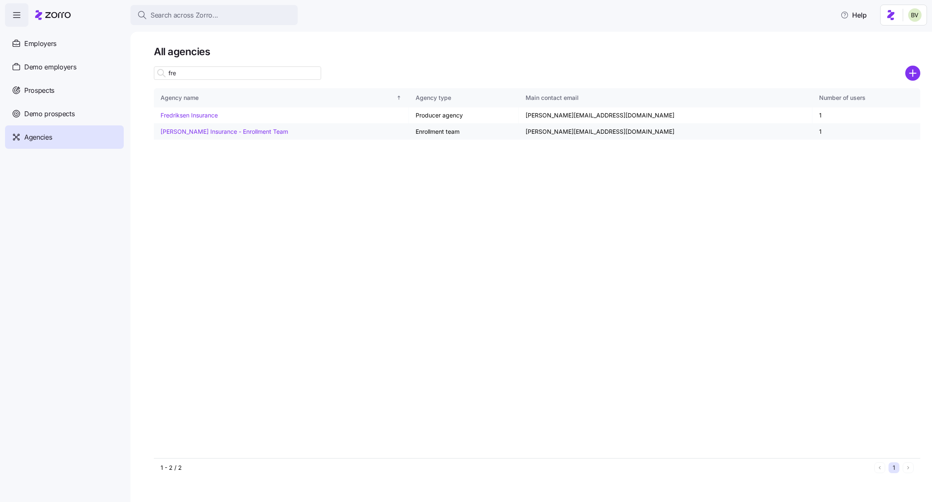
type input "fre"
click at [179, 132] on link "[PERSON_NAME] Insurance - Enrollment Team" at bounding box center [225, 131] width 128 height 7
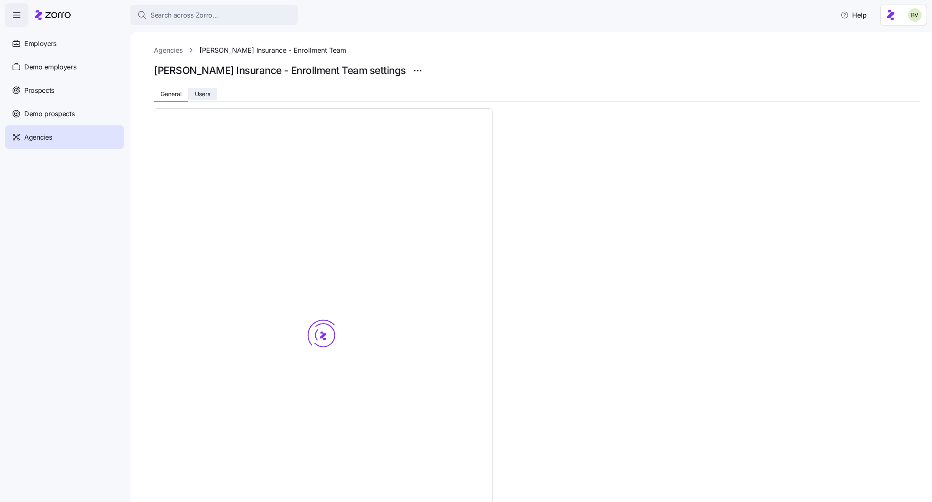
click at [204, 91] on span "Users" at bounding box center [202, 94] width 15 height 6
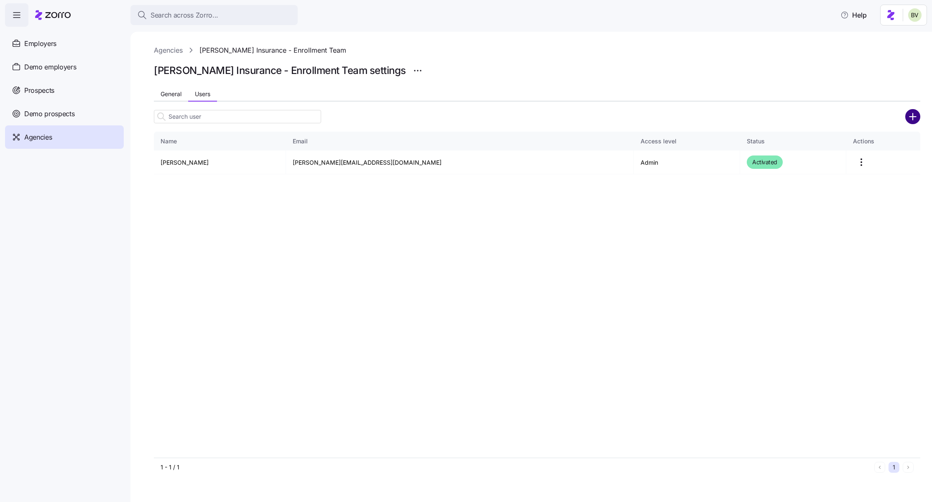
click at [916, 115] on circle "add icon" at bounding box center [913, 117] width 14 height 14
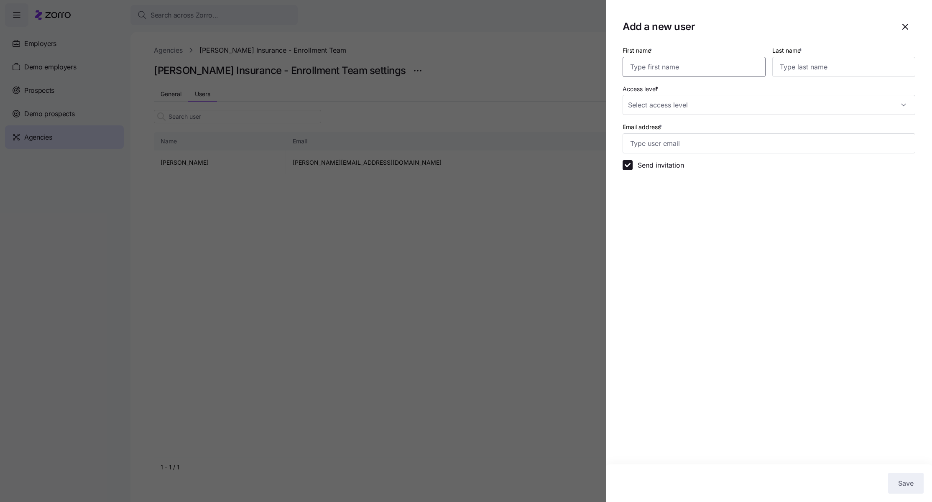
click at [698, 70] on input "First name *" at bounding box center [694, 67] width 143 height 20
type input "[PERSON_NAME]"
click at [725, 108] on input "Access level *" at bounding box center [769, 105] width 293 height 20
click at [716, 161] on span "Admin" at bounding box center [716, 157] width 167 height 9
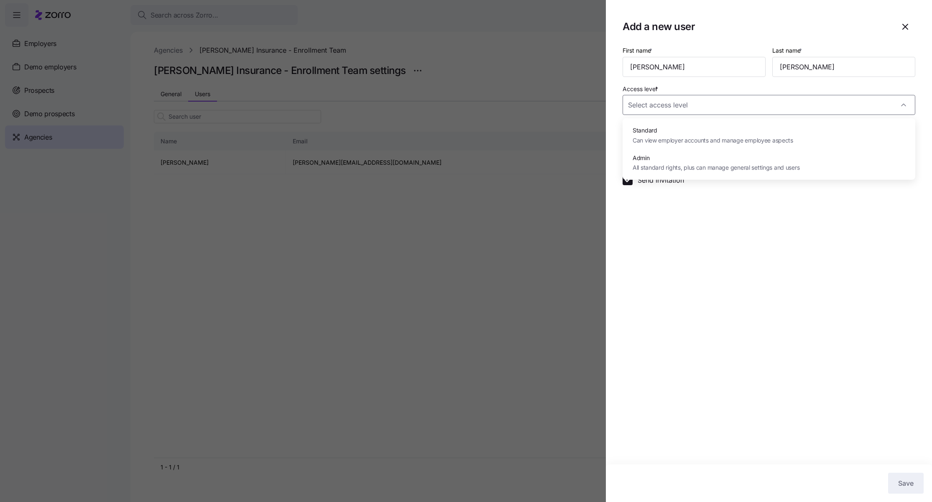
type input "Admin"
click at [690, 146] on input "Email address *" at bounding box center [769, 143] width 293 height 20
paste input "[PERSON_NAME][EMAIL_ADDRESS][DOMAIN_NAME]"
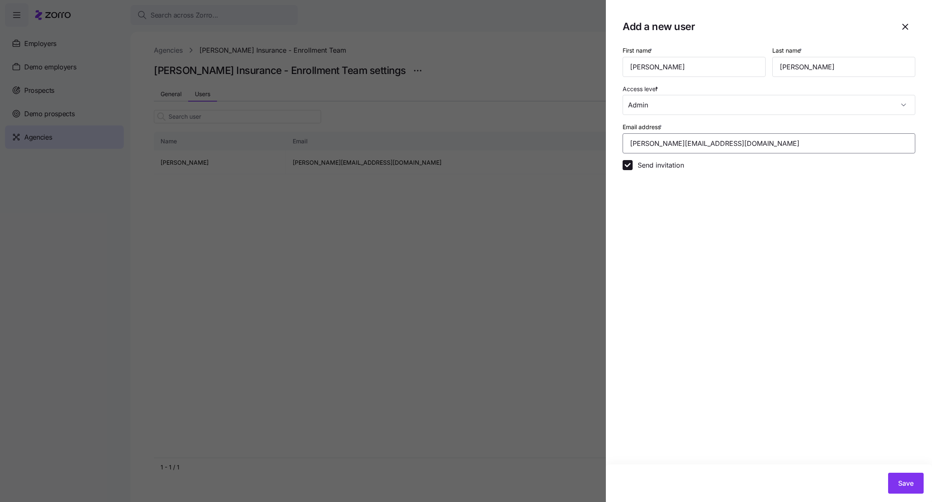
click at [643, 141] on input "eric@fredhealthins.com" at bounding box center [769, 143] width 293 height 20
type input "eric+ET@fredhealthins.com"
click at [718, 227] on section "Add a new user First name * Eric Last name * Fredriksen Access level * Admin Em…" at bounding box center [769, 251] width 326 height 502
click at [629, 168] on input "Send invitation" at bounding box center [628, 165] width 10 height 10
checkbox input "false"
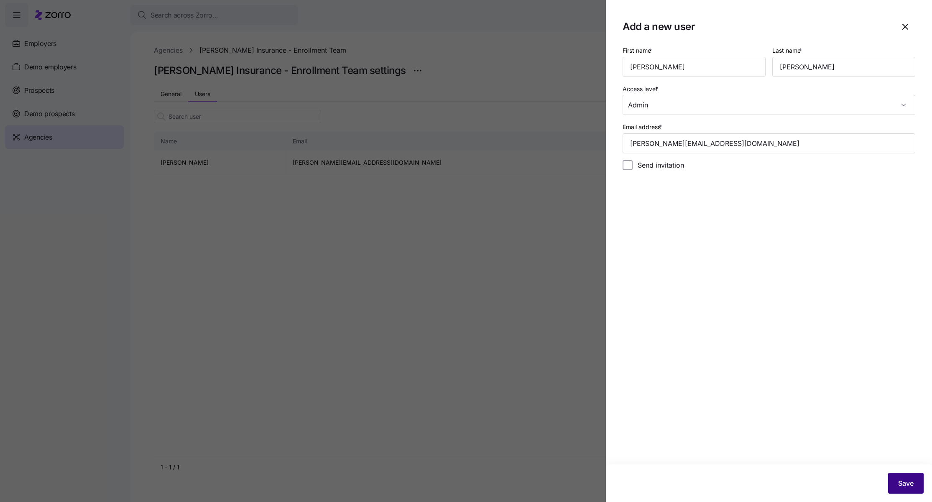
click at [901, 480] on span "Save" at bounding box center [905, 483] width 15 height 10
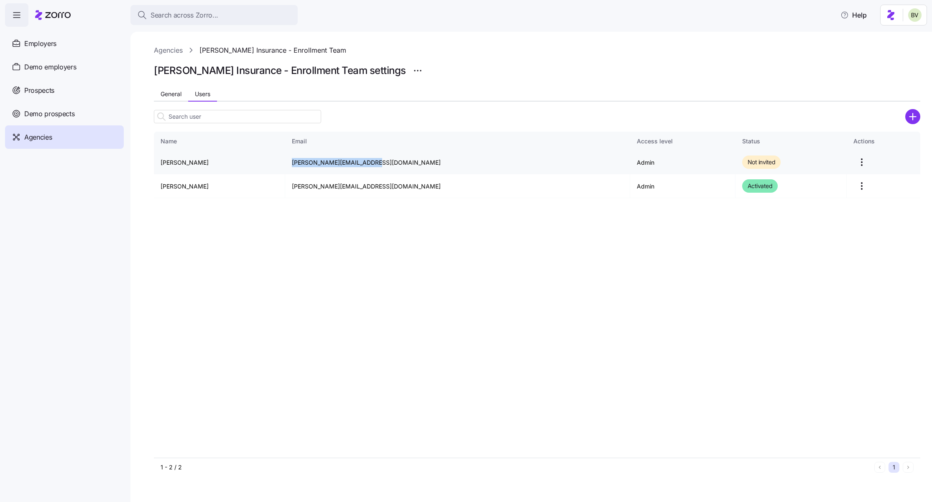
drag, startPoint x: 396, startPoint y: 161, endPoint x: 310, endPoint y: 163, distance: 85.3
click at [310, 163] on td "eric+et@fredhealthins.com" at bounding box center [457, 163] width 345 height 24
copy td "eric+et@fredhealthins.com"
click at [165, 94] on span "General" at bounding box center [171, 94] width 21 height 6
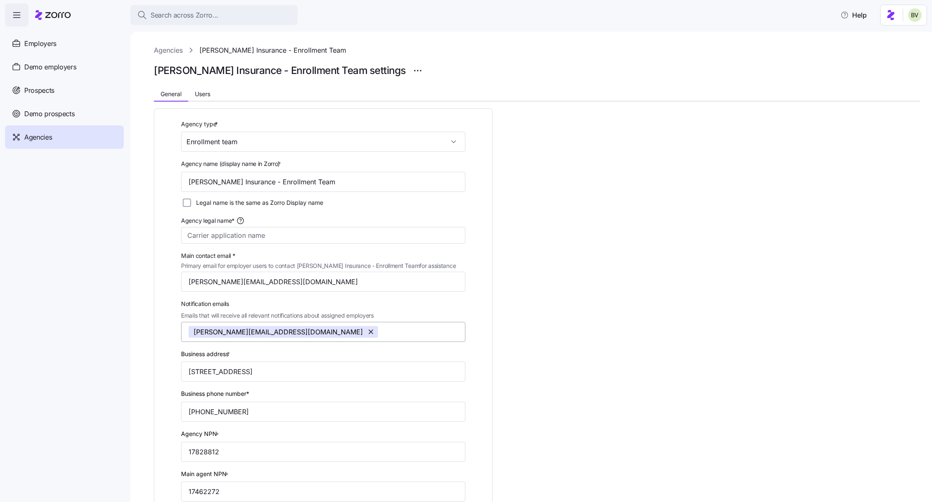
click at [383, 335] on input "Notification emails Emails that will receive all relevant notifications about a…" at bounding box center [412, 332] width 59 height 11
click at [552, 356] on div "Agency type * Enrollment team Agency name (display name in Zorro) * Fredriksen …" at bounding box center [537, 407] width 767 height 611
click at [344, 238] on input "Agency legal name*" at bounding box center [323, 235] width 284 height 17
click at [180, 202] on div "Agency type * Enrollment team Agency name (display name in Zorro) * Fredriksen …" at bounding box center [323, 349] width 291 height 468
click at [186, 203] on input "Legal name is the same as Zorro Display name" at bounding box center [187, 203] width 8 height 8
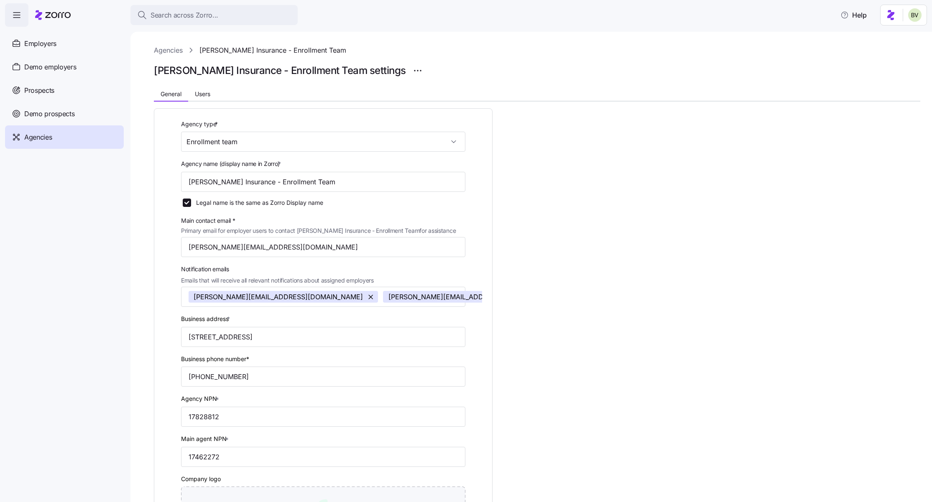
scroll to position [185, 0]
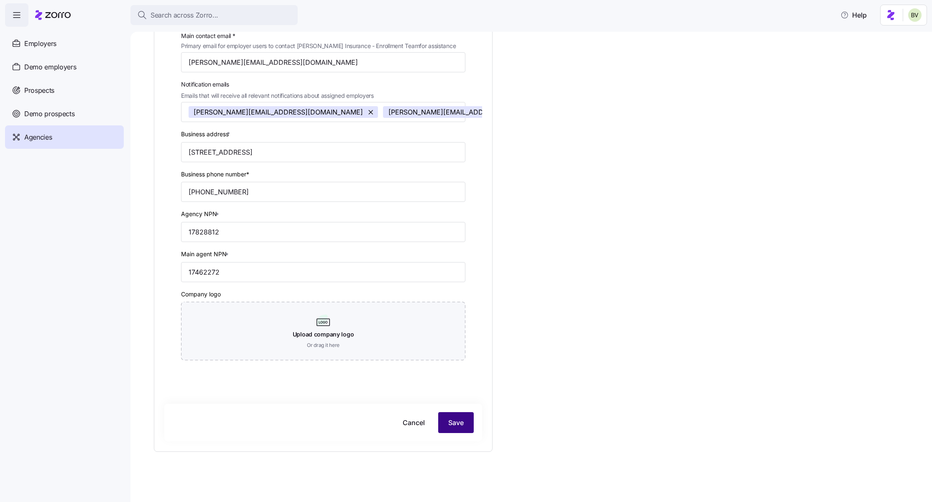
click at [455, 422] on span "Save" at bounding box center [455, 423] width 15 height 10
checkbox input "false"
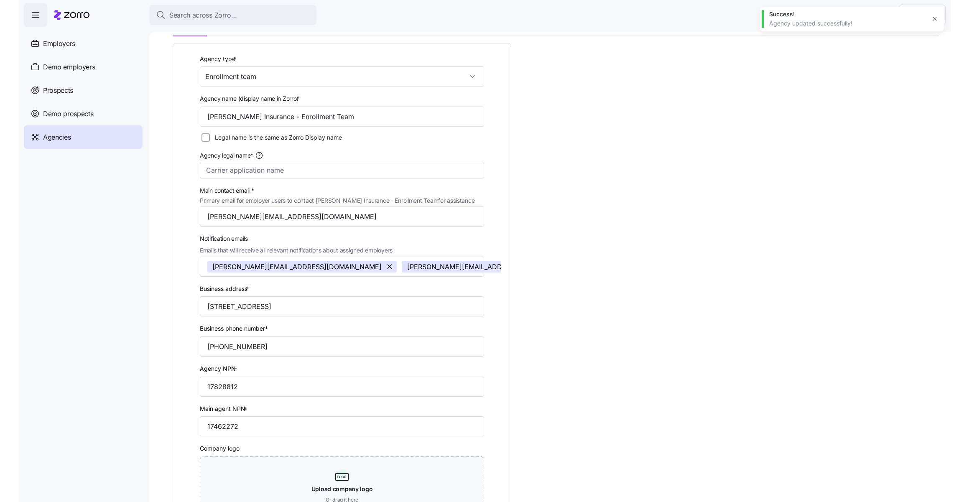
scroll to position [0, 0]
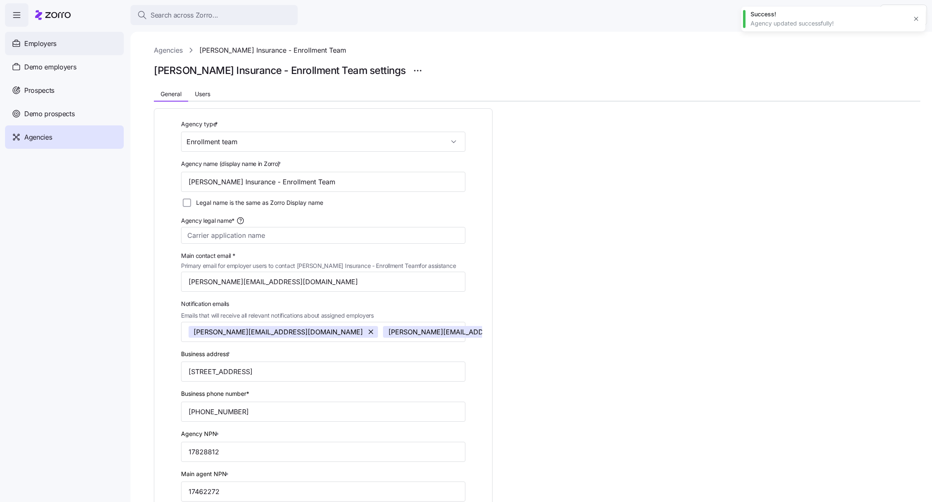
click at [52, 46] on span "Employers" at bounding box center [40, 43] width 32 height 10
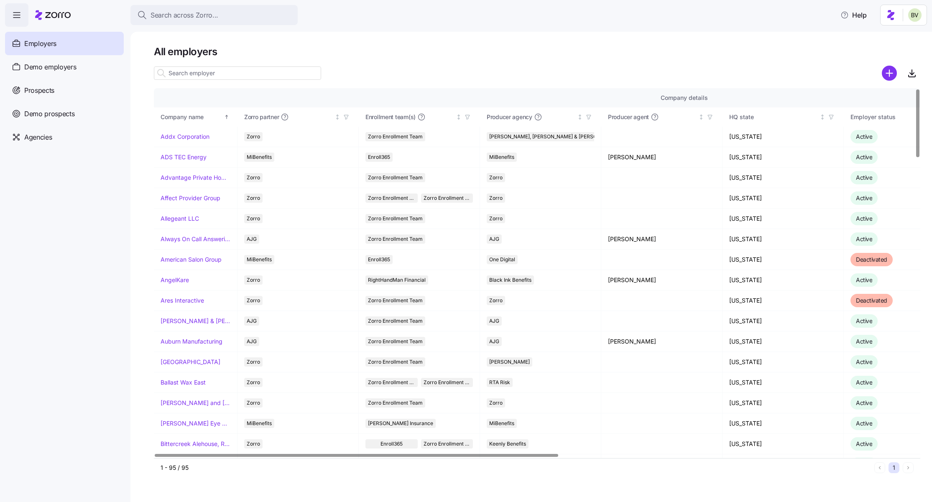
click at [199, 71] on input at bounding box center [237, 72] width 167 height 13
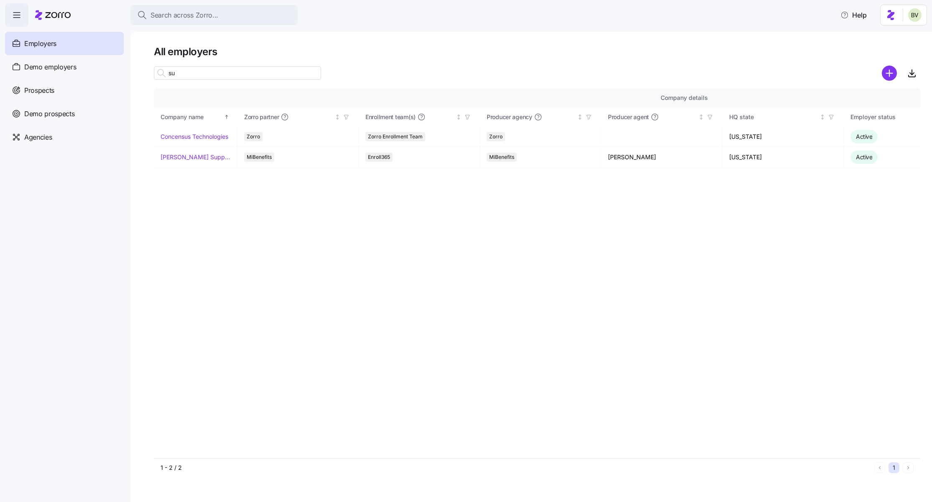
type input "s"
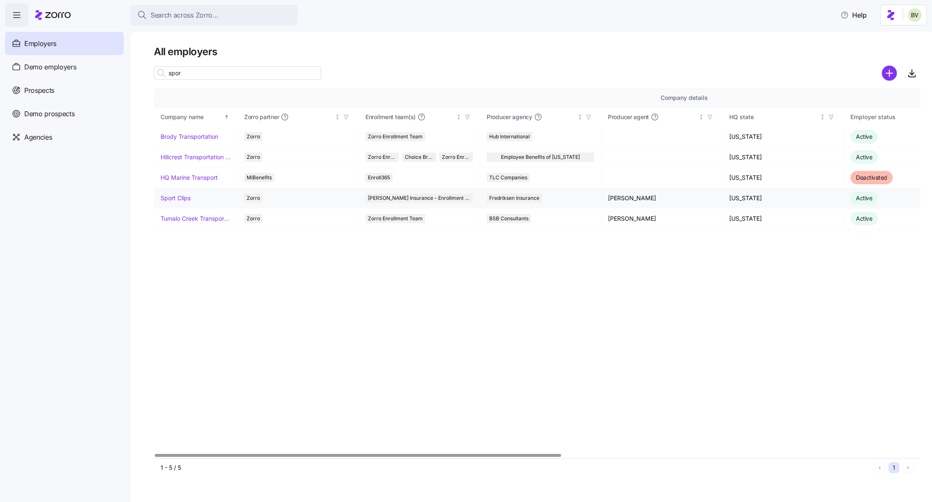
type input "spor"
click at [174, 197] on link "Sport Clips" at bounding box center [176, 198] width 30 height 8
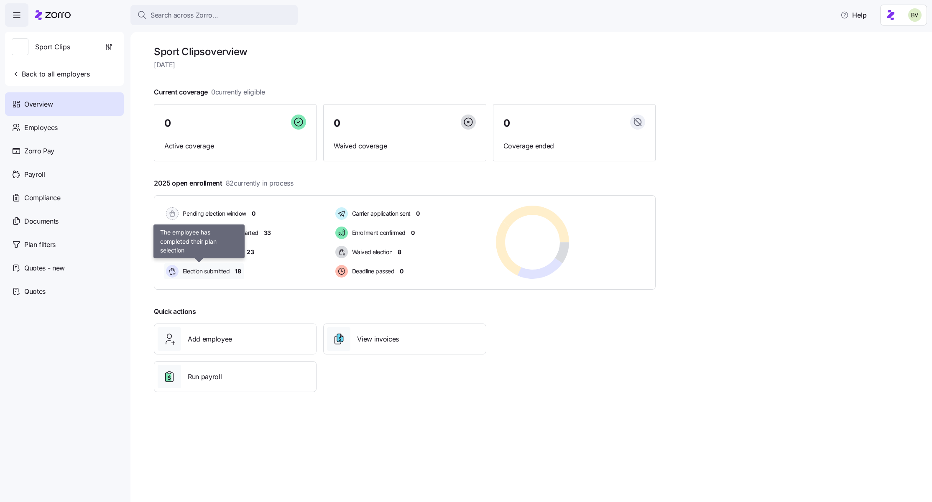
click at [214, 273] on span "Election submitted" at bounding box center [204, 271] width 49 height 8
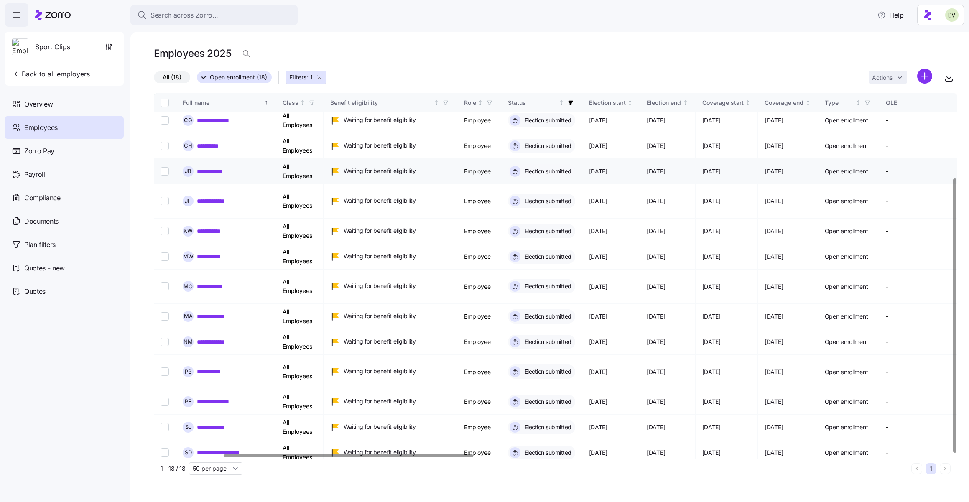
scroll to position [112, 222]
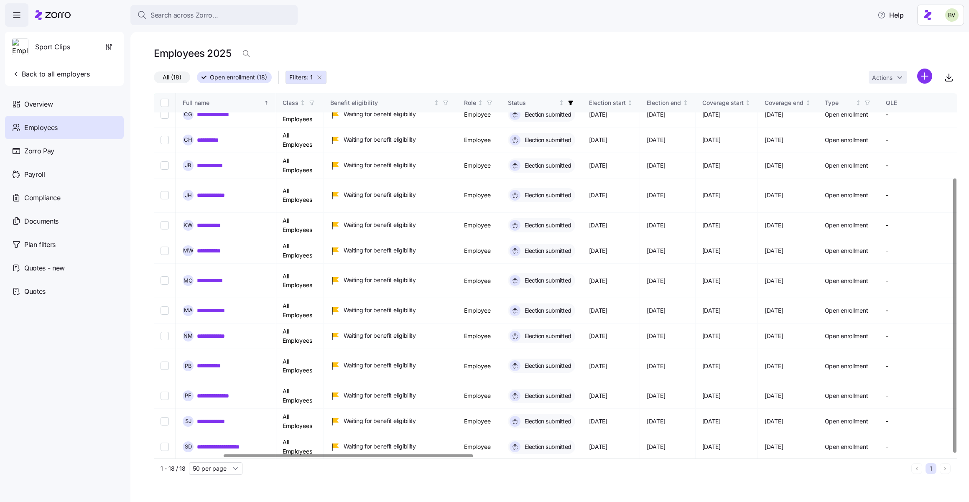
click at [232, 473] on link "**********" at bounding box center [219, 477] width 45 height 8
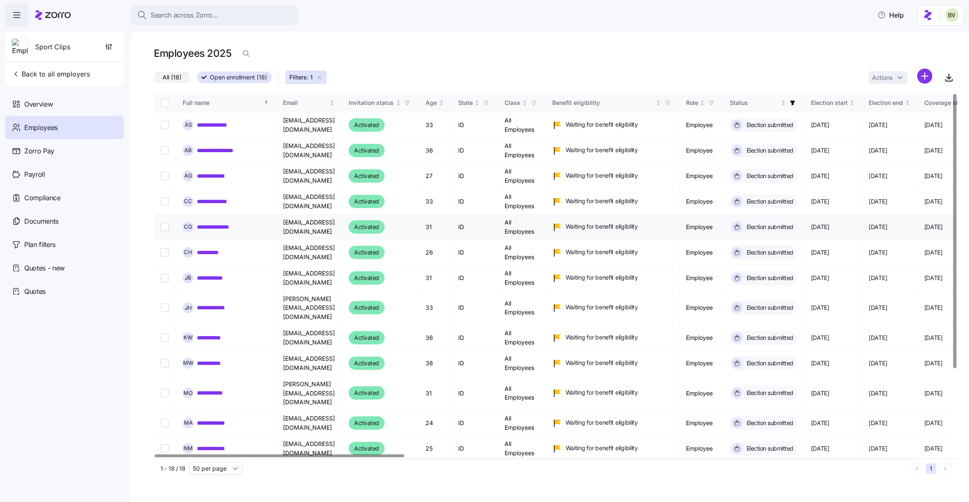
click at [221, 226] on link "**********" at bounding box center [219, 227] width 44 height 8
click at [219, 179] on link "**********" at bounding box center [218, 176] width 42 height 8
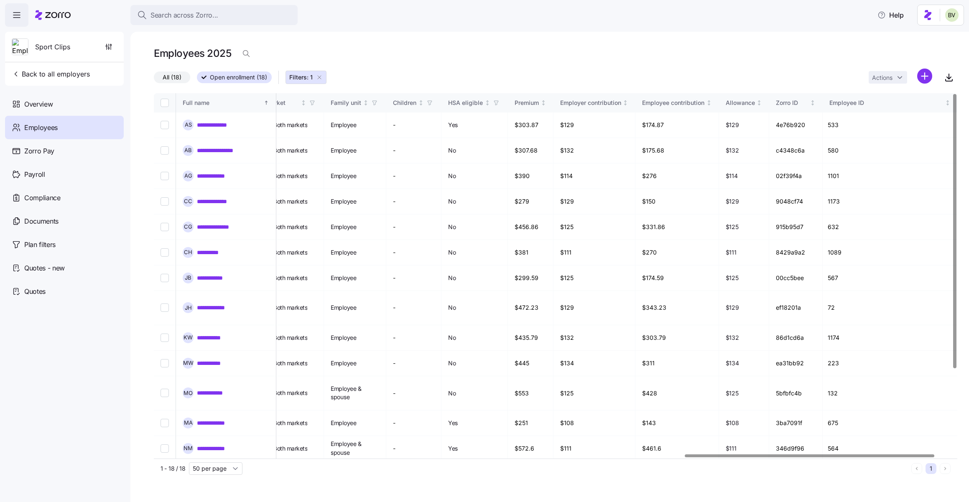
scroll to position [0, 1764]
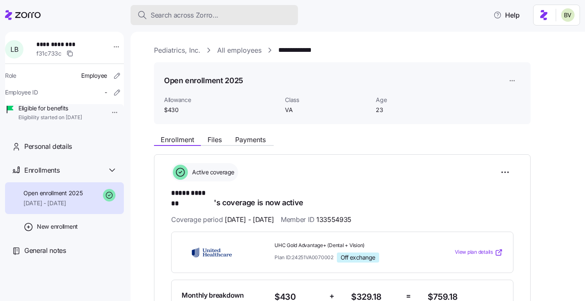
click at [169, 13] on span "Search across Zorro..." at bounding box center [185, 15] width 68 height 10
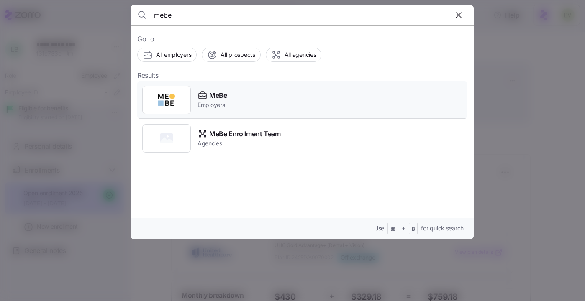
type input "mebe"
click at [171, 102] on img at bounding box center [166, 100] width 17 height 17
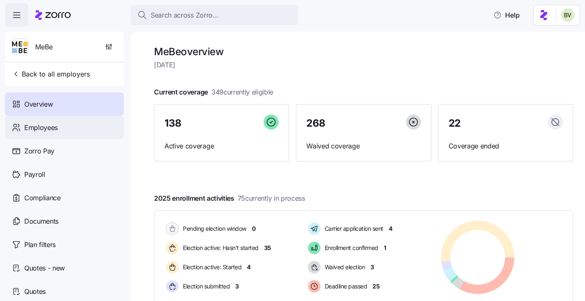
click at [58, 129] on div "Employees" at bounding box center [64, 127] width 119 height 23
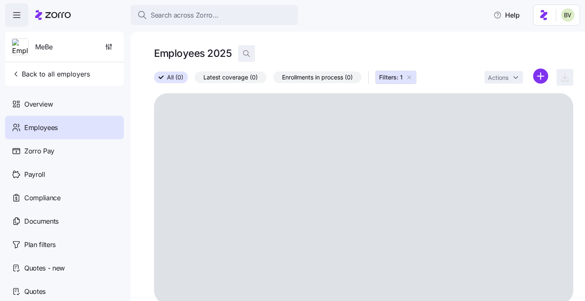
click at [245, 53] on icon "button" at bounding box center [246, 53] width 8 height 8
click at [411, 78] on icon "button" at bounding box center [409, 77] width 7 height 7
click at [300, 54] on input at bounding box center [321, 53] width 167 height 13
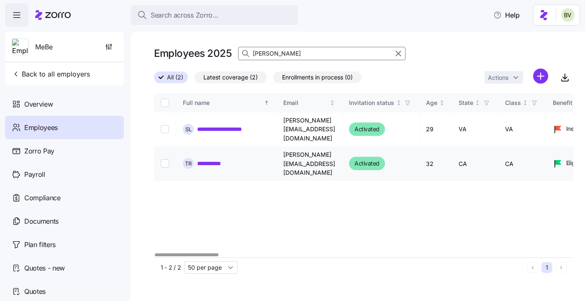
type input "[PERSON_NAME]"
drag, startPoint x: 350, startPoint y: 150, endPoint x: 281, endPoint y: 147, distance: 69.0
click at [281, 147] on td "[PERSON_NAME][EMAIL_ADDRESS][DOMAIN_NAME]" at bounding box center [309, 164] width 66 height 34
copy td "[PERSON_NAME][EMAIL_ADDRESS][DOMAIN_NAME]"
click at [401, 54] on icon "button" at bounding box center [398, 54] width 9 height 10
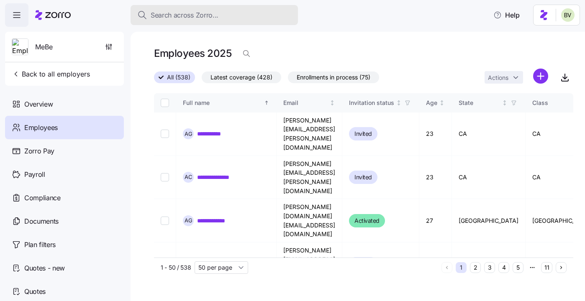
click at [164, 18] on span "Search across Zorro..." at bounding box center [185, 15] width 68 height 10
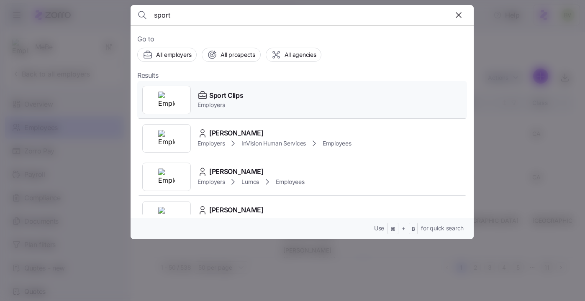
type input "sport"
click at [166, 103] on img at bounding box center [166, 100] width 17 height 17
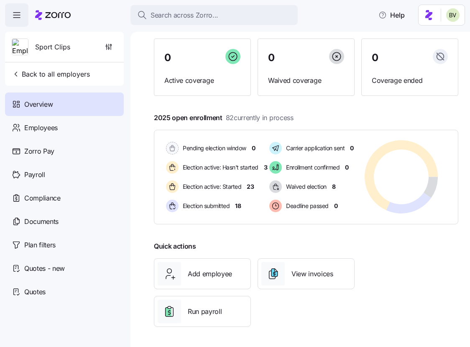
scroll to position [66, 0]
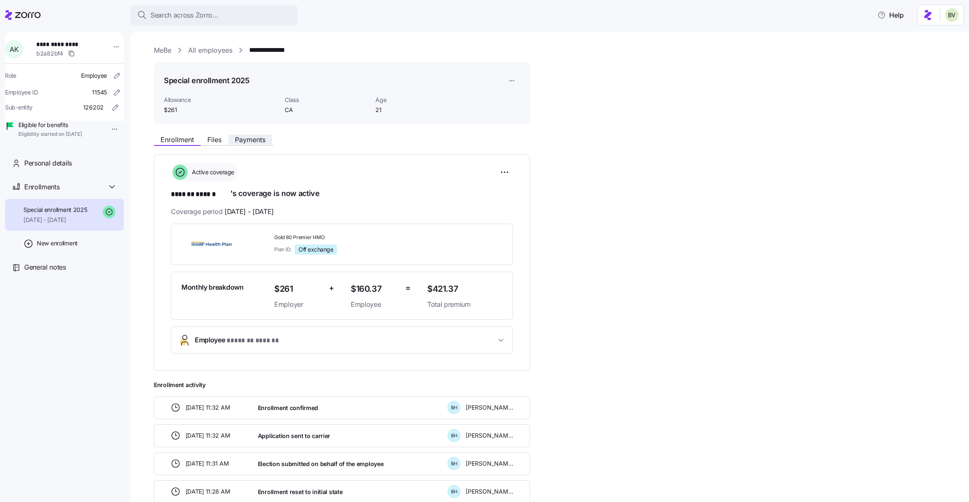
click at [252, 140] on span "Payments" at bounding box center [250, 139] width 31 height 7
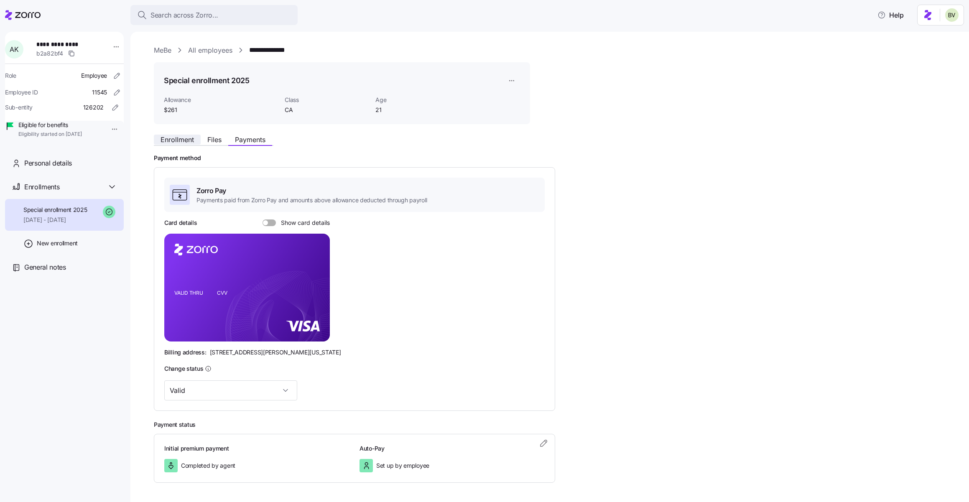
click at [177, 142] on span "Enrollment" at bounding box center [177, 139] width 33 height 7
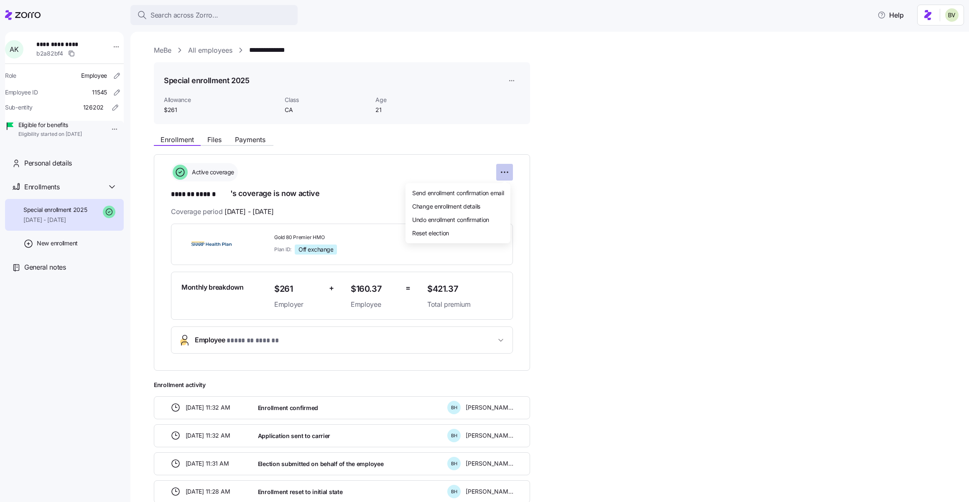
click at [507, 174] on html "**********" at bounding box center [484, 248] width 969 height 497
click at [581, 191] on html "**********" at bounding box center [484, 248] width 969 height 497
drag, startPoint x: 329, startPoint y: 234, endPoint x: 273, endPoint y: 235, distance: 55.2
click at [273, 235] on div "Gold 80 Premier HMO Plan ID: Off exchange" at bounding box center [347, 244] width 153 height 27
click at [362, 238] on span "Gold 80 Premier HMO" at bounding box center [347, 237] width 146 height 7
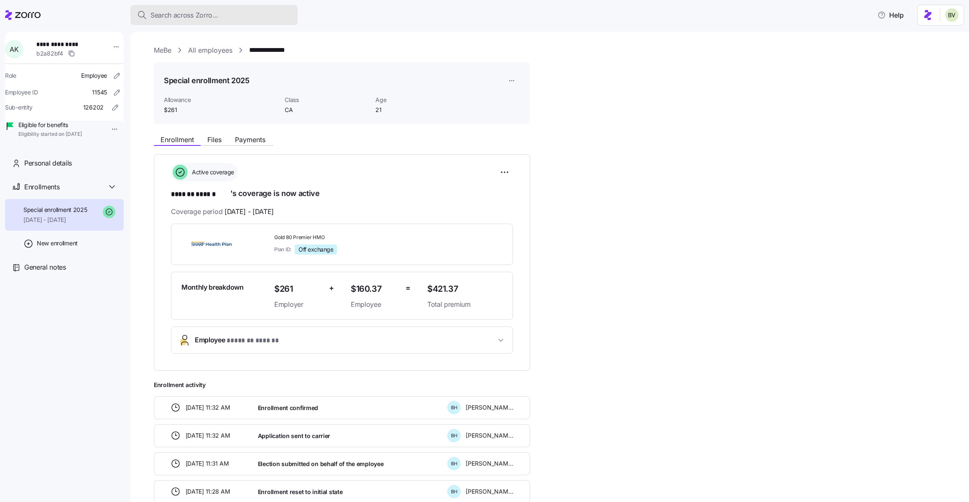
click at [196, 17] on span "Search across Zorro..." at bounding box center [185, 15] width 68 height 10
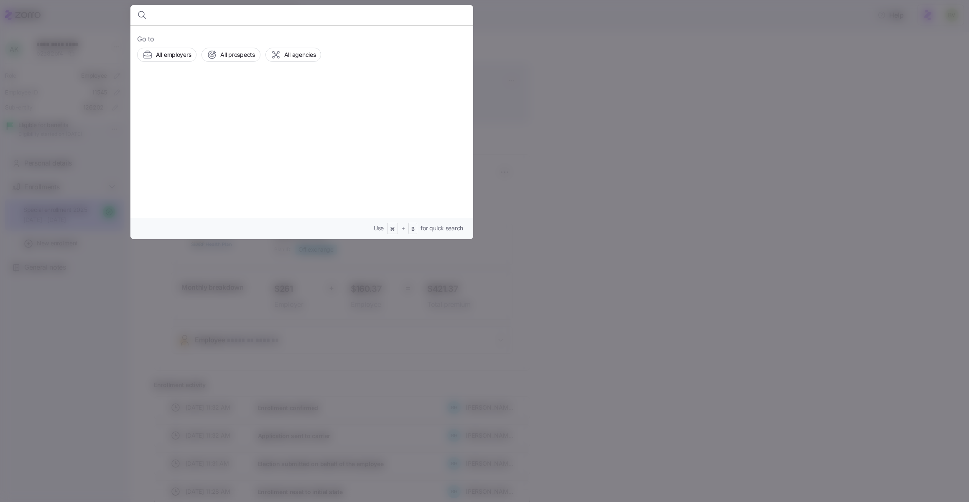
type input "k"
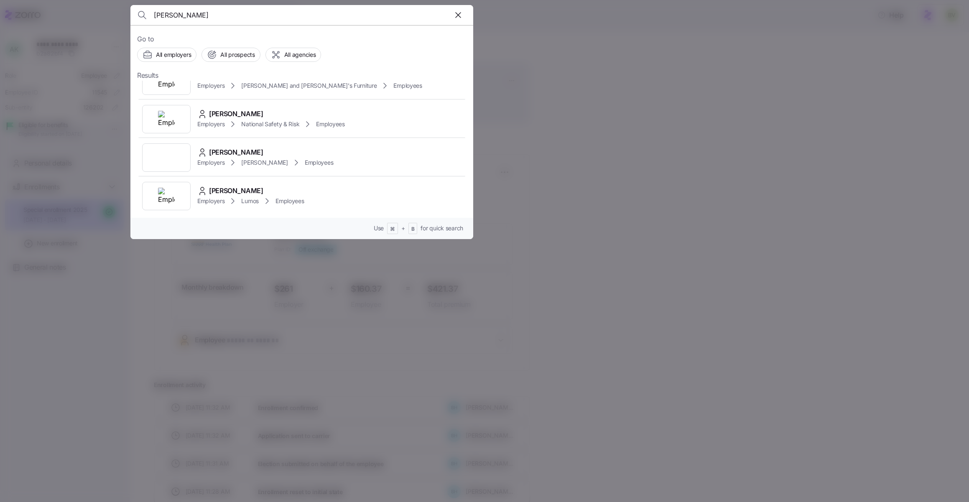
scroll to position [140, 0]
type input "alice alv"
click at [179, 150] on div at bounding box center [166, 152] width 49 height 28
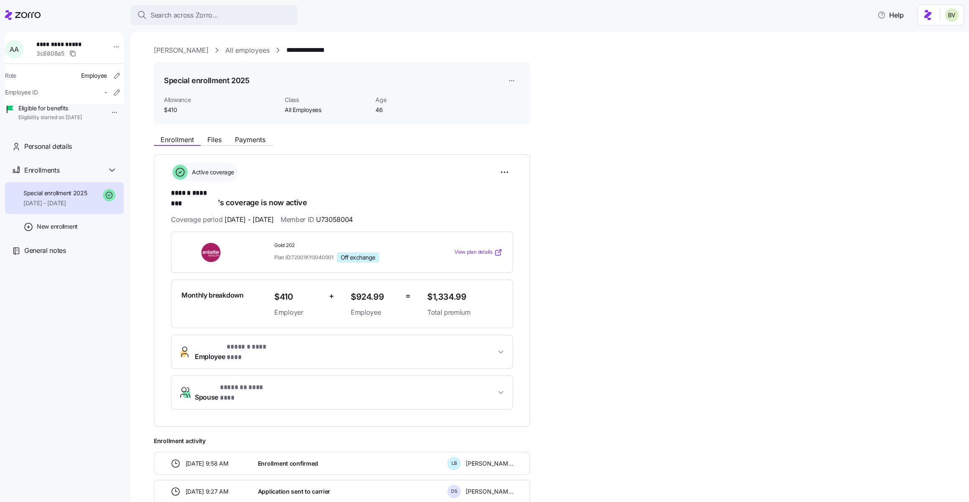
scroll to position [85, 0]
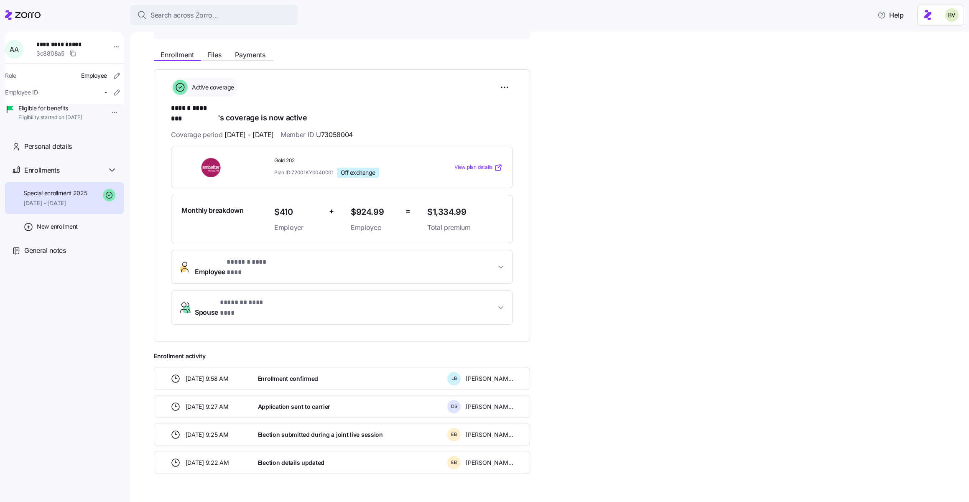
click at [259, 257] on span "* ****** ******** *" at bounding box center [252, 262] width 50 height 10
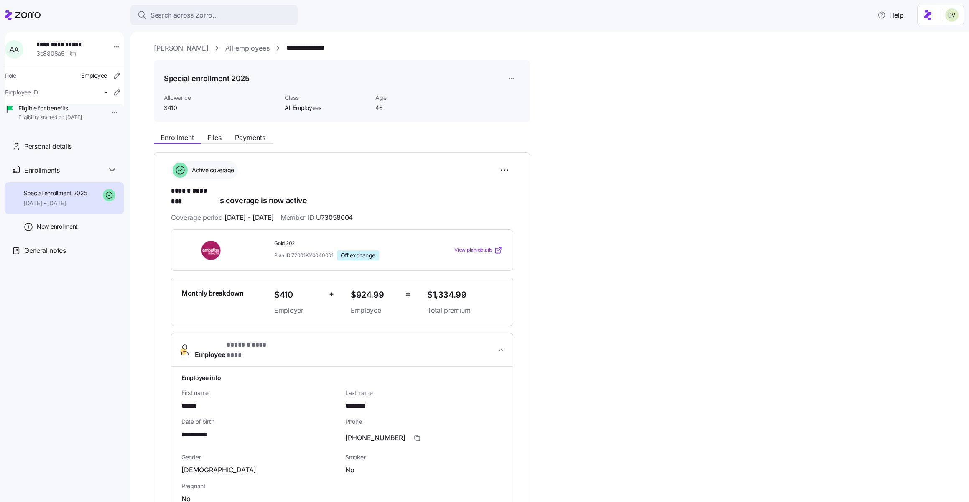
scroll to position [0, 0]
click at [73, 152] on div "Personal details" at bounding box center [70, 146] width 93 height 10
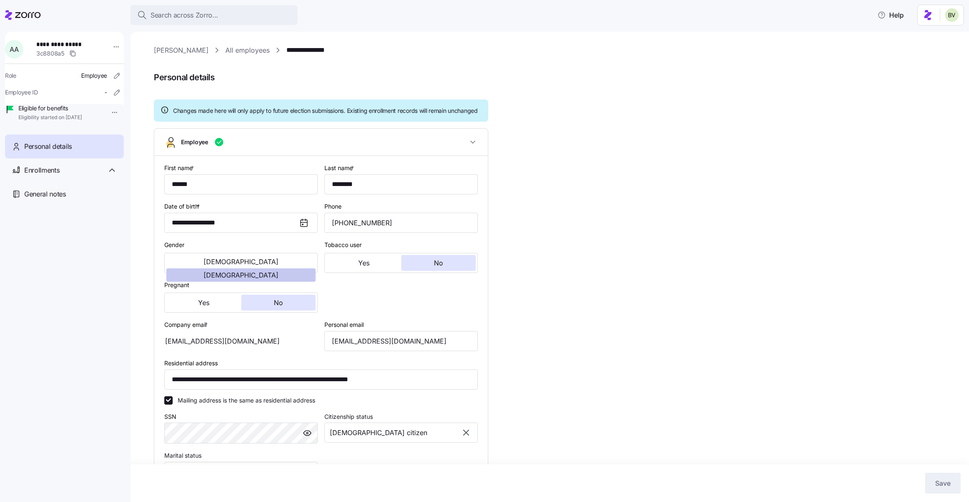
type input "All Employees"
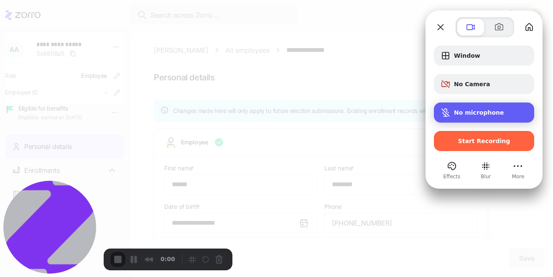
click at [452, 118] on div "No microphone" at bounding box center [484, 112] width 100 height 20
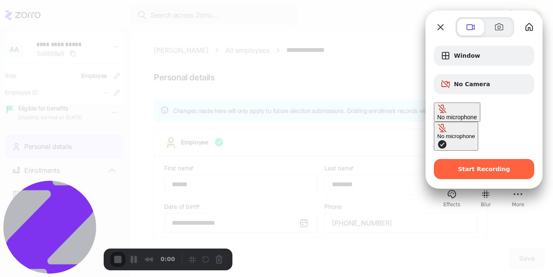
click at [434, 122] on button "No microphone" at bounding box center [456, 136] width 44 height 29
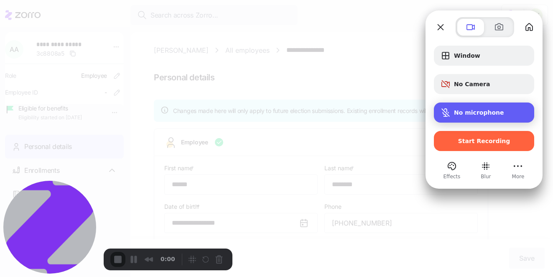
click at [443, 108] on span "Microphone options" at bounding box center [446, 112] width 10 height 10
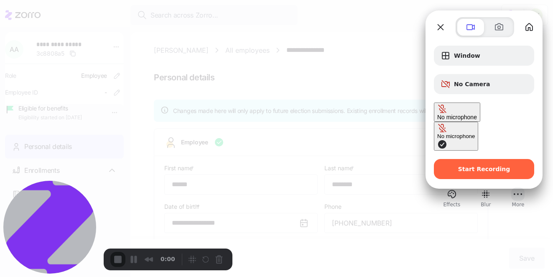
click at [517, 187] on button "More (8 unread)" at bounding box center [517, 193] width 13 height 13
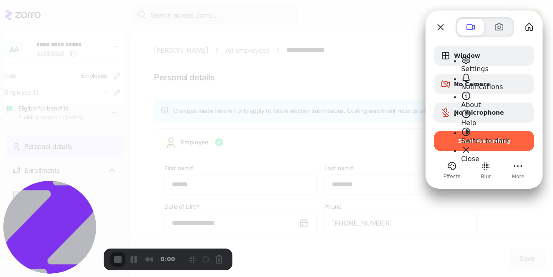
click at [485, 65] on span "Settings" at bounding box center [475, 69] width 28 height 8
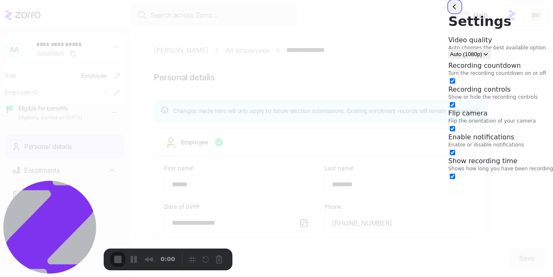
click at [448, 13] on button "back" at bounding box center [454, 6] width 13 height 13
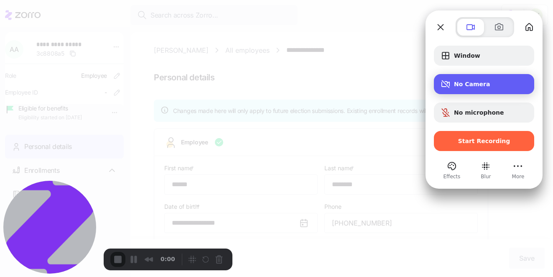
click at [443, 81] on span "Camera options" at bounding box center [446, 84] width 10 height 10
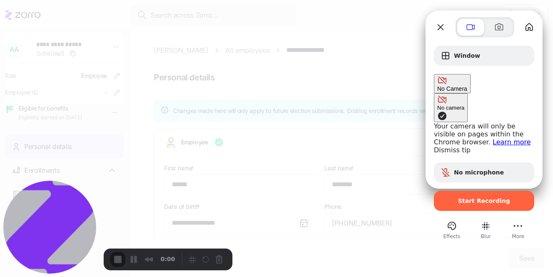
click at [437, 111] on span "Camera options" at bounding box center [442, 116] width 10 height 10
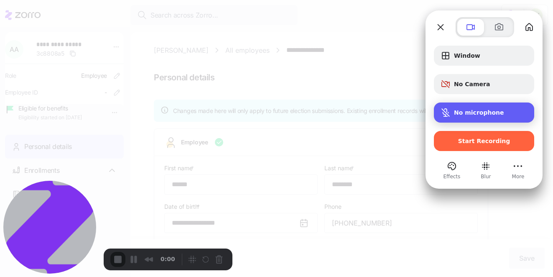
click at [462, 114] on span "No microphone" at bounding box center [479, 112] width 50 height 7
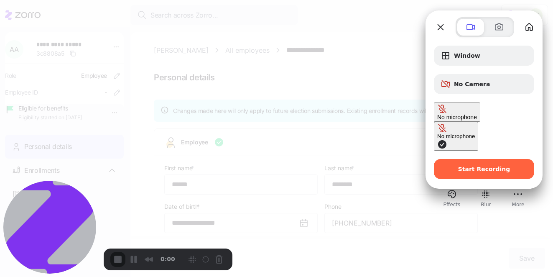
click at [437, 139] on span "Microphone options" at bounding box center [442, 144] width 10 height 10
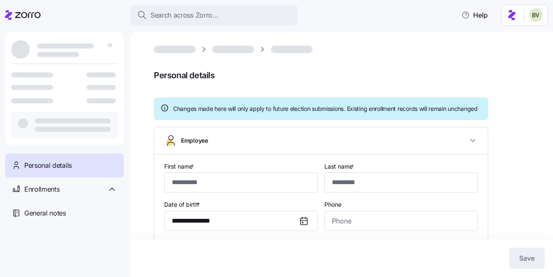
type input "******"
type input "********"
type input "[EMAIL_ADDRESS][DOMAIN_NAME]"
type input "**********"
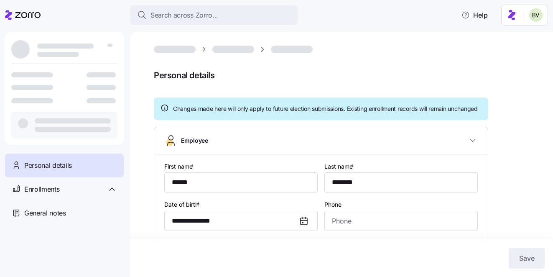
type input "**********"
type input "[PHONE_NUMBER]"
type input "[DEMOGRAPHIC_DATA] citizen"
type input "All Employees"
type input "Full time"
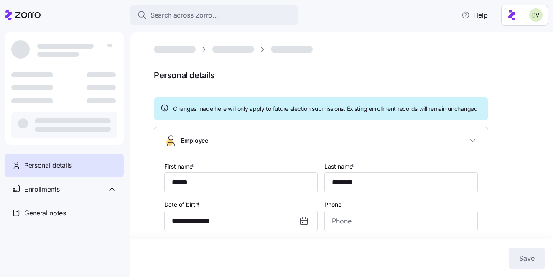
type input "Hourly"
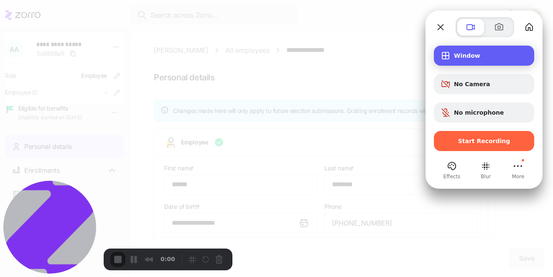
click at [471, 50] on div "Window" at bounding box center [484, 56] width 100 height 20
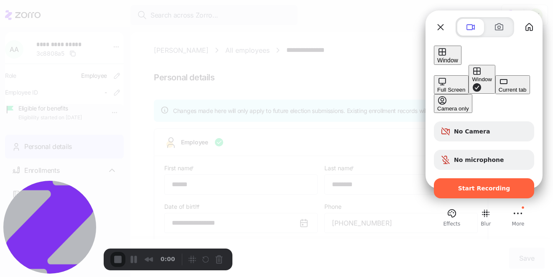
click at [437, 87] on div "Full Screen" at bounding box center [451, 90] width 28 height 6
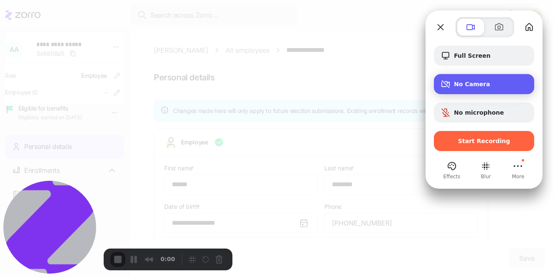
click at [443, 84] on span "Camera options" at bounding box center [446, 84] width 10 height 10
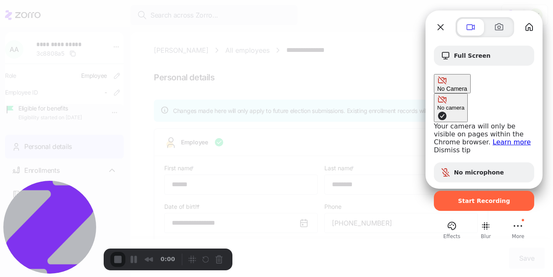
click at [437, 111] on span "Camera options" at bounding box center [442, 116] width 10 height 10
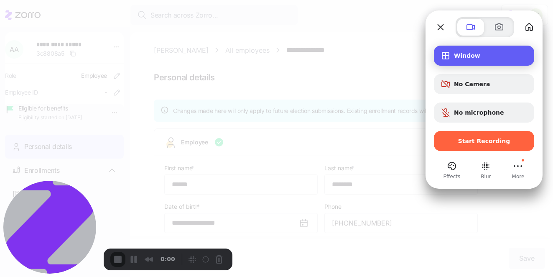
click at [447, 54] on span "Recording options" at bounding box center [446, 56] width 10 height 10
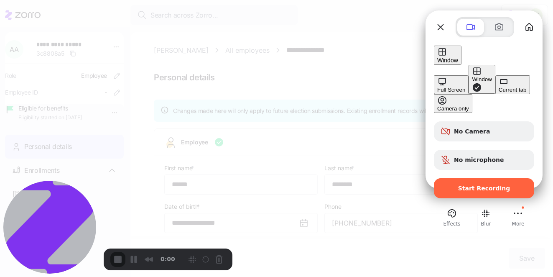
click at [499, 93] on div "Current tab" at bounding box center [513, 90] width 28 height 6
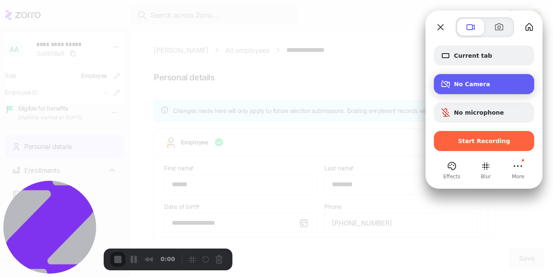
click at [452, 87] on div "Camera options" at bounding box center [447, 84] width 13 height 10
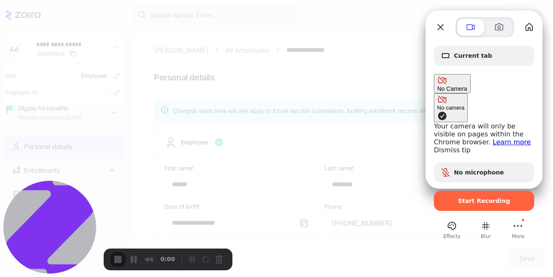
click at [493, 138] on link "Learn more" at bounding box center [512, 142] width 38 height 8
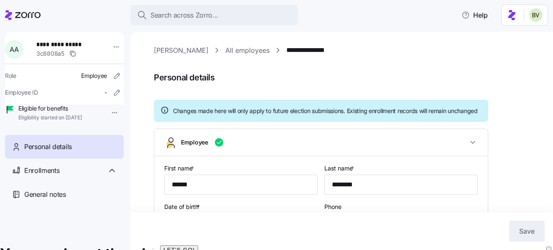
click at [549, 254] on icon "close" at bounding box center [549, 254] width 0 height 0
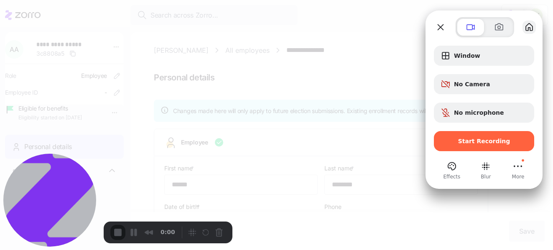
click at [526, 27] on button "My library" at bounding box center [529, 26] width 13 height 13
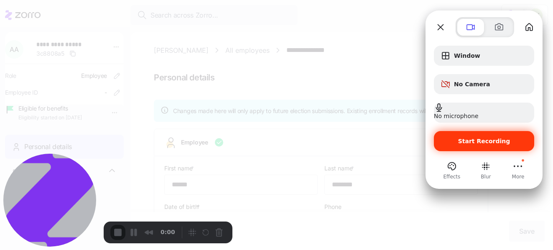
click at [458, 141] on span "Start Recording" at bounding box center [484, 141] width 87 height 7
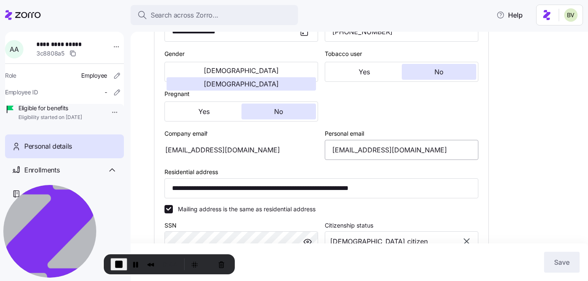
scroll to position [197, 0]
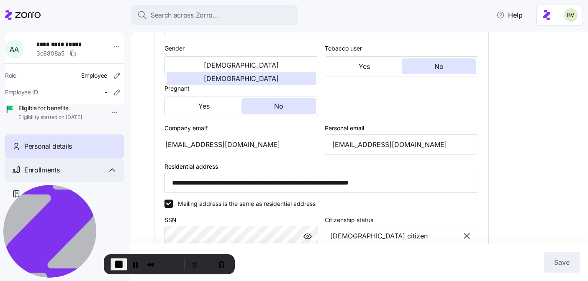
click at [114, 175] on icon at bounding box center [112, 170] width 10 height 10
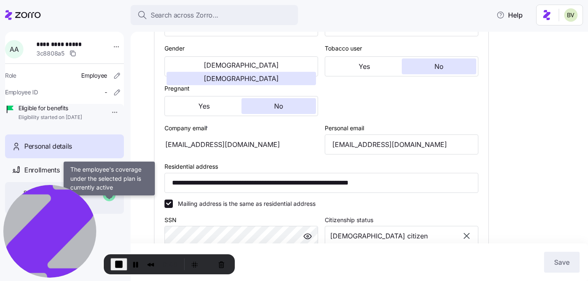
click at [104, 202] on icon at bounding box center [109, 195] width 13 height 13
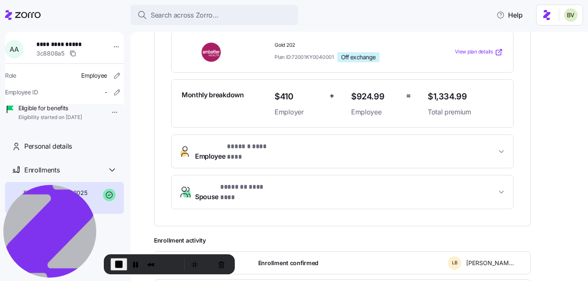
scroll to position [205, 0]
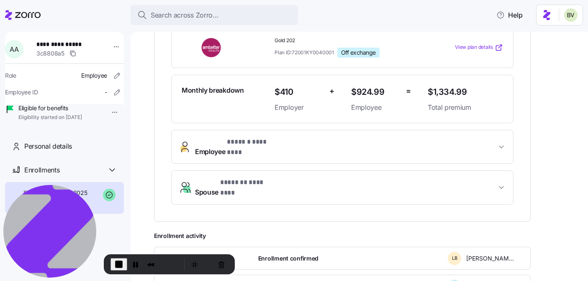
click at [272, 142] on button "Employee * ****** ******** *" at bounding box center [341, 146] width 341 height 33
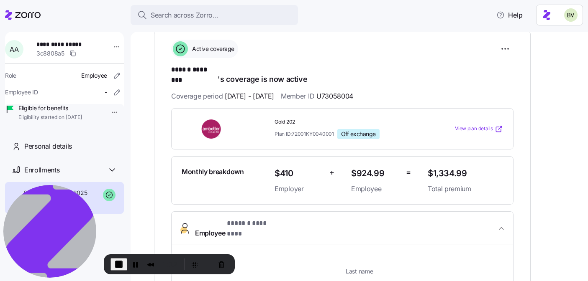
scroll to position [290, 0]
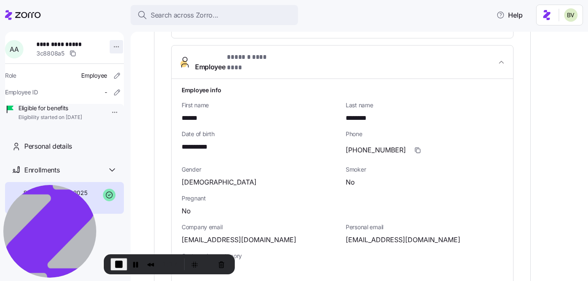
click at [117, 46] on html "**********" at bounding box center [294, 138] width 588 height 276
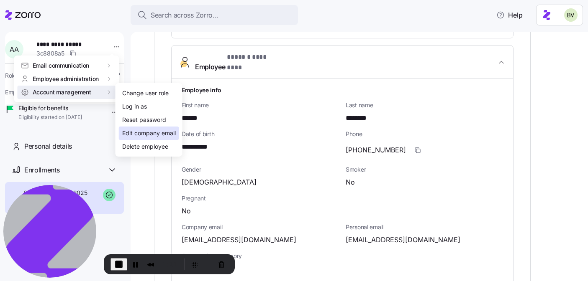
click at [139, 130] on div "Edit company email" at bounding box center [149, 133] width 54 height 9
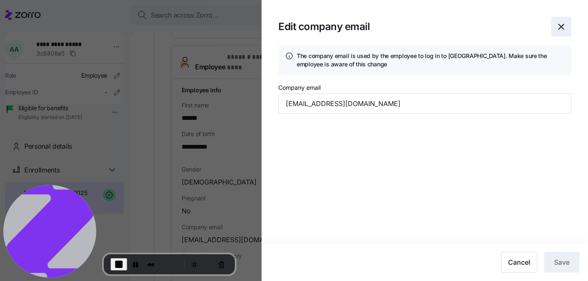
click at [553, 27] on icon "button" at bounding box center [561, 27] width 10 height 10
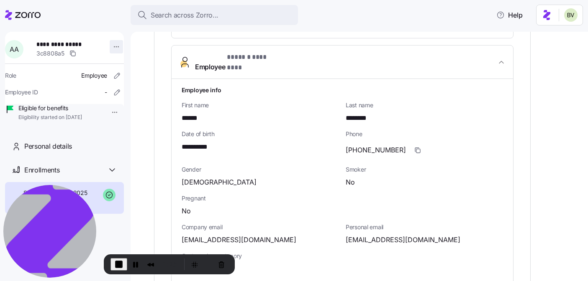
click at [106, 47] on html "**********" at bounding box center [294, 138] width 588 height 276
click at [270, 109] on html "**********" at bounding box center [294, 138] width 588 height 276
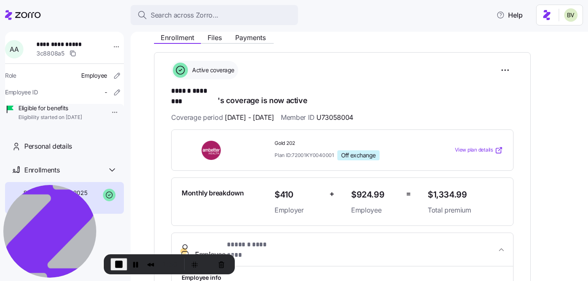
scroll to position [135, 0]
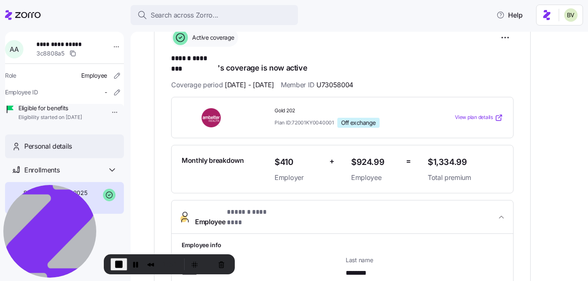
click at [42, 152] on span "Personal details" at bounding box center [48, 146] width 48 height 10
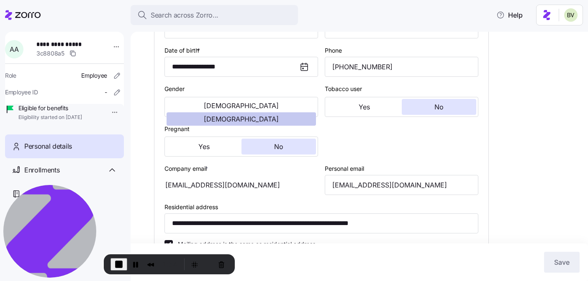
scroll to position [192, 0]
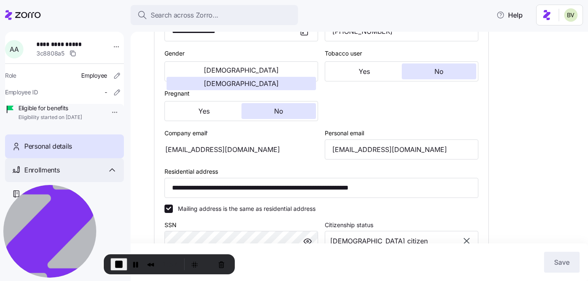
click at [106, 176] on div "Enrollments" at bounding box center [70, 170] width 93 height 10
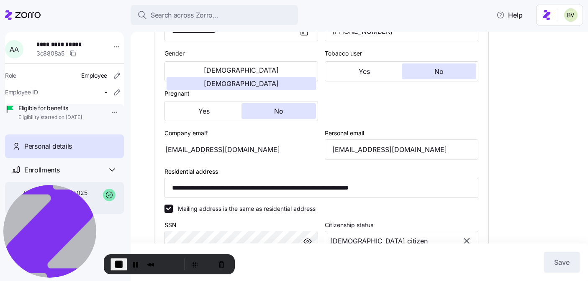
click at [97, 207] on div "Special enrollment 2025 [DATE] - [DATE]" at bounding box center [64, 198] width 119 height 32
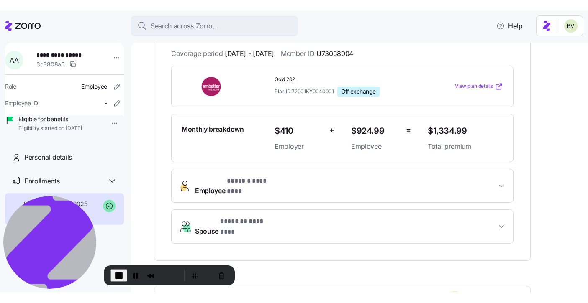
scroll to position [181, 0]
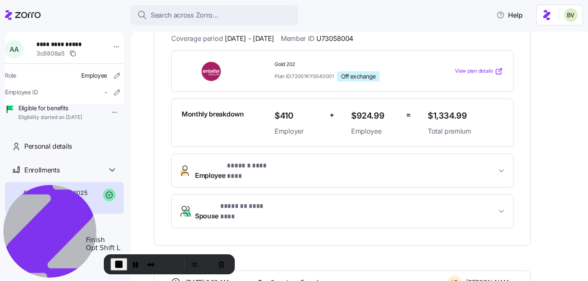
click at [120, 267] on span "End Recording" at bounding box center [119, 265] width 10 height 10
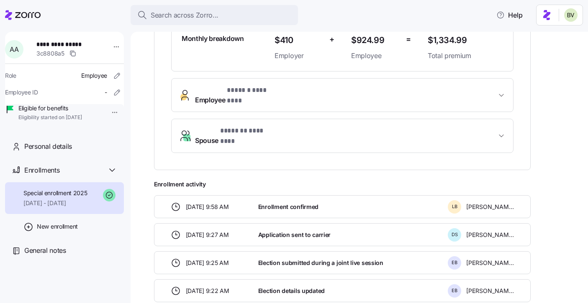
scroll to position [229, 0]
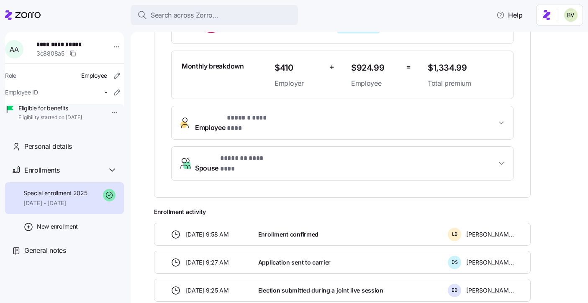
click at [295, 116] on button "Employee * ****** ******** *" at bounding box center [341, 122] width 341 height 33
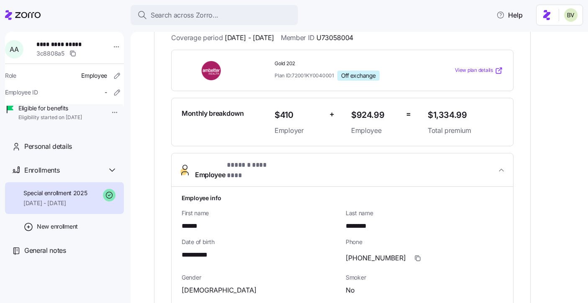
scroll to position [97, 0]
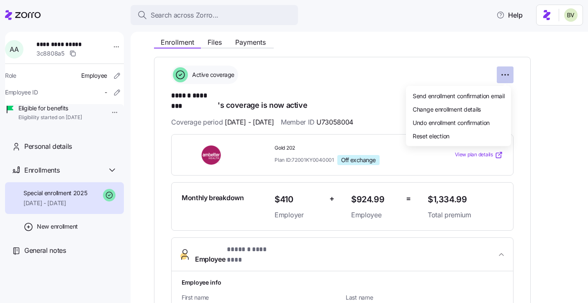
click at [503, 78] on html "**********" at bounding box center [294, 149] width 588 height 298
click at [473, 107] on span "Change enrollment details" at bounding box center [446, 109] width 68 height 8
